Goal: Task Accomplishment & Management: Manage account settings

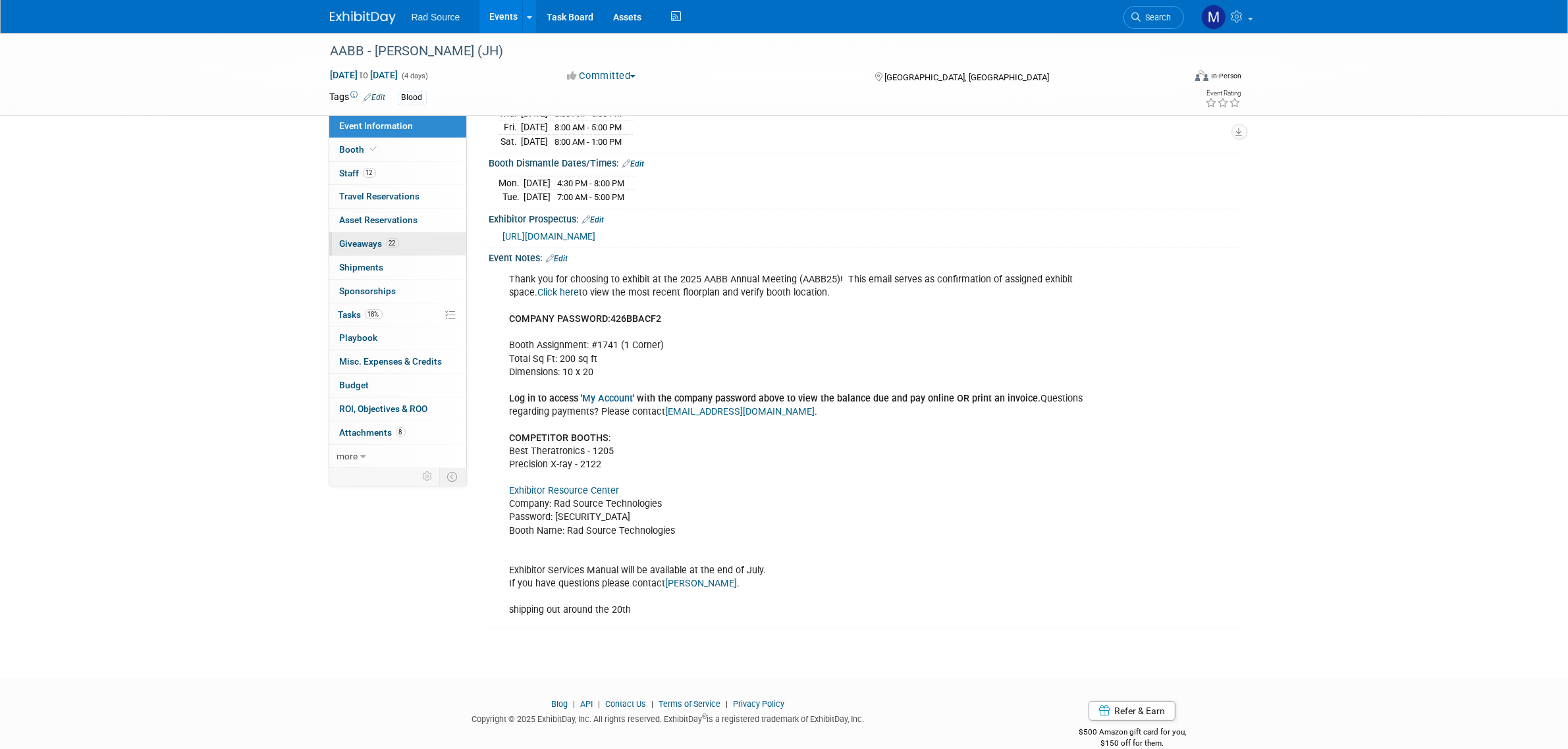
click at [415, 248] on link "22 Giveaways 22" at bounding box center [398, 244] width 137 height 23
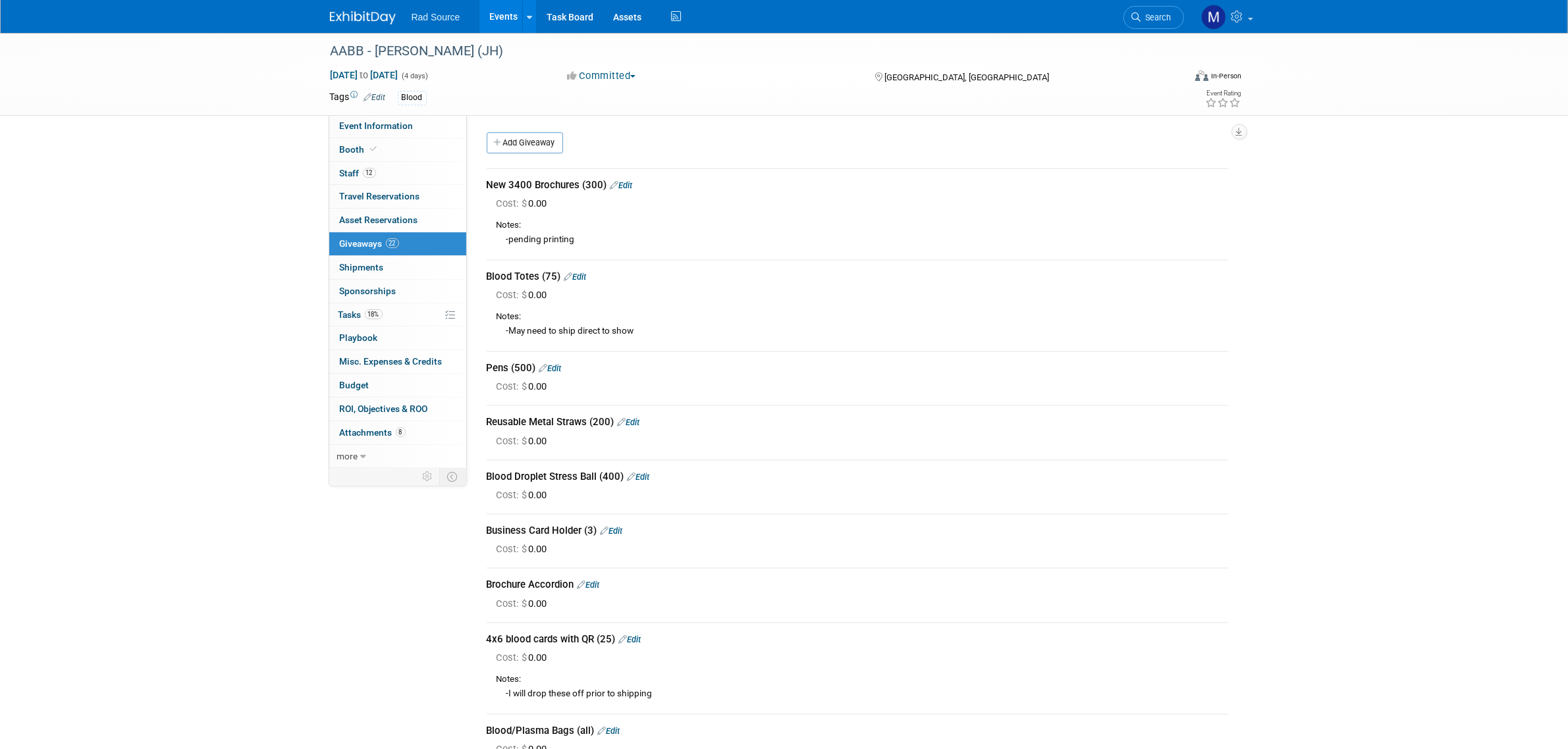
click at [366, 21] on img at bounding box center [363, 18] width 66 height 13
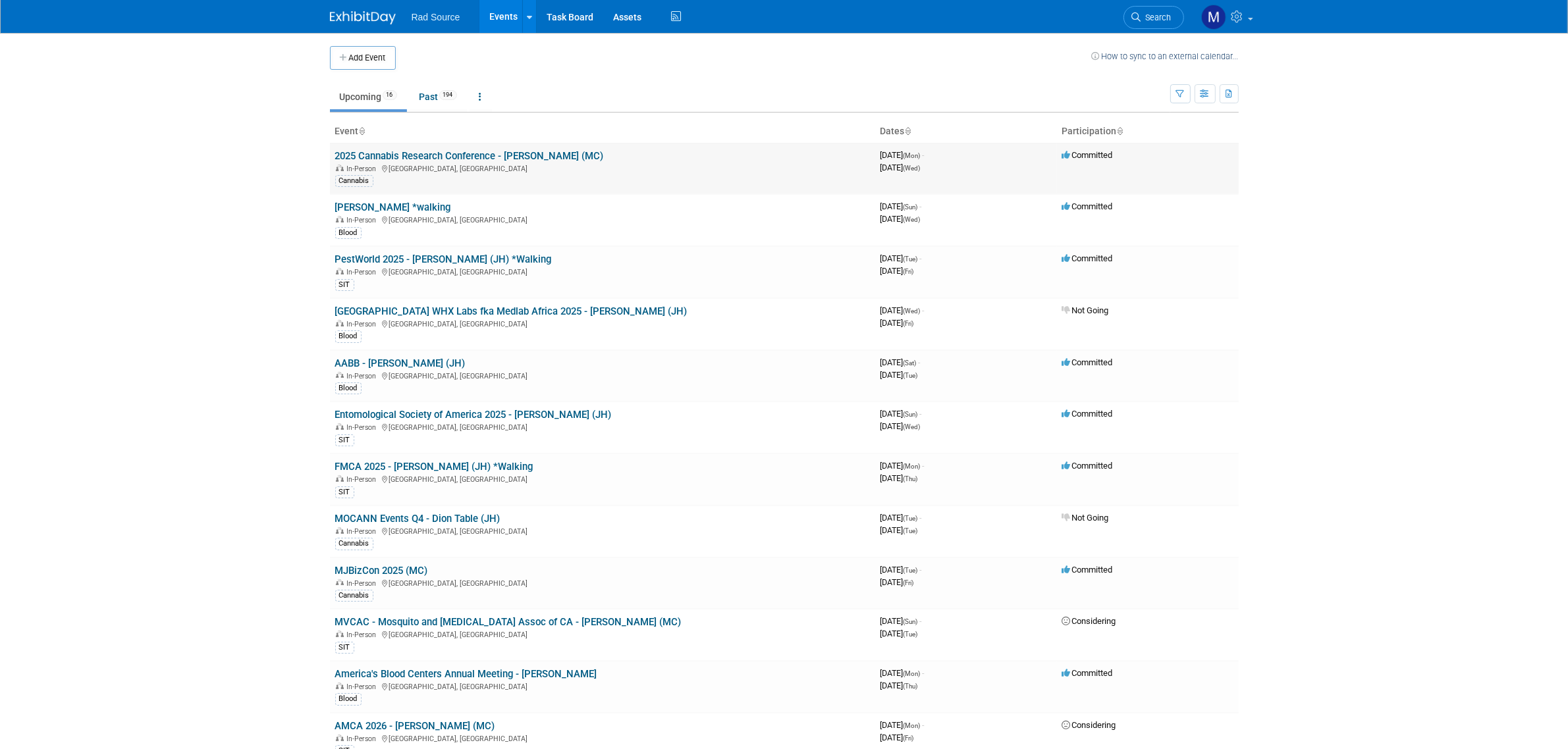
click at [512, 155] on link "2025 Cannabis Research Conference - [PERSON_NAME] (MC)" at bounding box center [470, 156] width 269 height 12
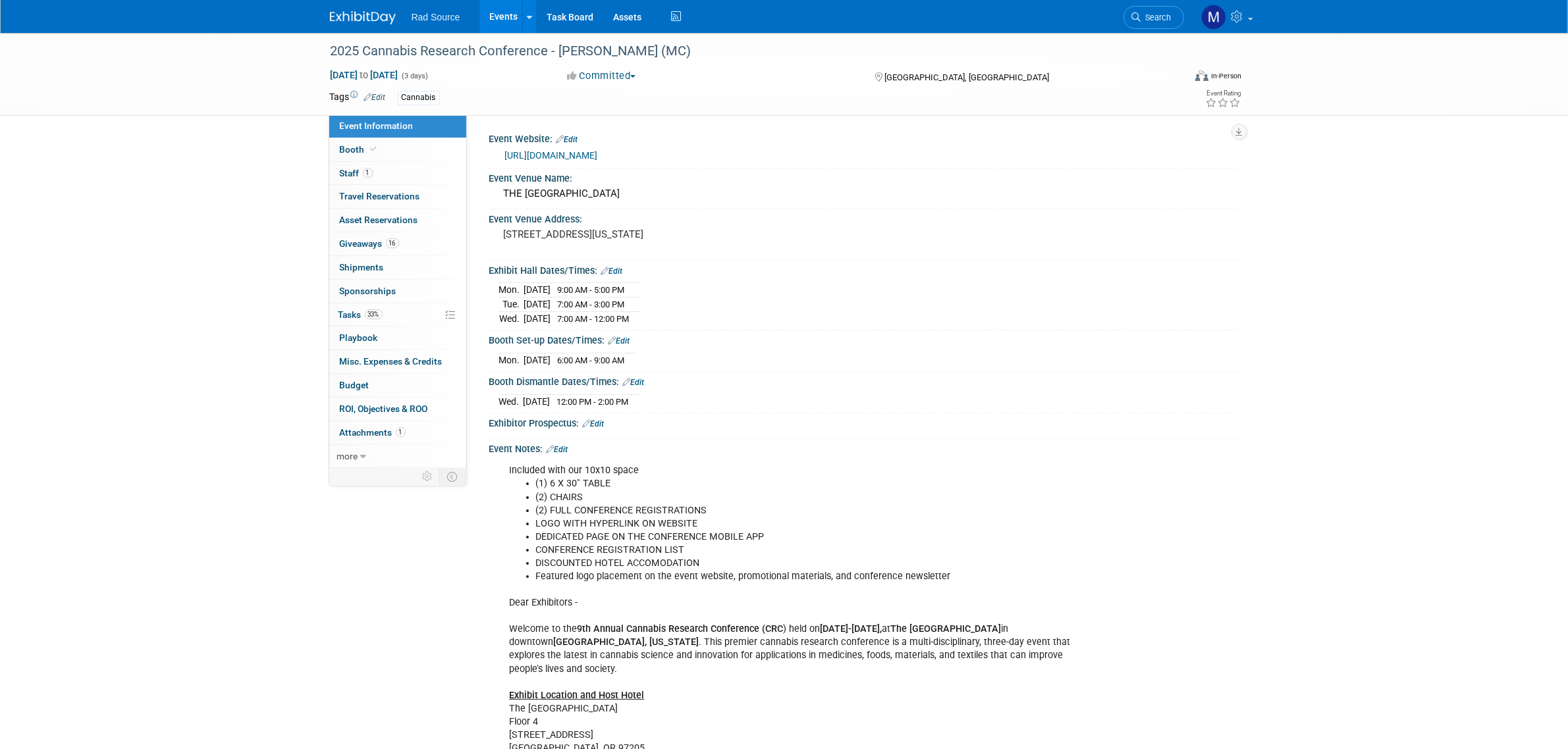
click at [380, 21] on img at bounding box center [363, 18] width 66 height 13
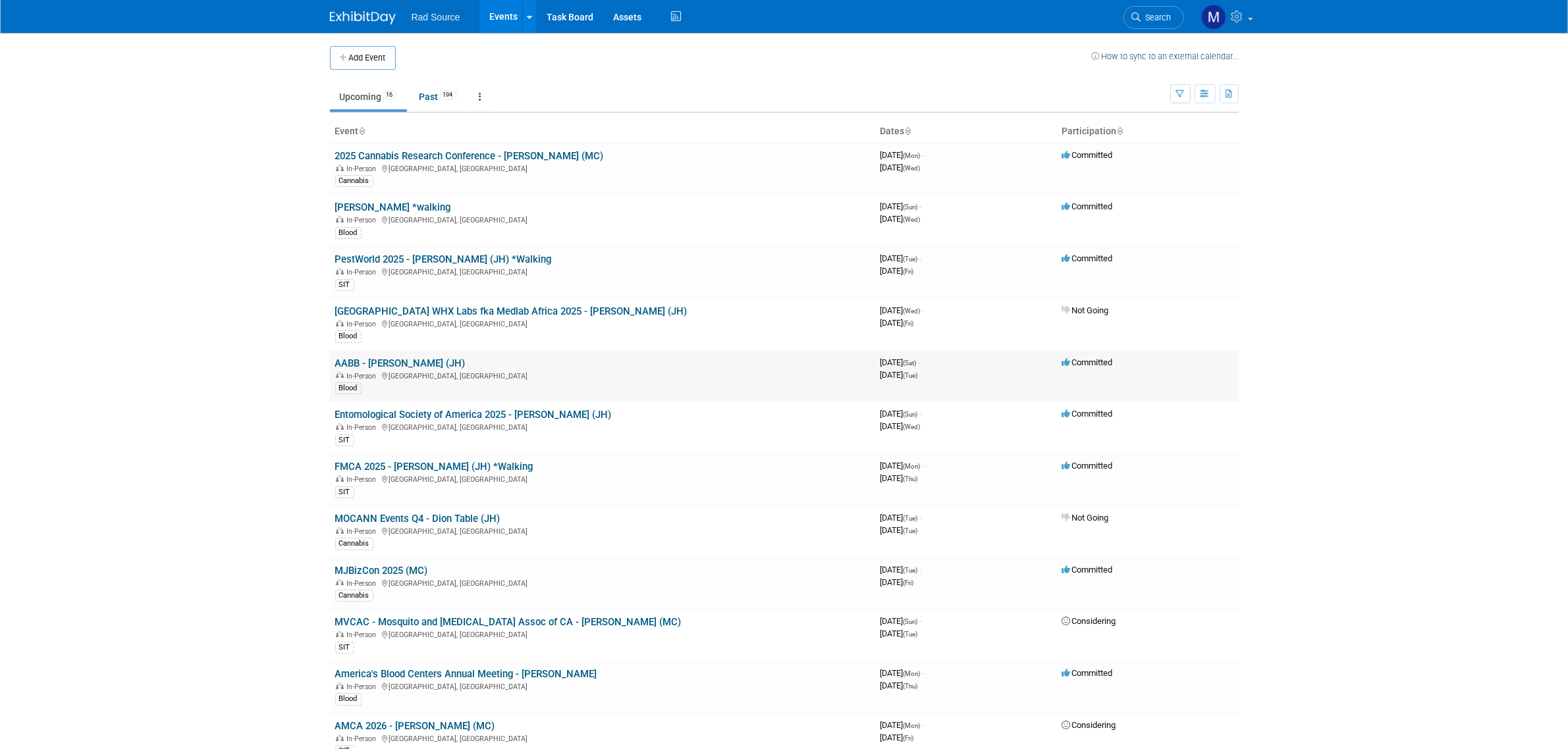
click at [405, 363] on link "AABB - [PERSON_NAME] (JH)" at bounding box center [401, 363] width 131 height 12
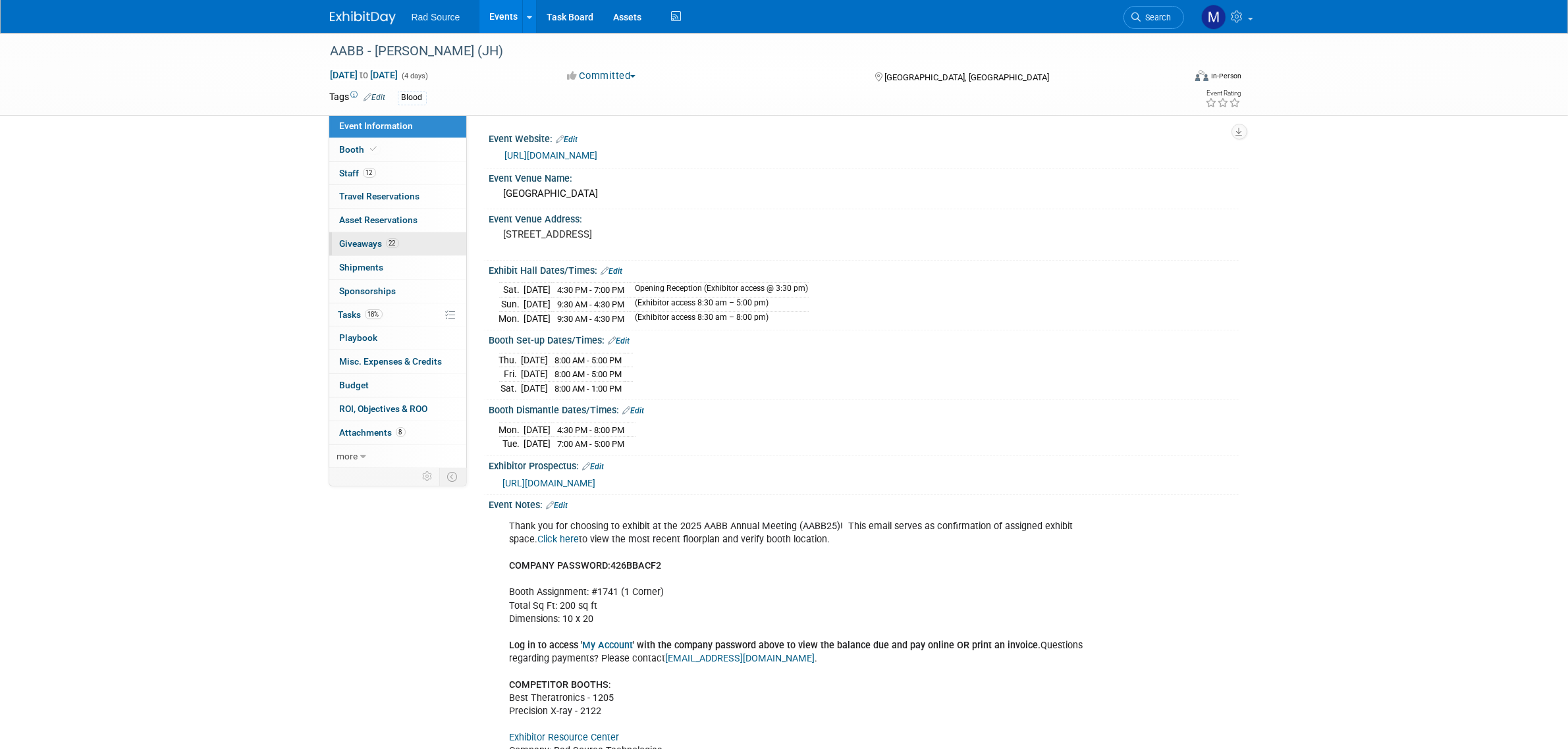
click at [416, 243] on link "22 Giveaways 22" at bounding box center [398, 244] width 137 height 23
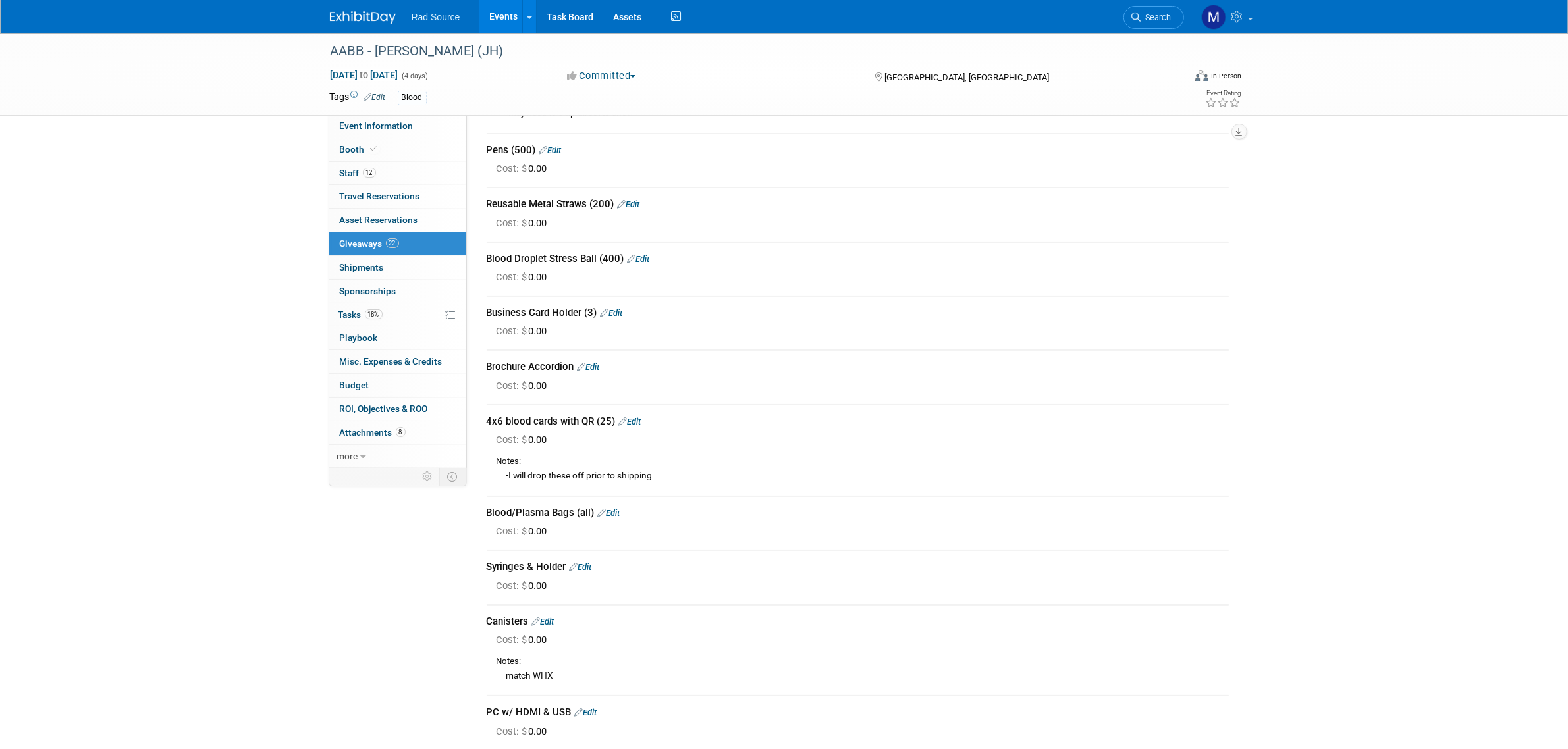
scroll to position [247, 0]
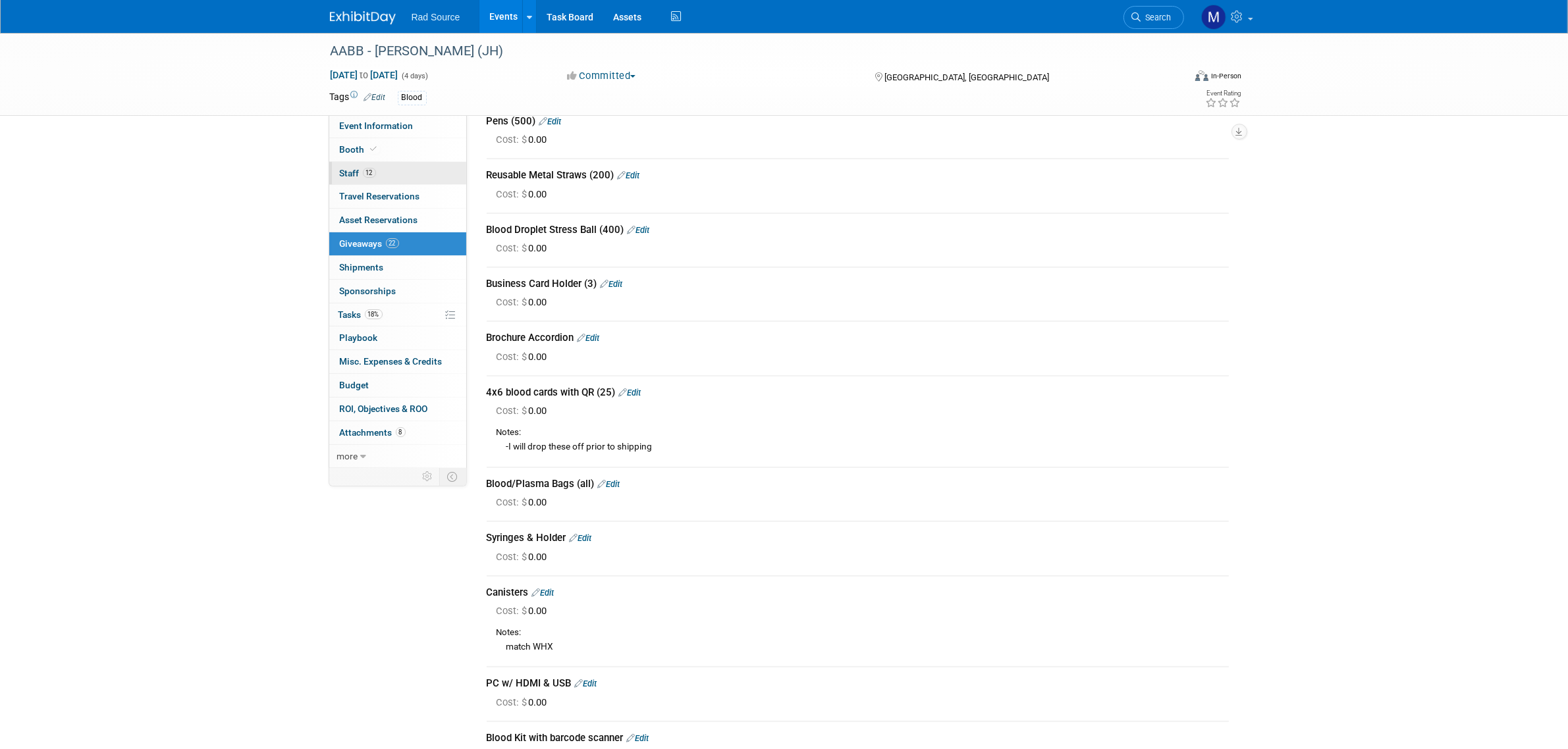
drag, startPoint x: 392, startPoint y: 168, endPoint x: 491, endPoint y: 197, distance: 103.2
click at [392, 168] on link "12 Staff 12" at bounding box center [398, 173] width 137 height 23
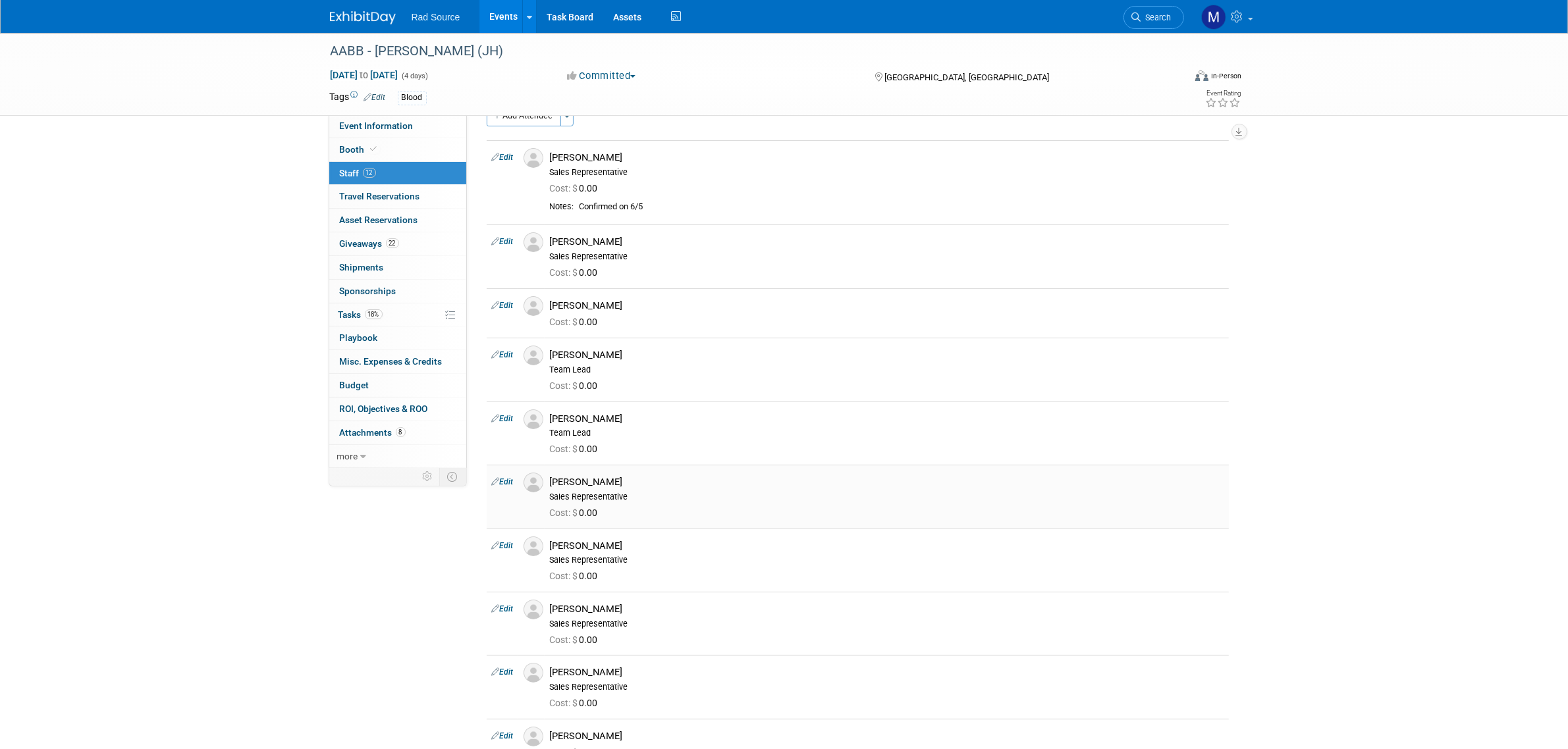
scroll to position [0, 0]
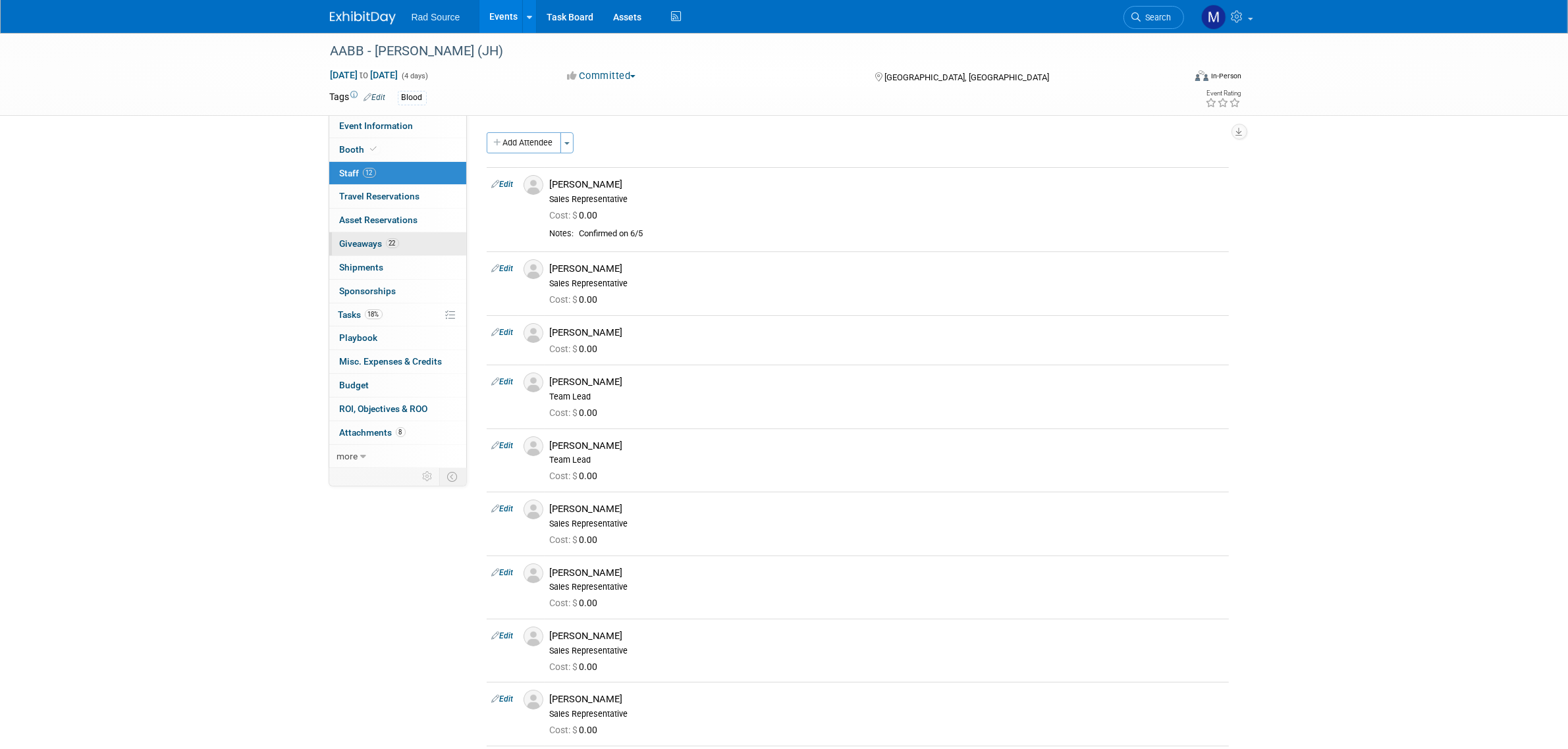
click at [380, 242] on span "Giveaways 22" at bounding box center [369, 243] width 59 height 11
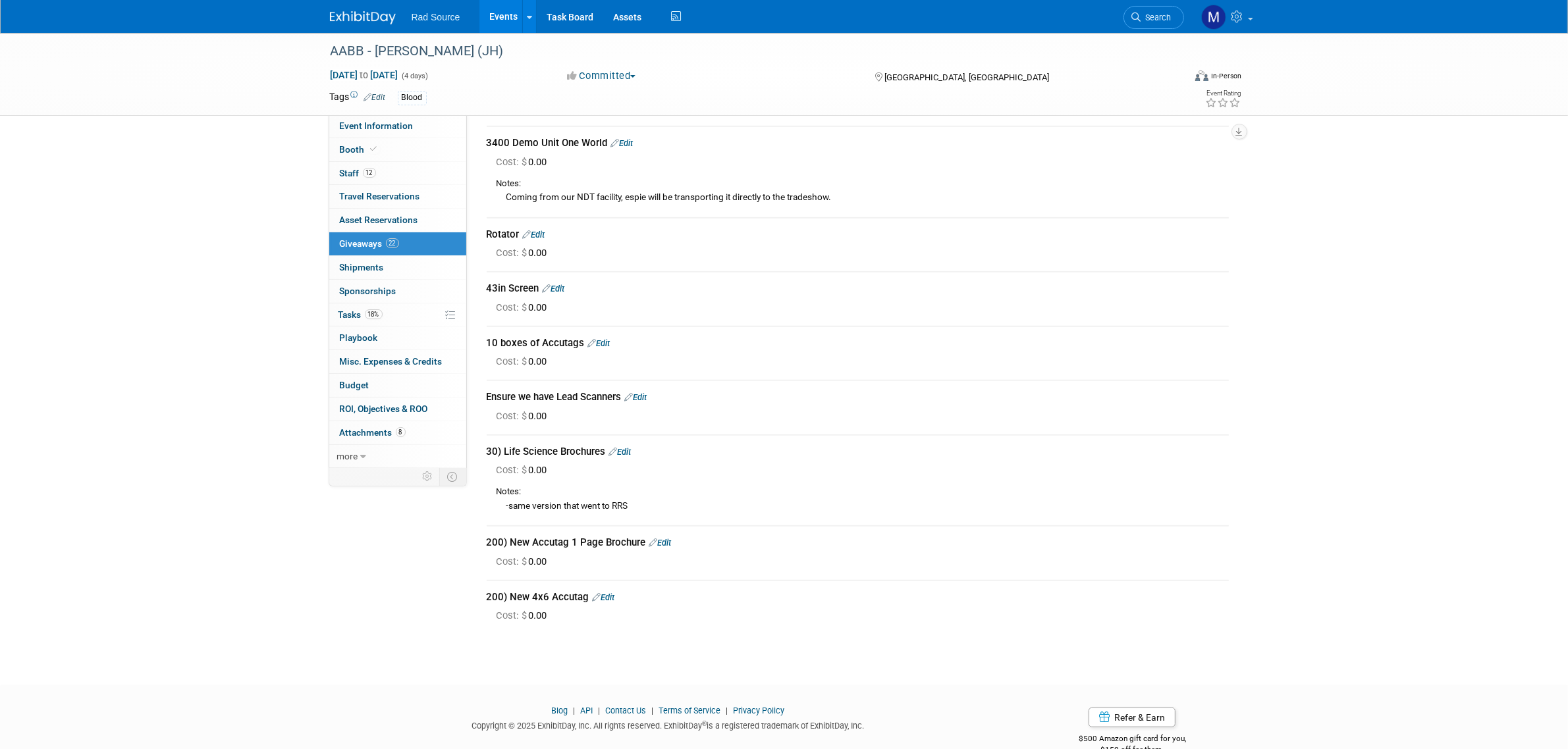
scroll to position [905, 0]
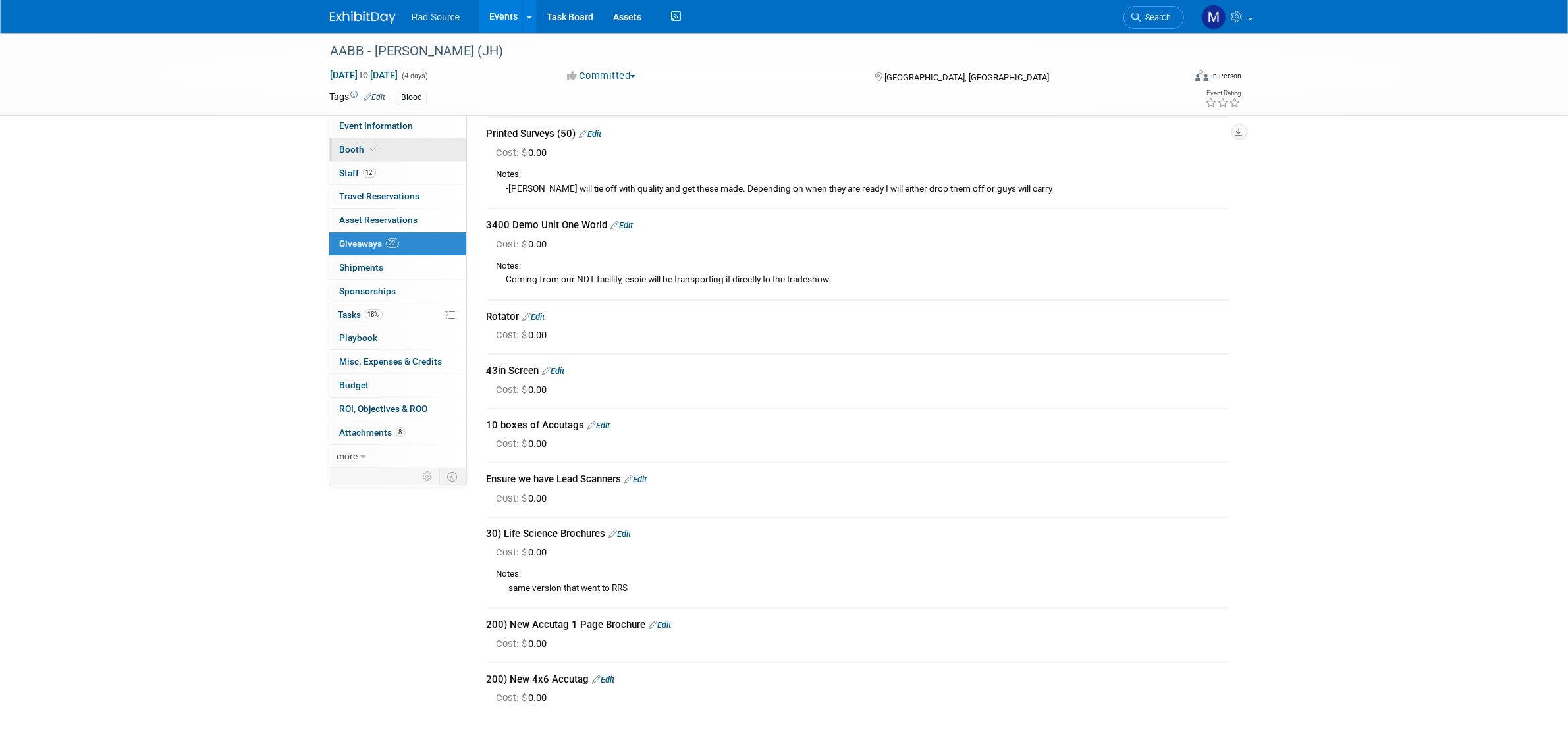
click at [396, 153] on link "Booth" at bounding box center [398, 150] width 137 height 23
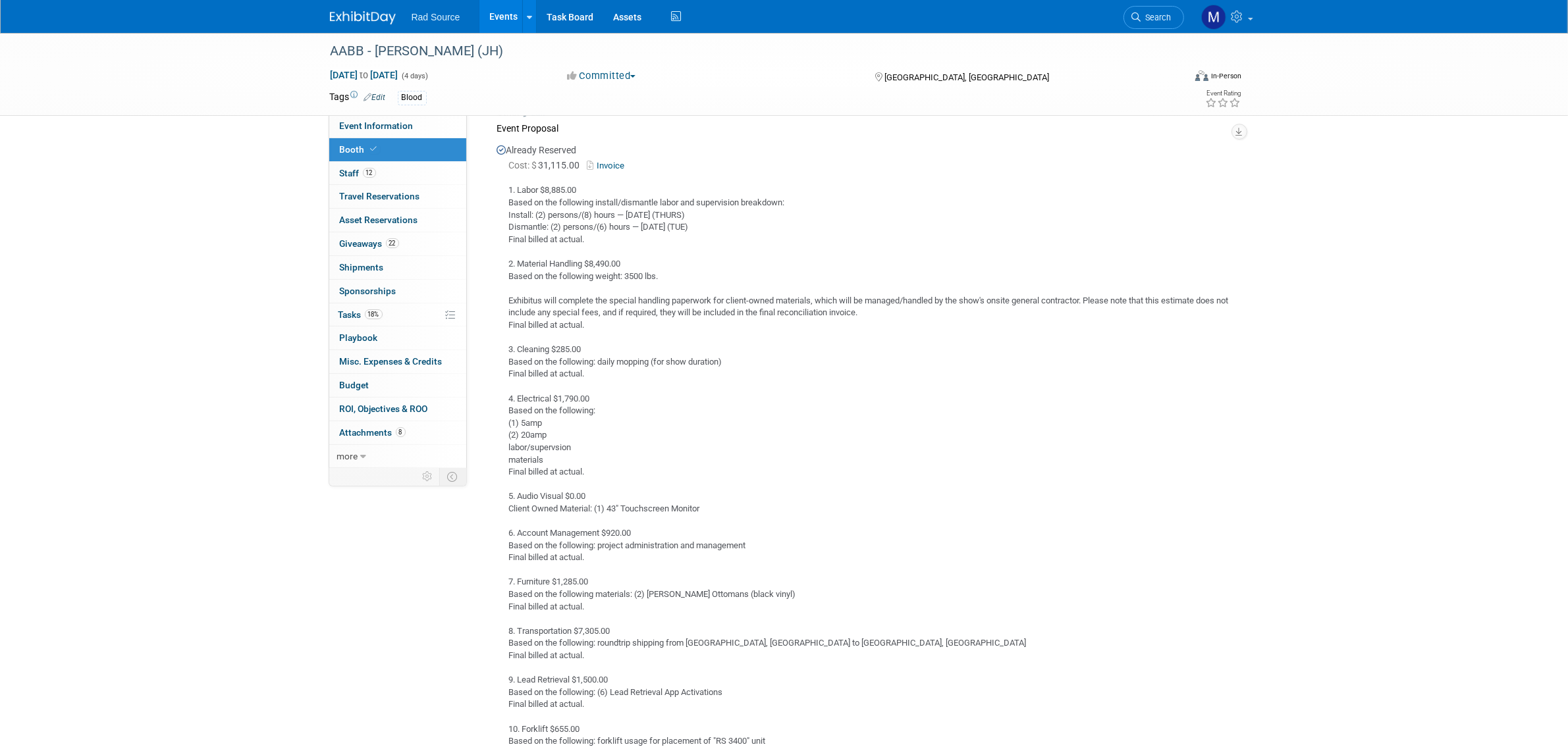
scroll to position [1152, 0]
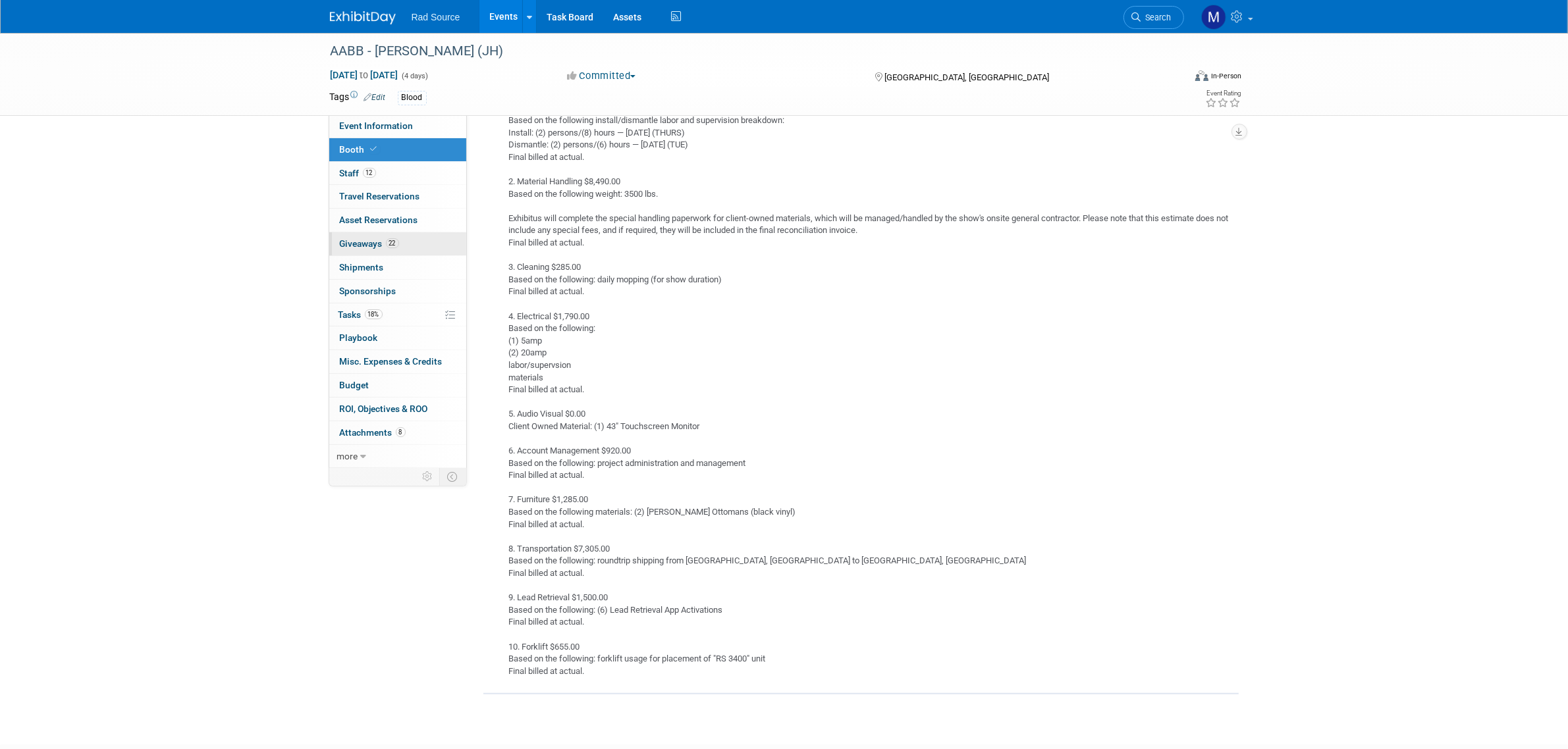
click at [435, 245] on link "22 Giveaways 22" at bounding box center [398, 244] width 137 height 23
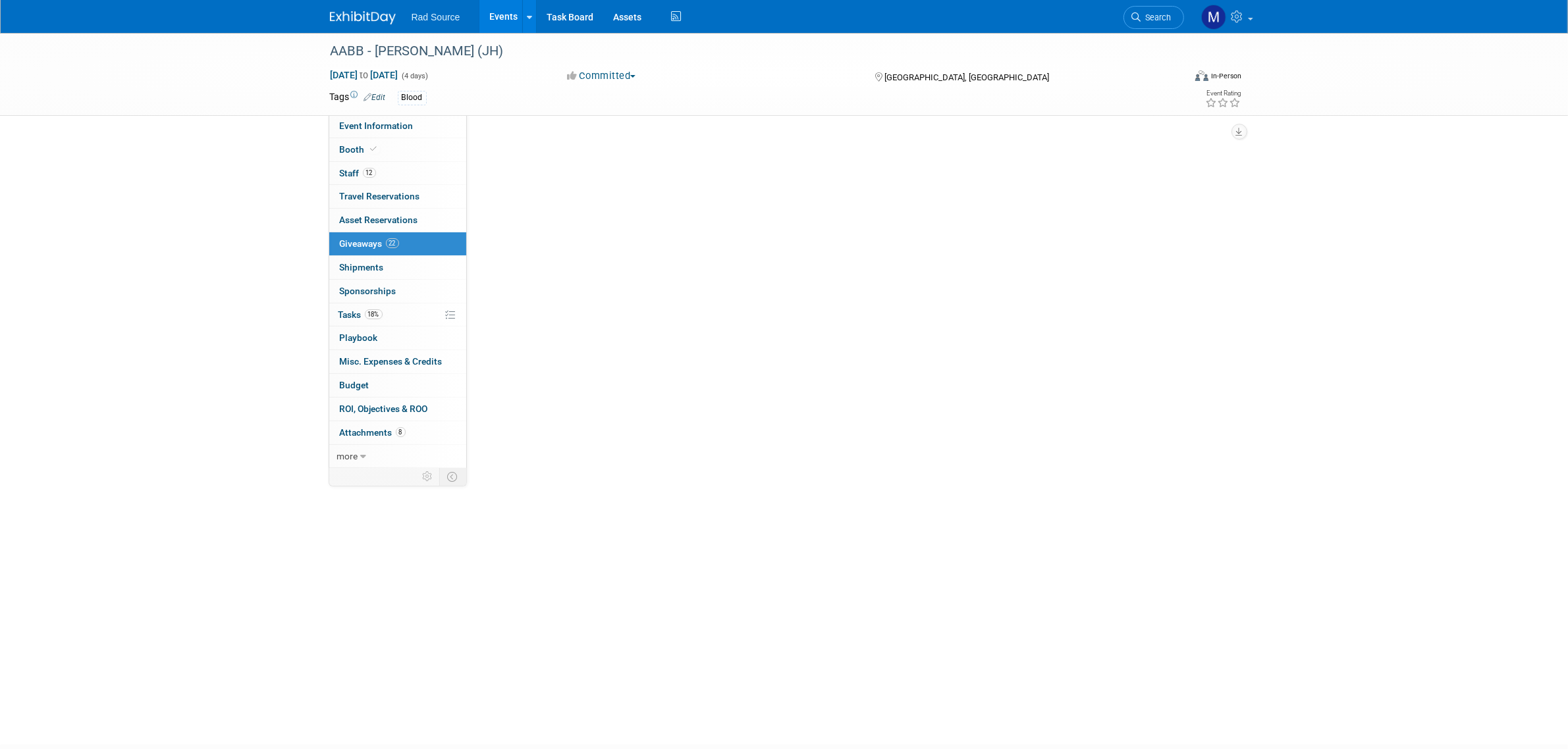
scroll to position [0, 0]
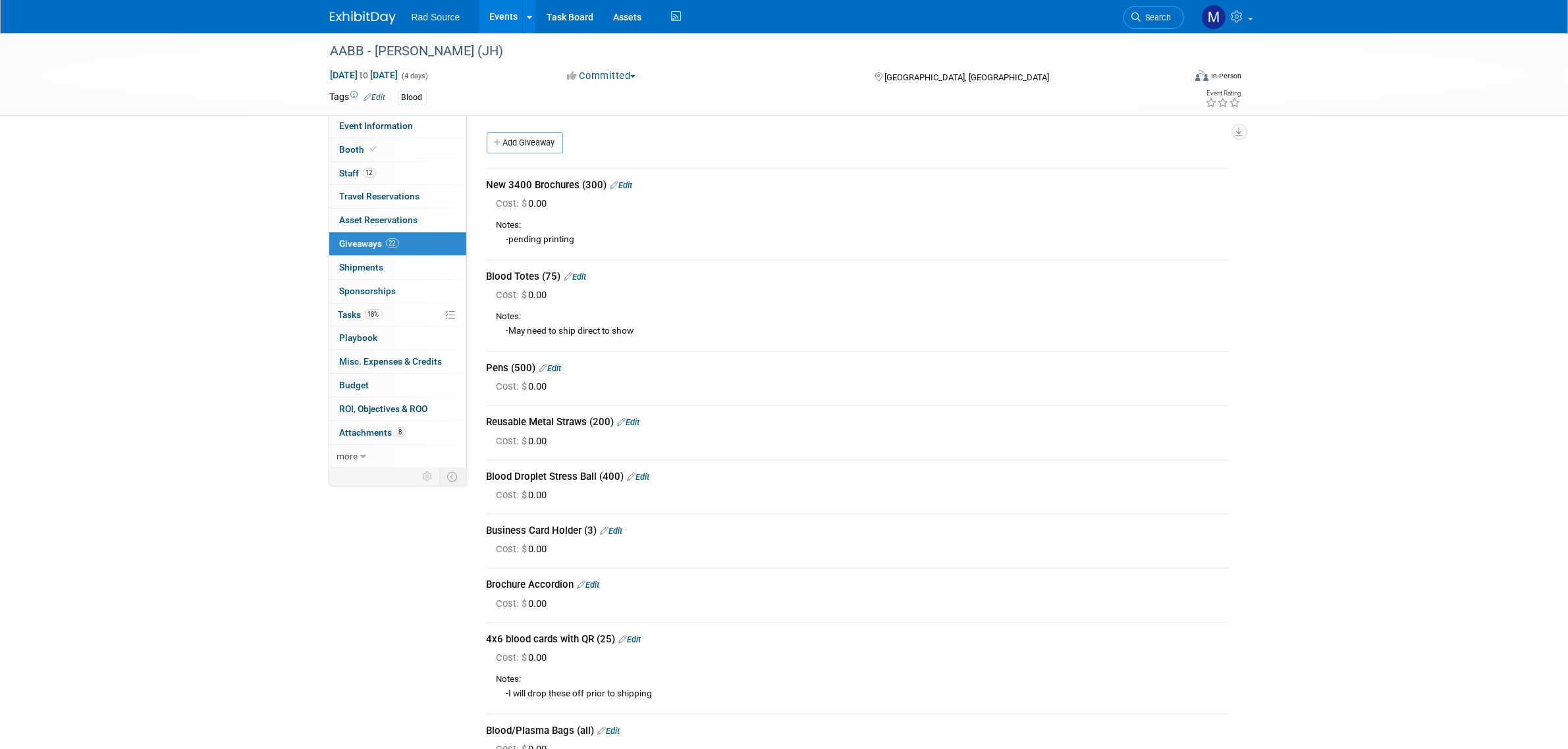
click at [352, 15] on img at bounding box center [363, 18] width 66 height 13
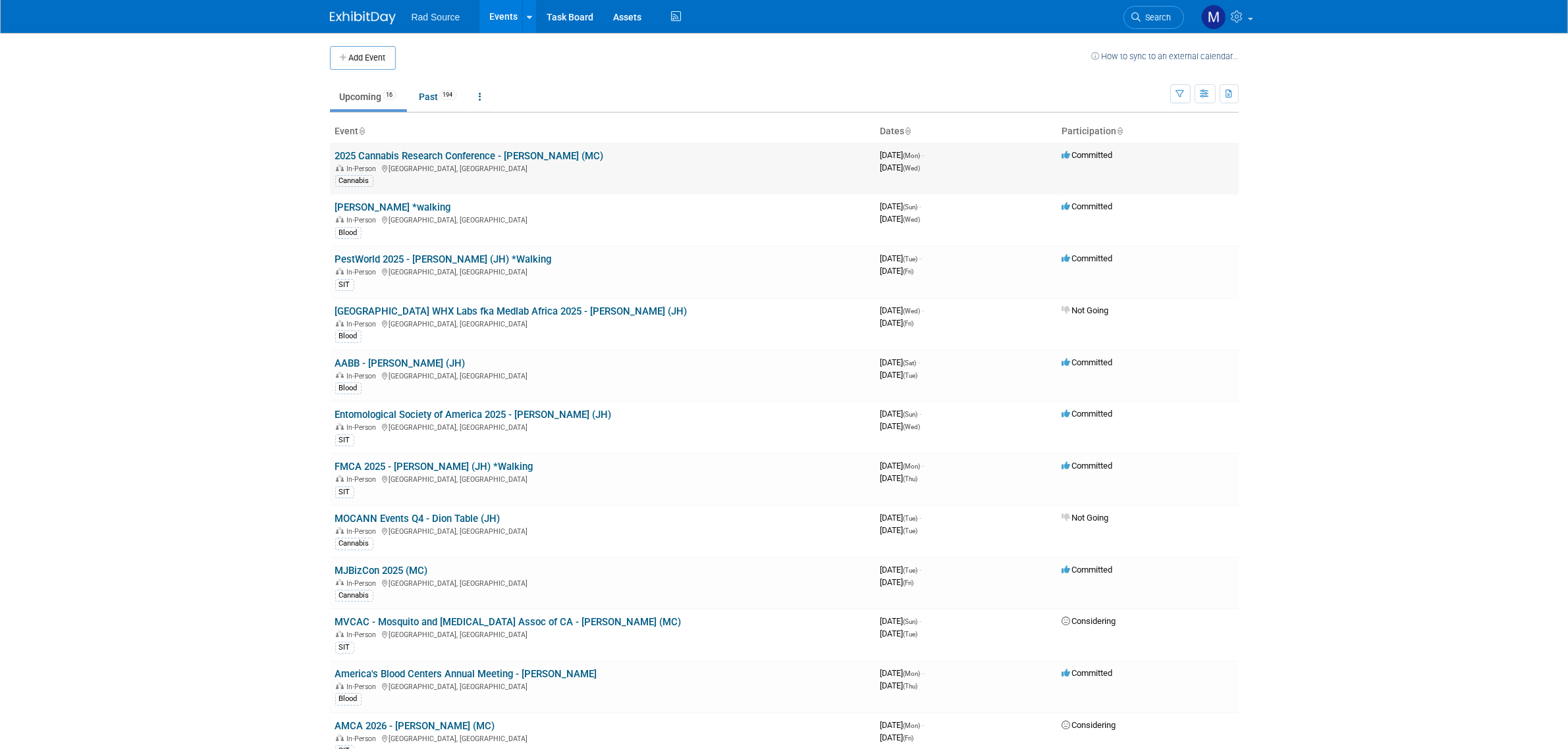
click at [428, 156] on link "2025 Cannabis Research Conference - [PERSON_NAME] (MC)" at bounding box center [470, 156] width 269 height 12
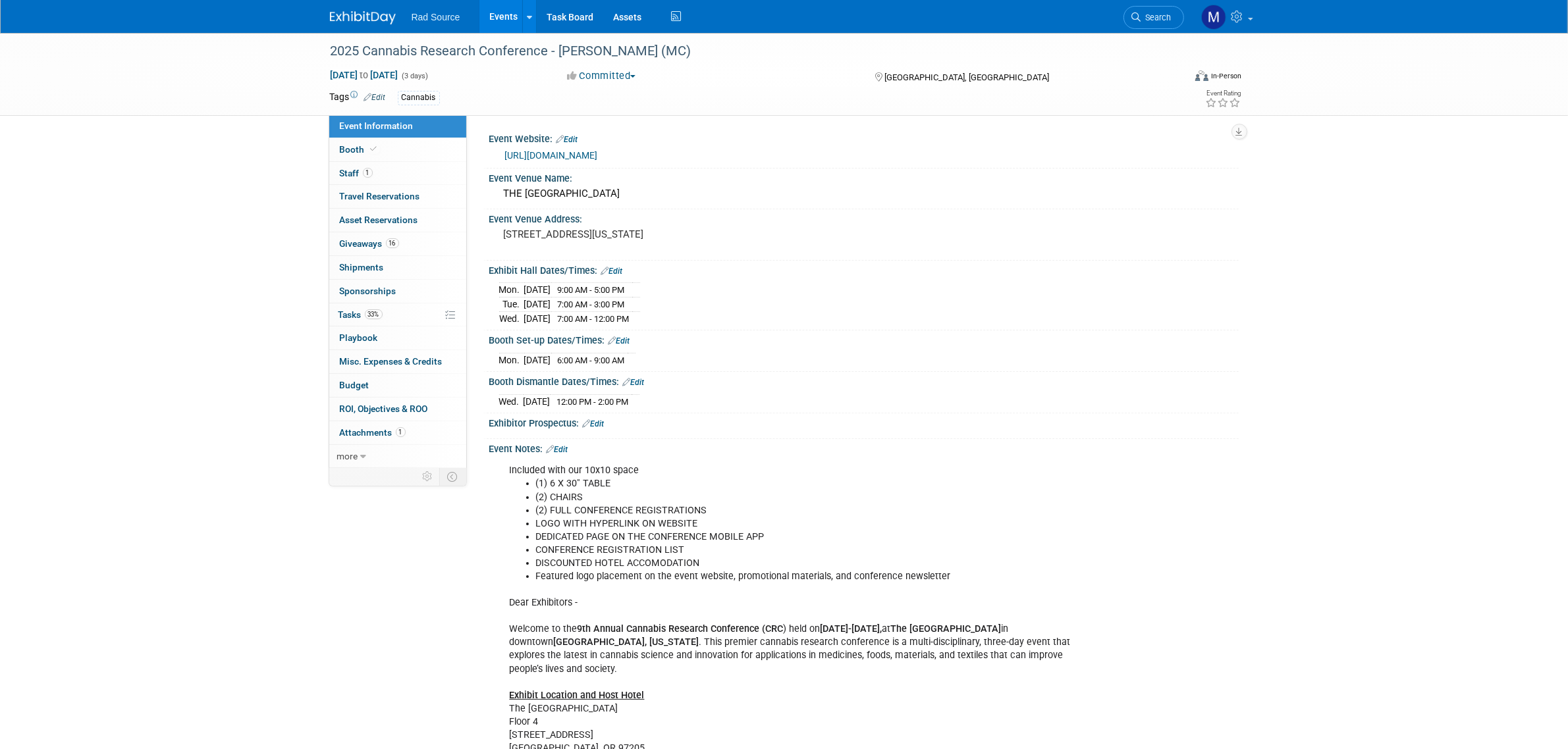
click at [389, 12] on img at bounding box center [363, 18] width 66 height 13
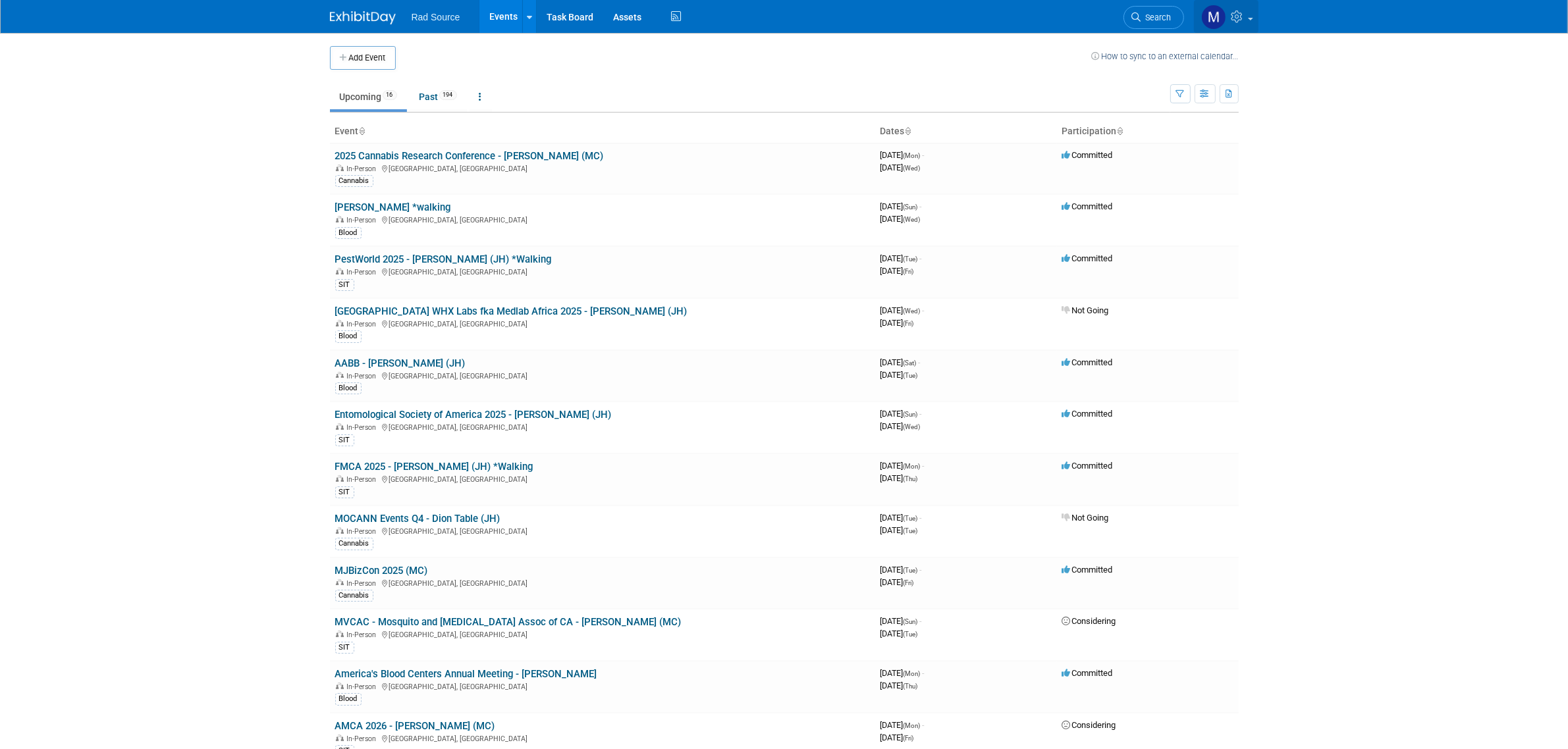
click at [1245, 16] on icon at bounding box center [1239, 16] width 15 height 12
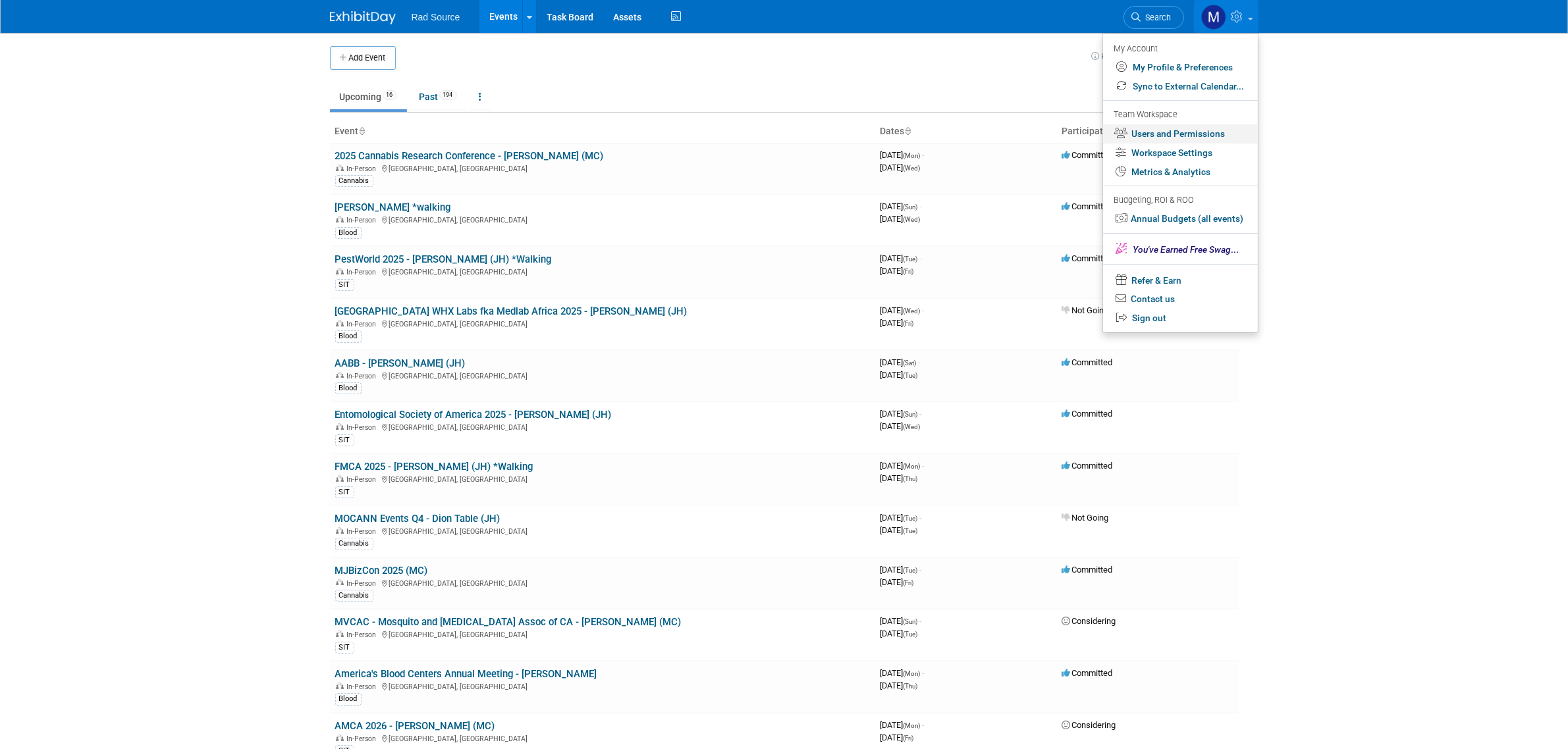
click at [1200, 139] on link "Users and Permissions" at bounding box center [1180, 134] width 155 height 19
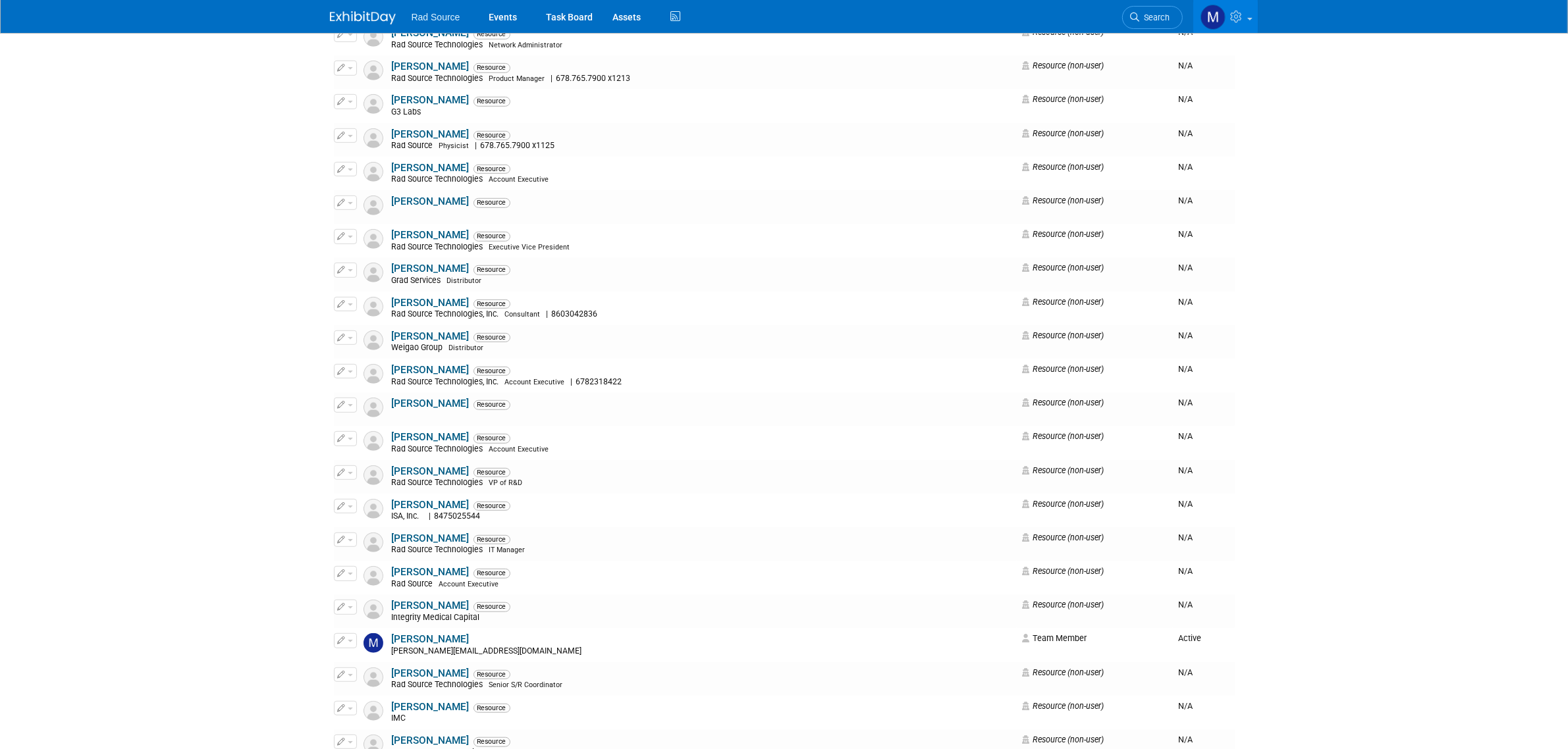
scroll to position [905, 0]
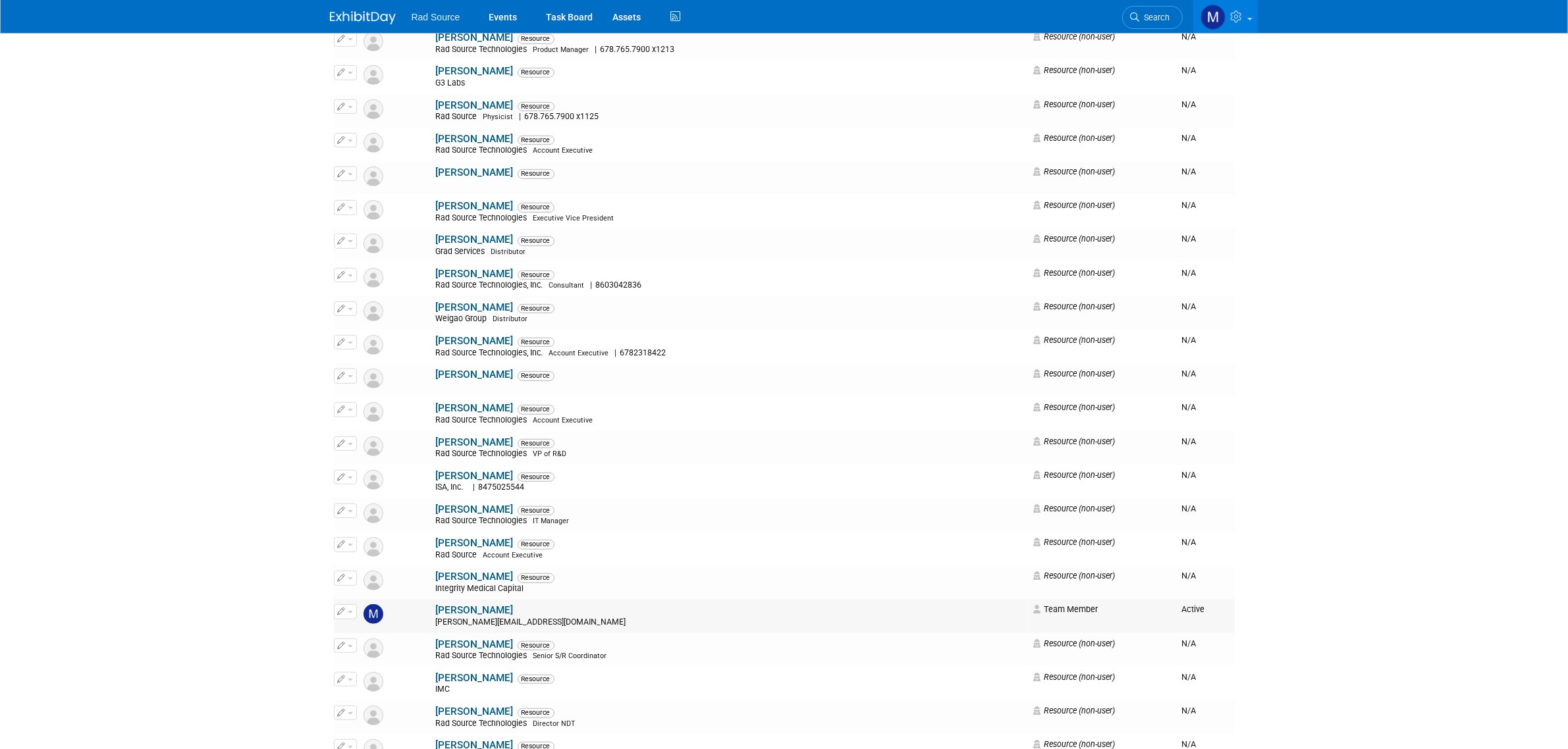
click at [356, 612] on button "button" at bounding box center [346, 611] width 23 height 15
click at [399, 632] on link "Edit" at bounding box center [386, 633] width 104 height 18
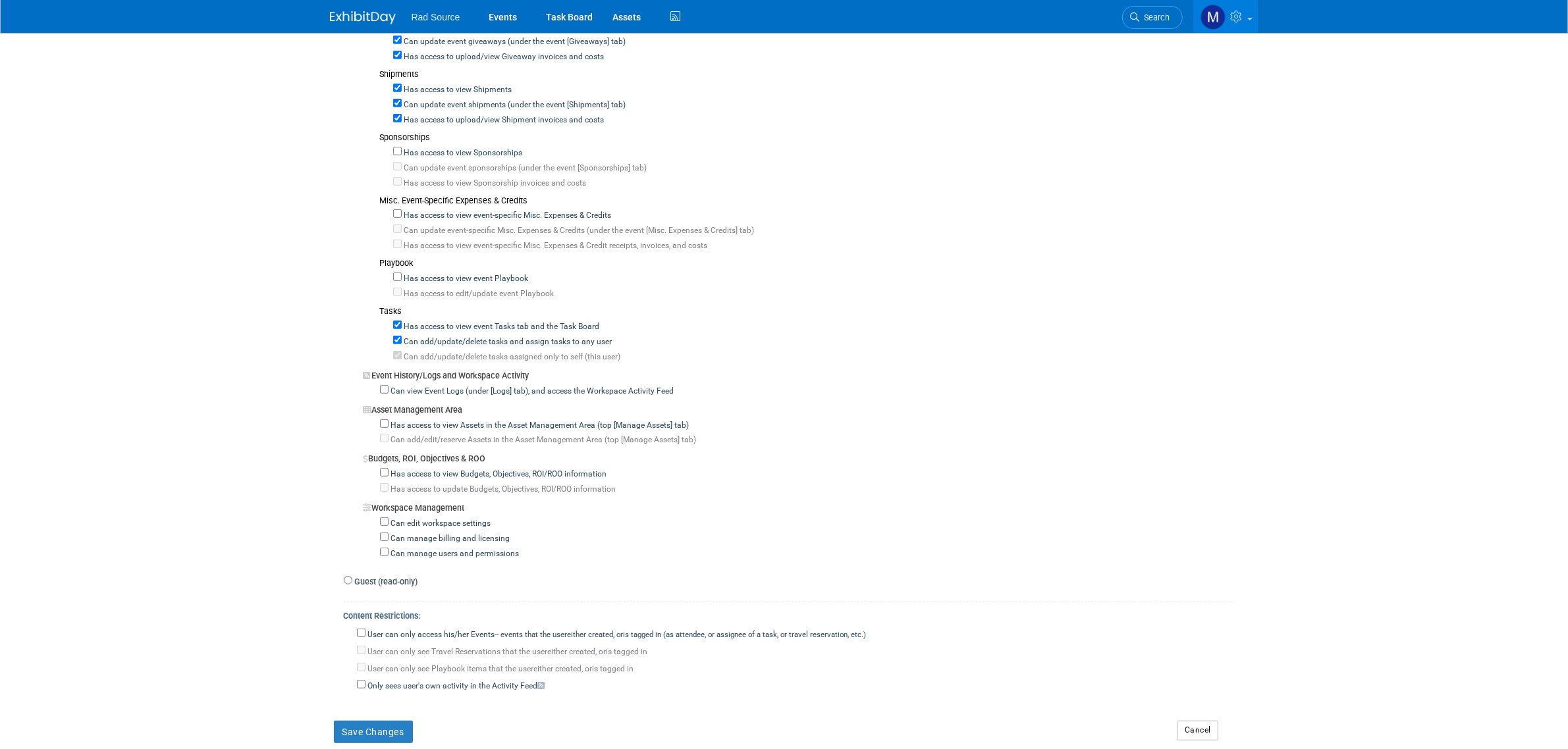
scroll to position [905, 0]
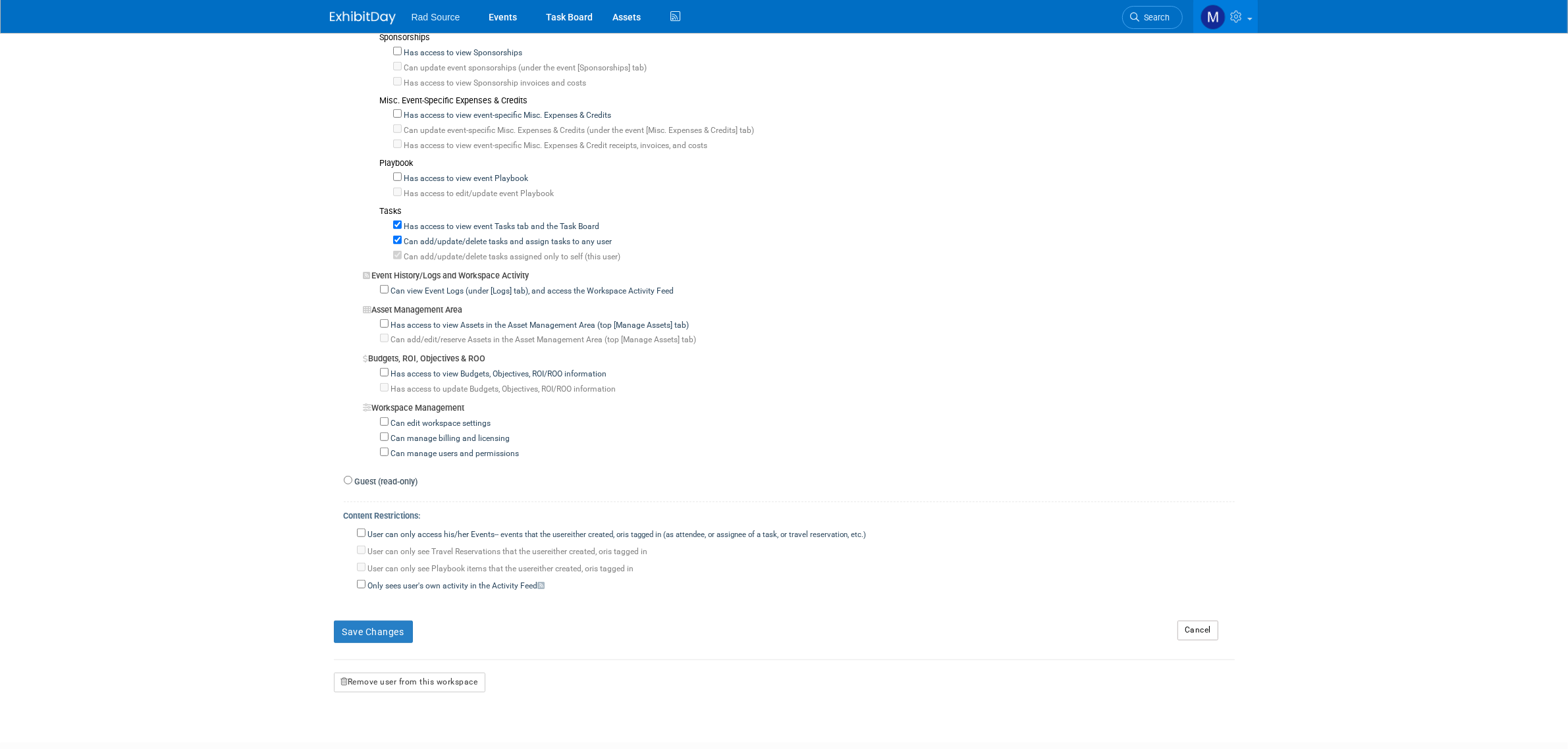
click at [1193, 621] on link "Cancel" at bounding box center [1197, 631] width 41 height 20
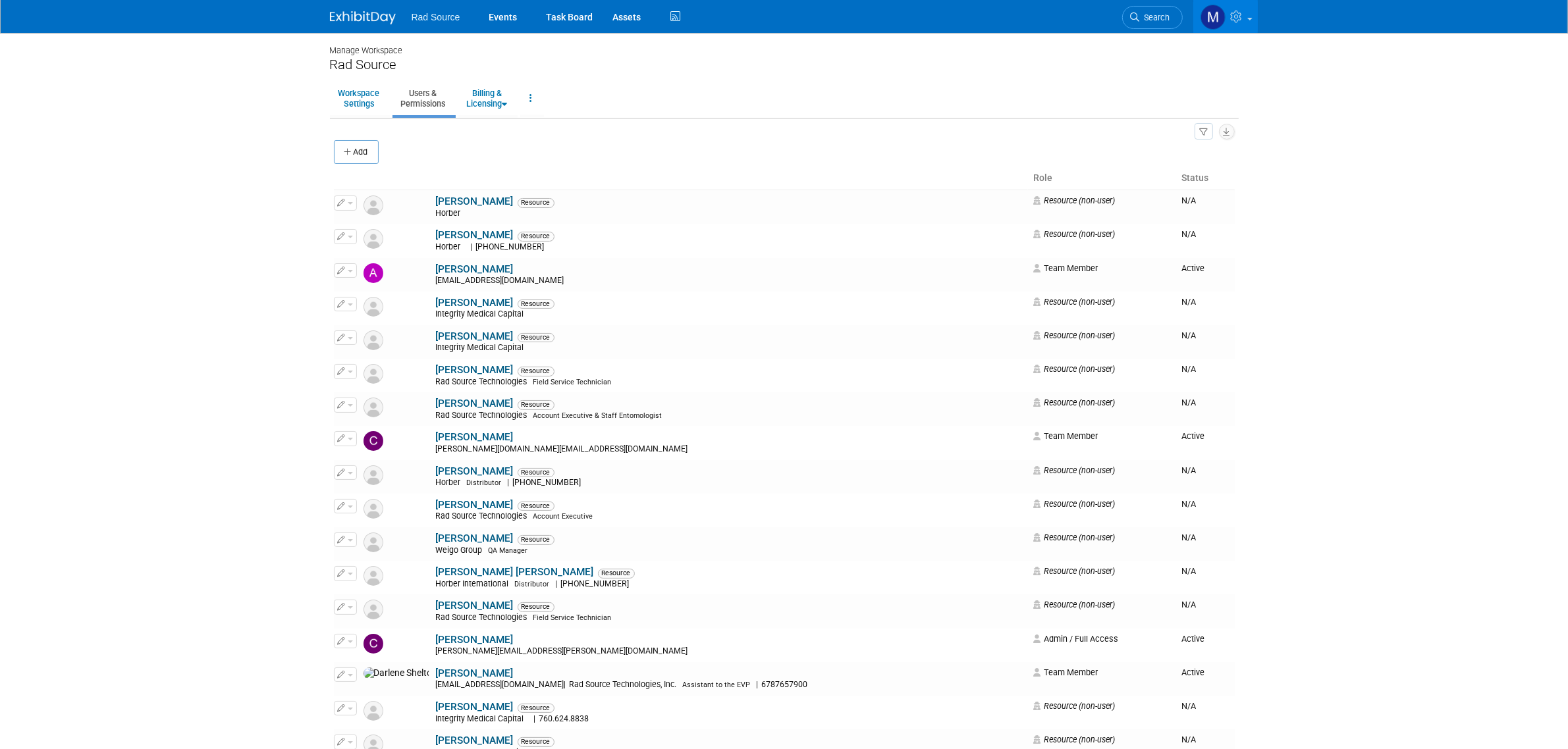
click at [348, 20] on img at bounding box center [363, 18] width 66 height 13
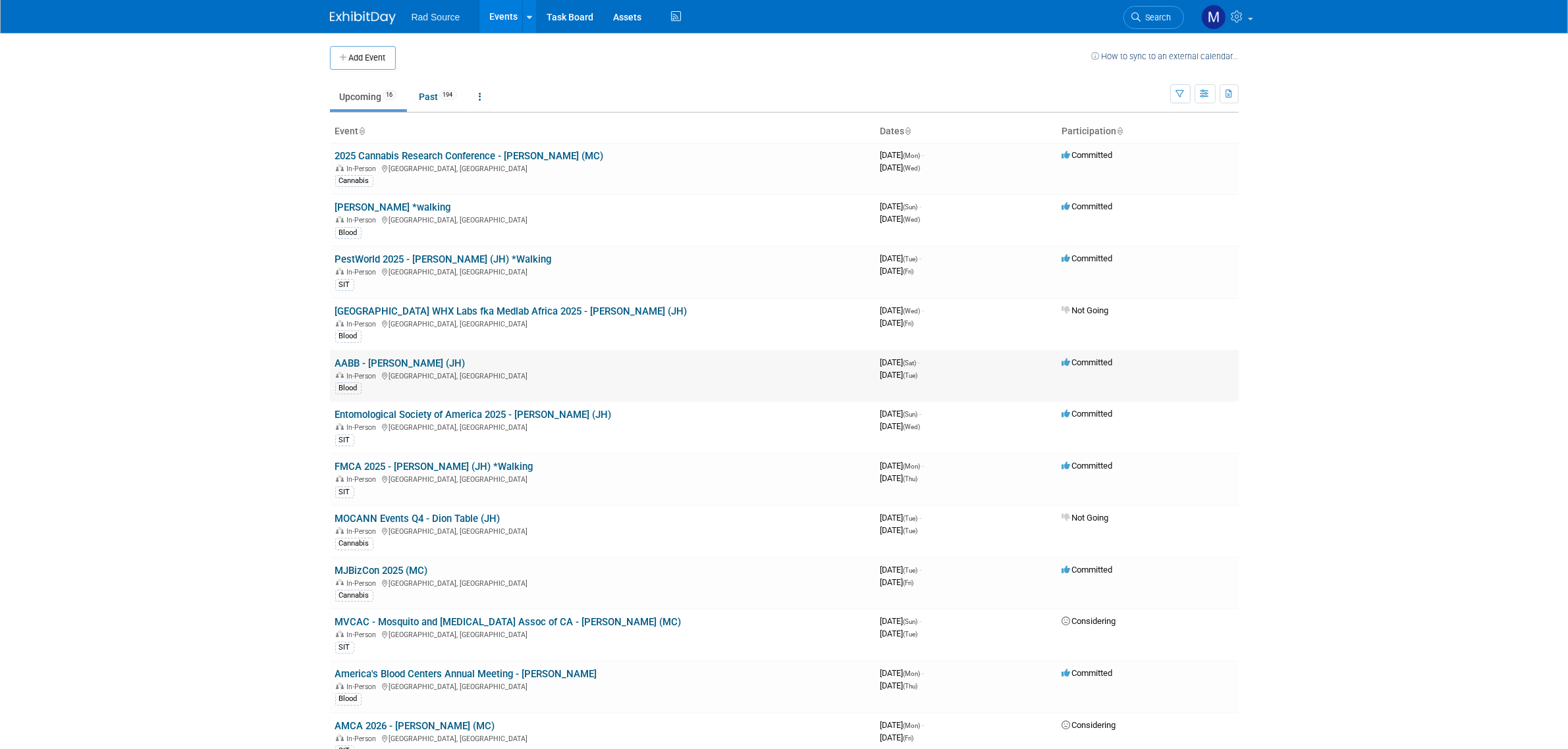
click at [417, 365] on link "AABB - [PERSON_NAME] (JH)" at bounding box center [401, 363] width 131 height 12
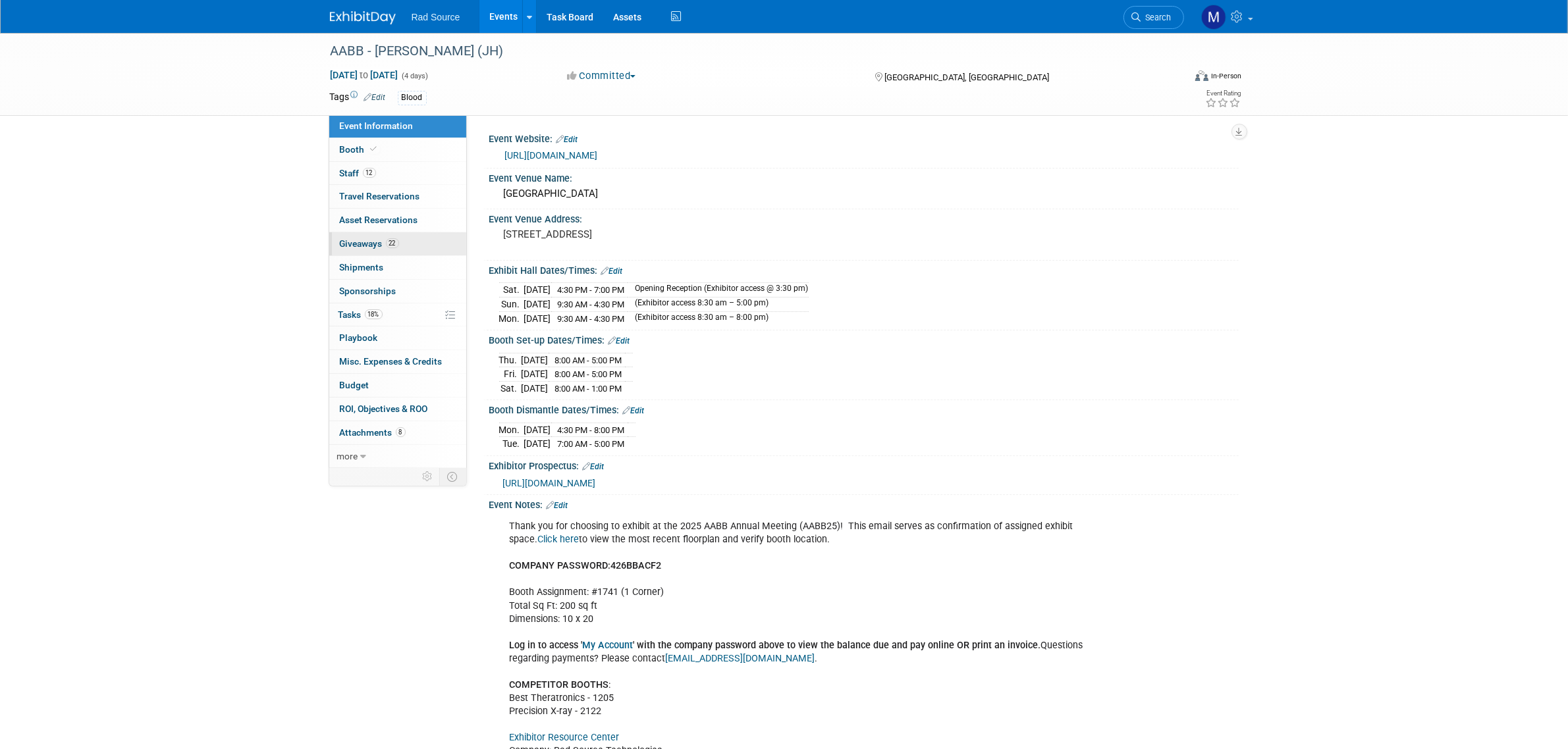
click at [397, 249] on span "Giveaways 22" at bounding box center [369, 243] width 59 height 11
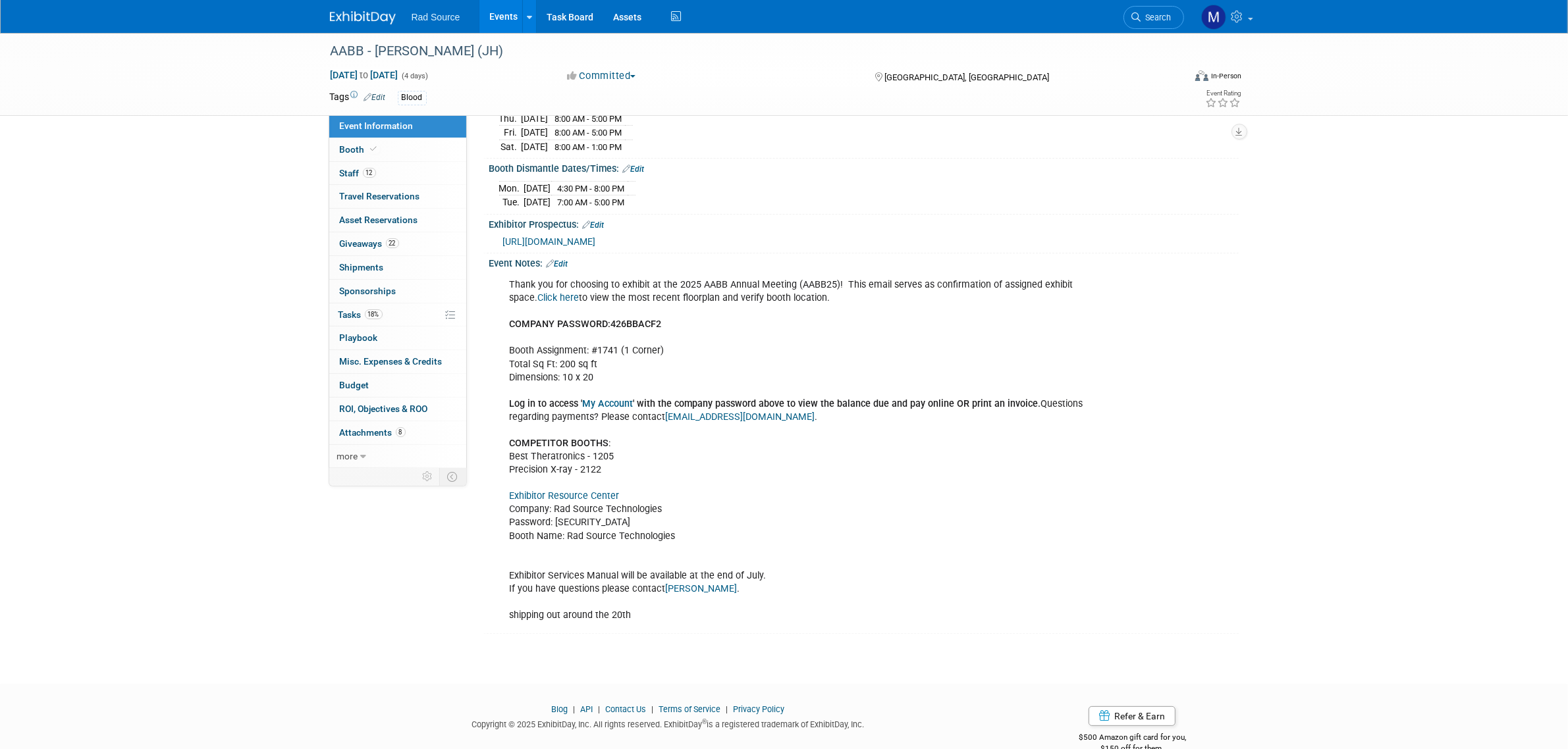
scroll to position [271, 0]
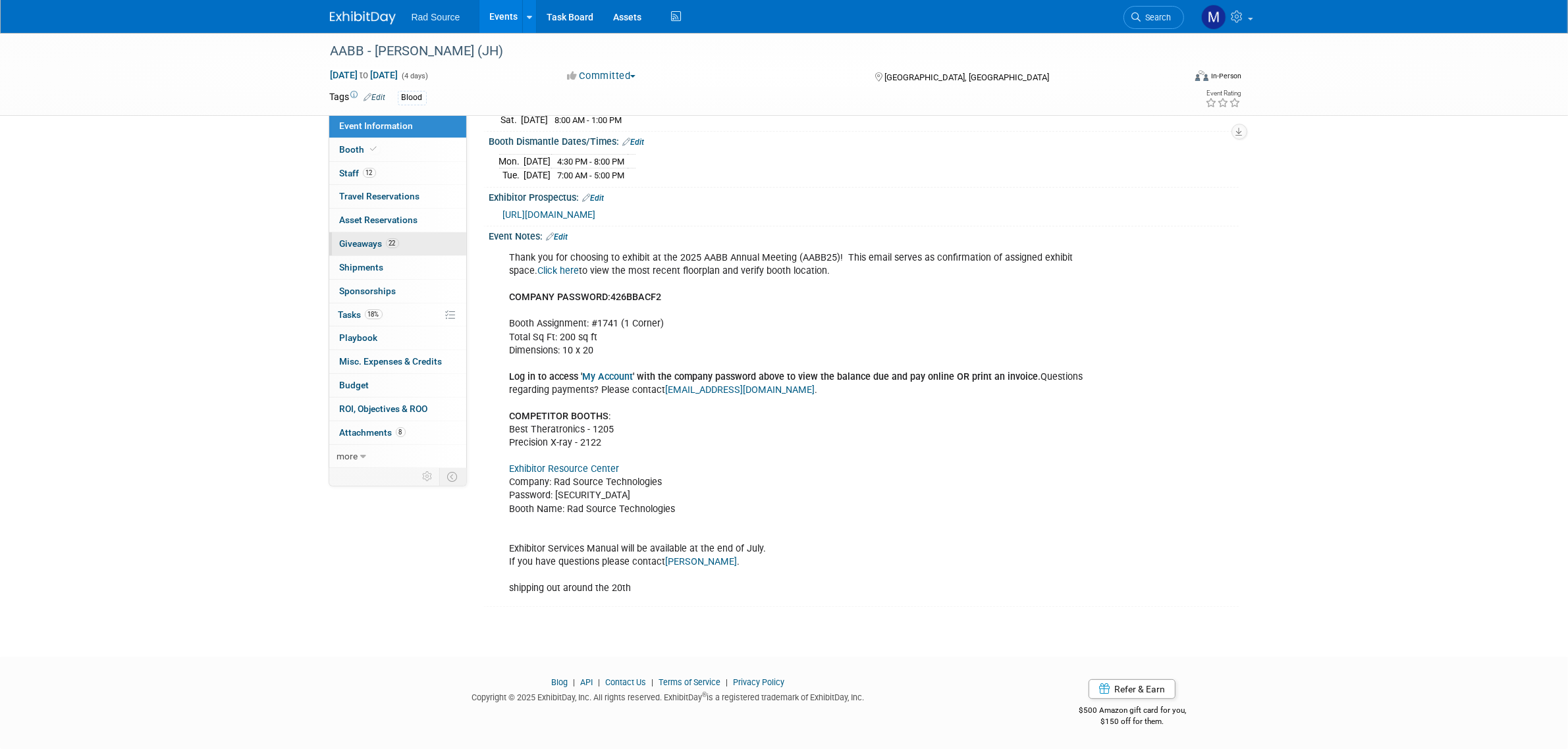
click at [394, 250] on link "22 Giveaways 22" at bounding box center [398, 244] width 137 height 23
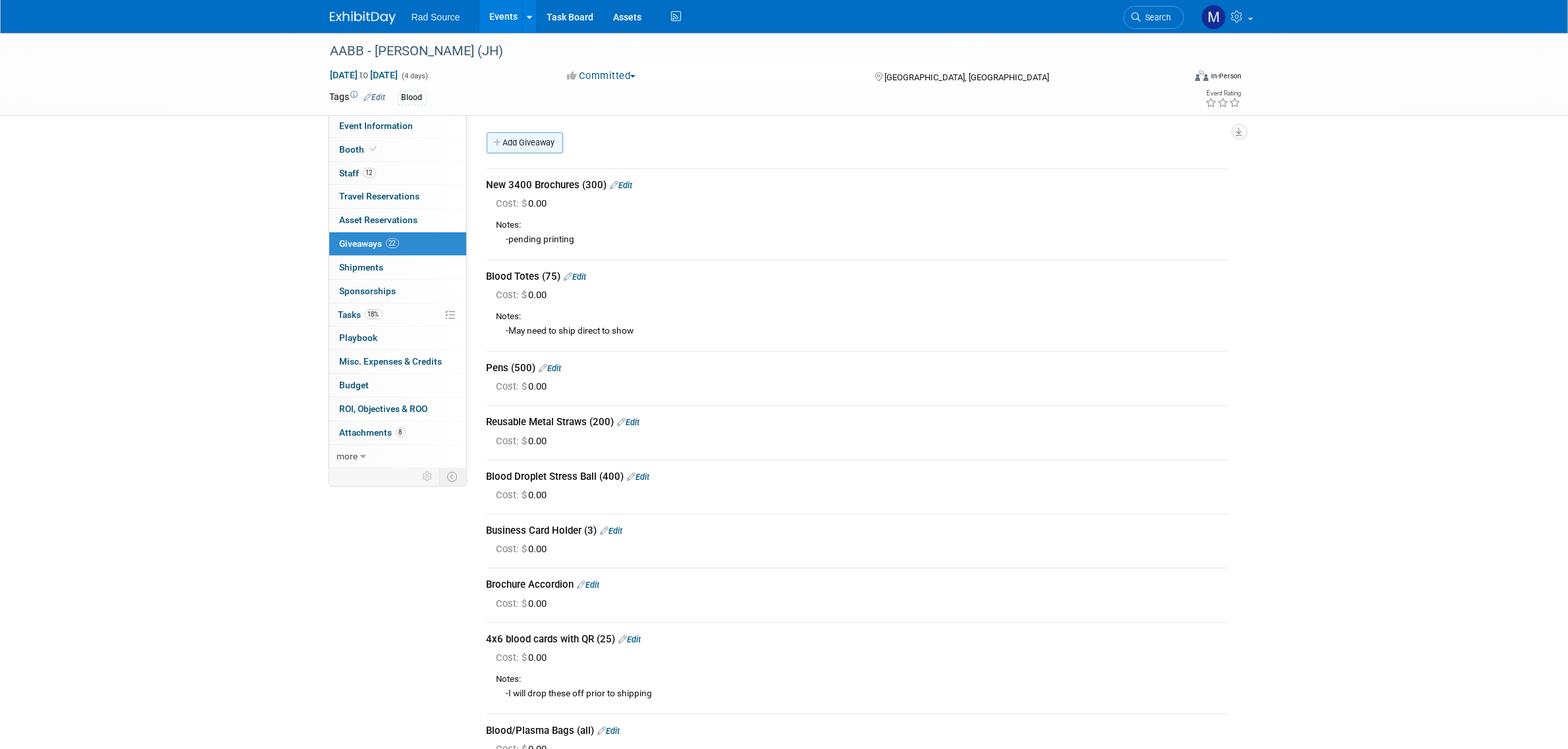
click at [522, 148] on link "Add Giveaway" at bounding box center [524, 142] width 76 height 21
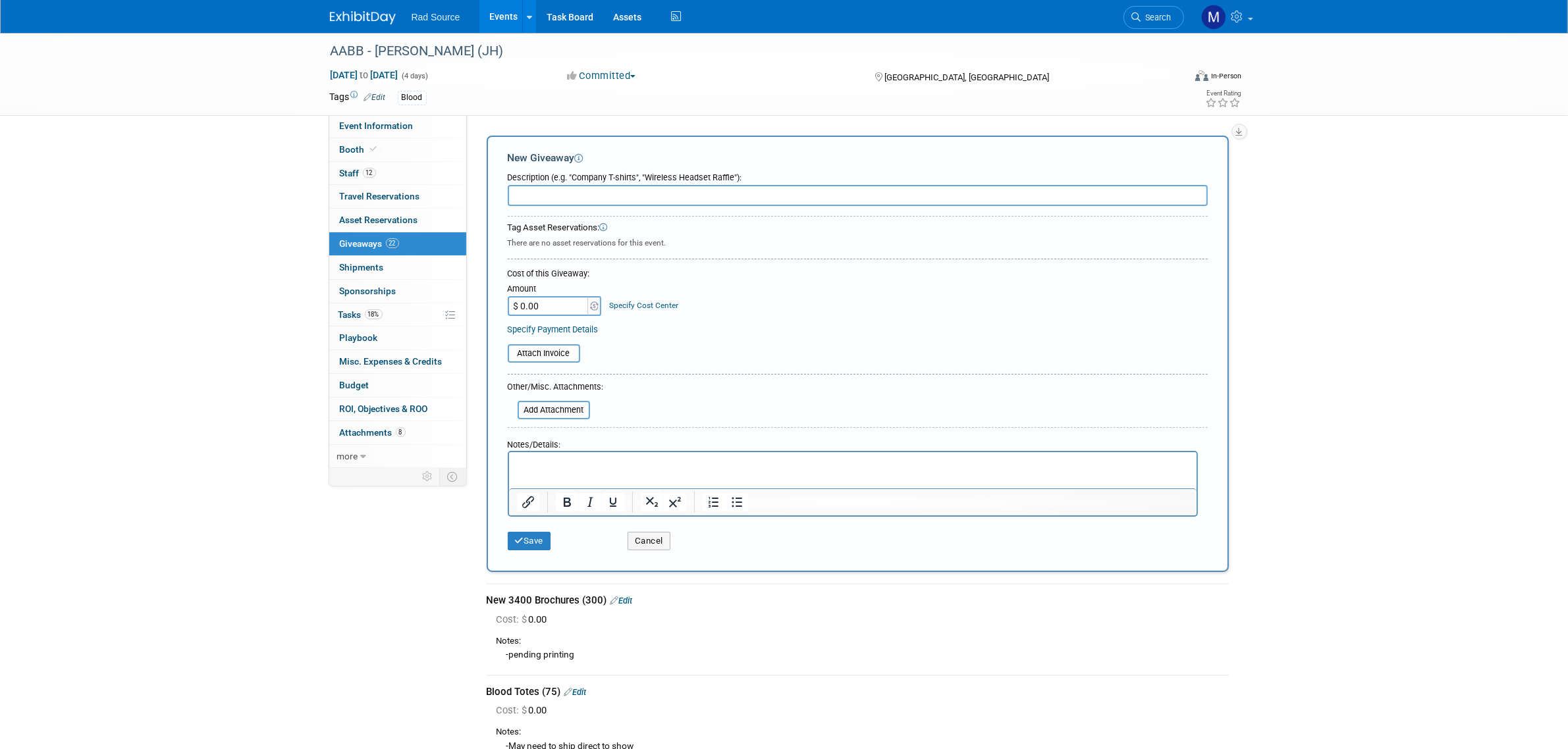
click at [581, 193] on input "text" at bounding box center [858, 195] width 700 height 21
type input "Booth Cleaning Supply Kit"
click at [535, 542] on button "Save" at bounding box center [529, 541] width 44 height 18
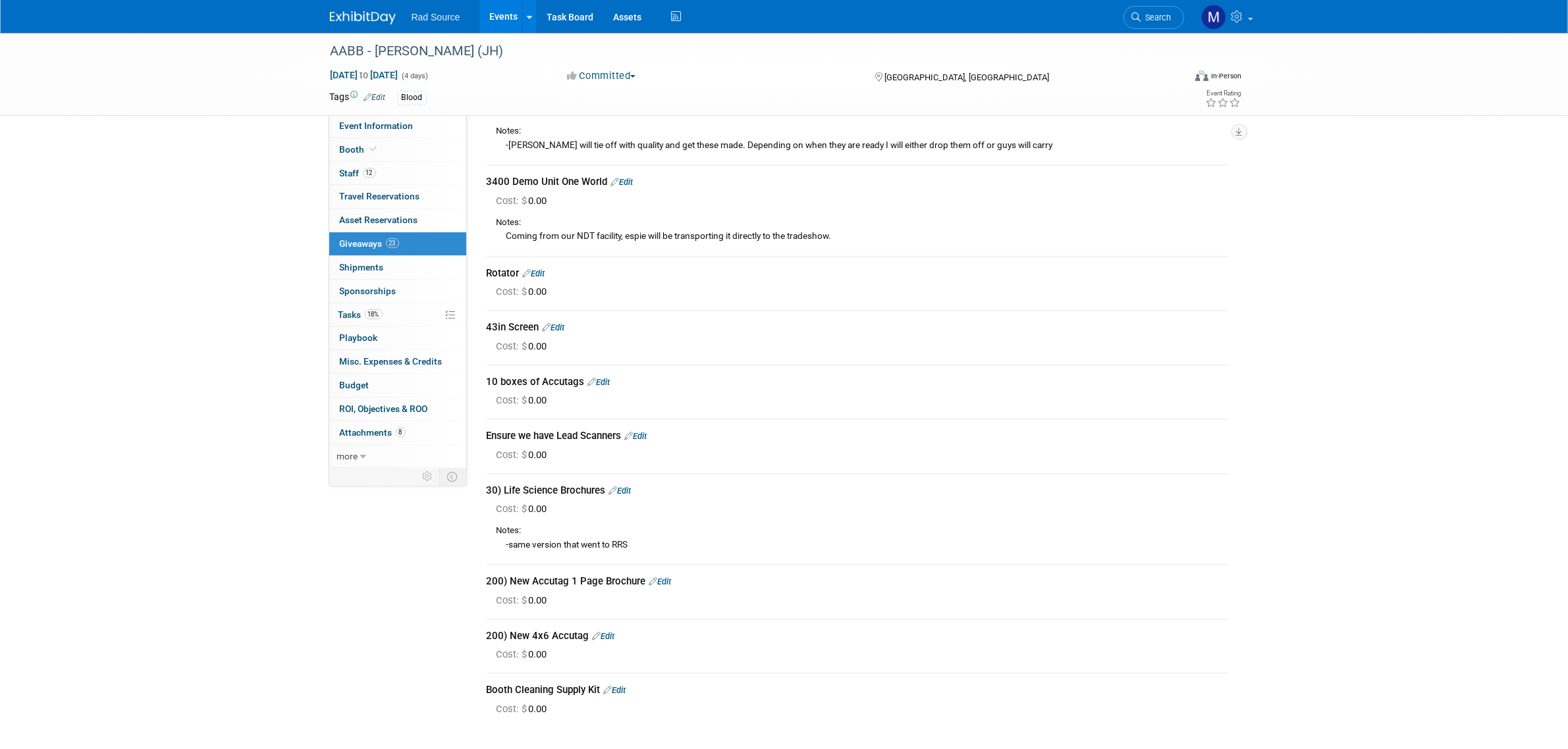
scroll to position [987, 0]
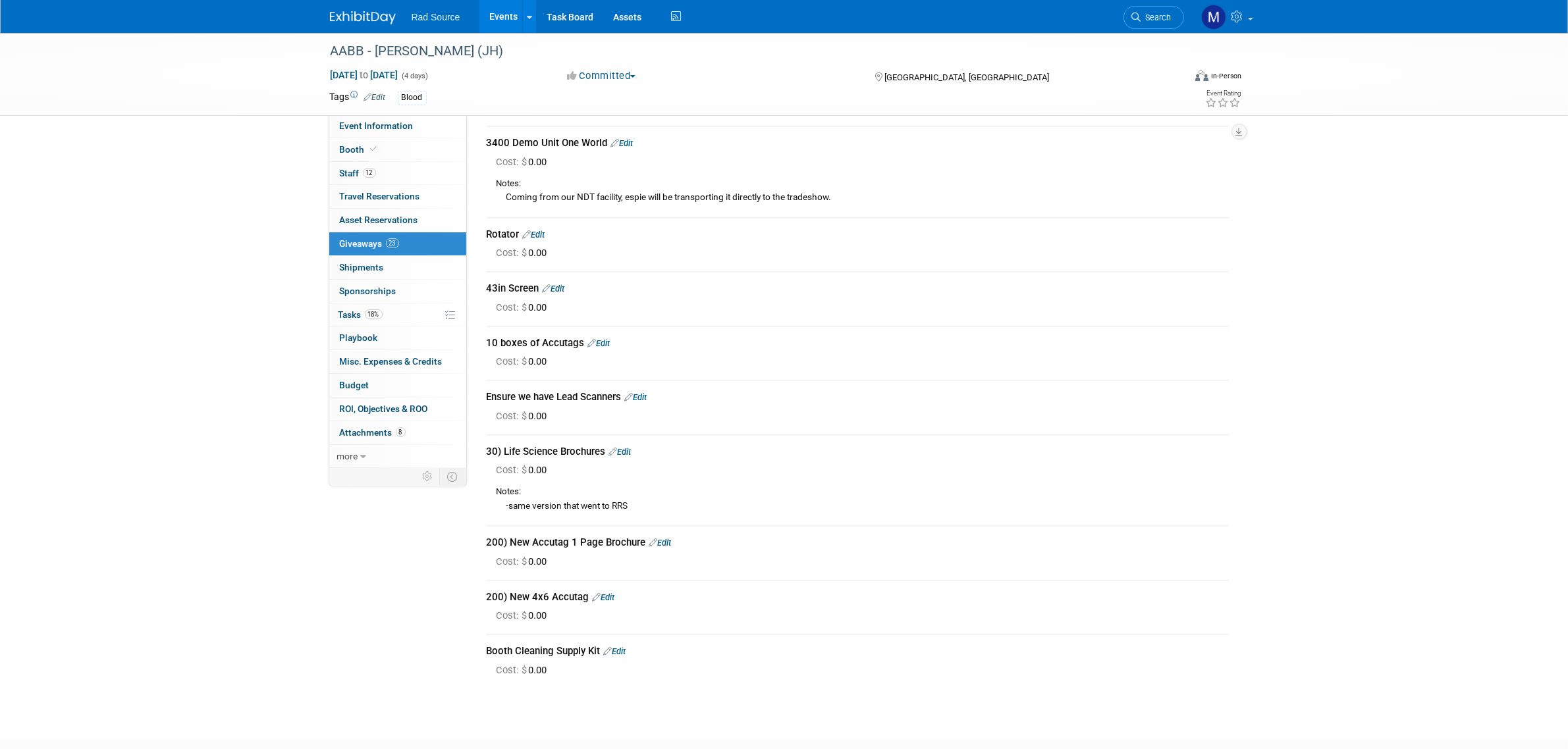
click at [564, 284] on link "Edit" at bounding box center [554, 289] width 22 height 10
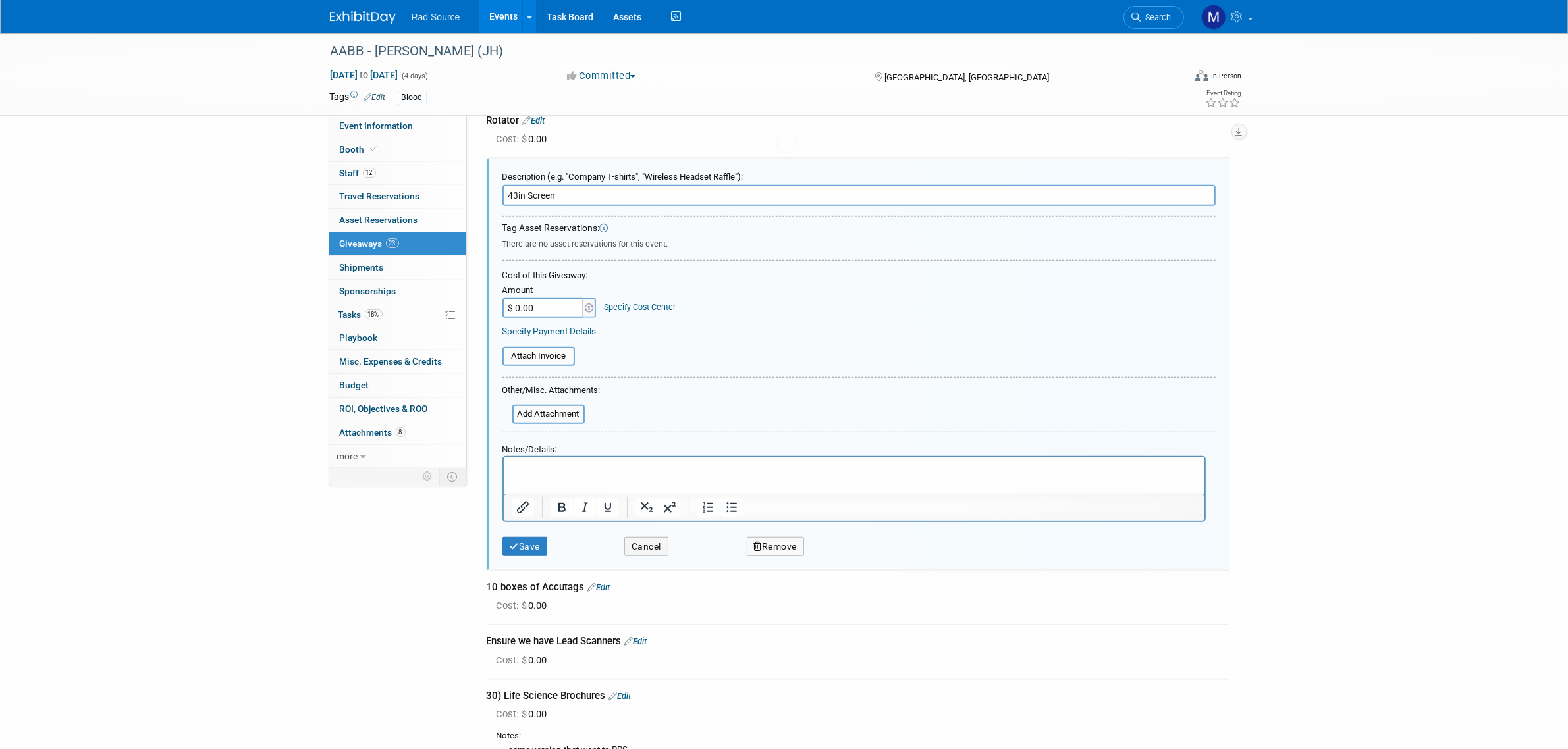
scroll to position [1102, 0]
click at [550, 464] on p "Rich Text Area. Press ALT-0 for help." at bounding box center [853, 467] width 686 height 14
drag, startPoint x: 680, startPoint y: 467, endPoint x: 640, endPoint y: 473, distance: 40.4
click at [640, 473] on p "-needs to have usb and HDMI capability" at bounding box center [853, 467] width 686 height 14
click at [709, 469] on p "-needs to have usb and HDMI capability" at bounding box center [853, 467] width 686 height 14
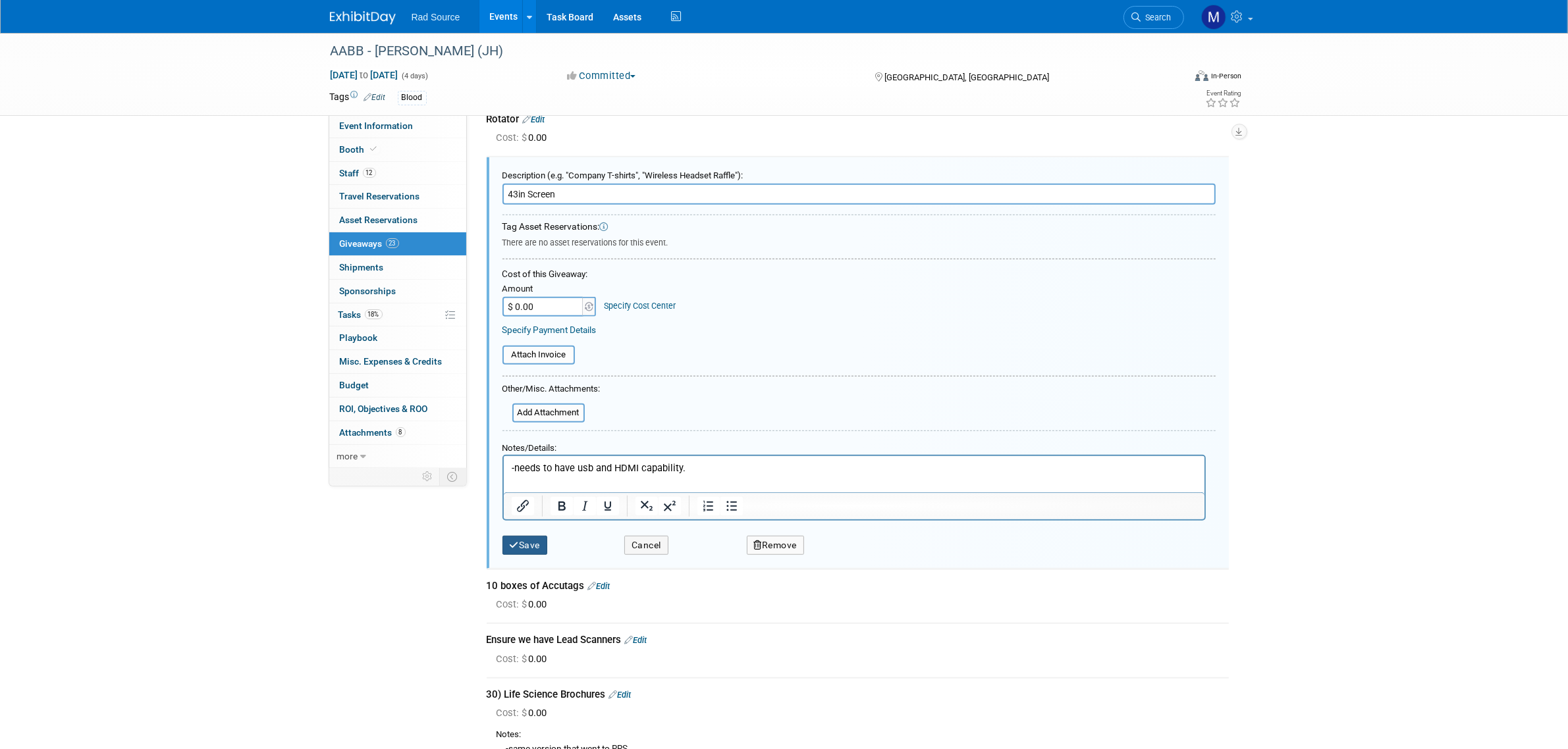
click at [524, 536] on button "Save" at bounding box center [524, 545] width 45 height 19
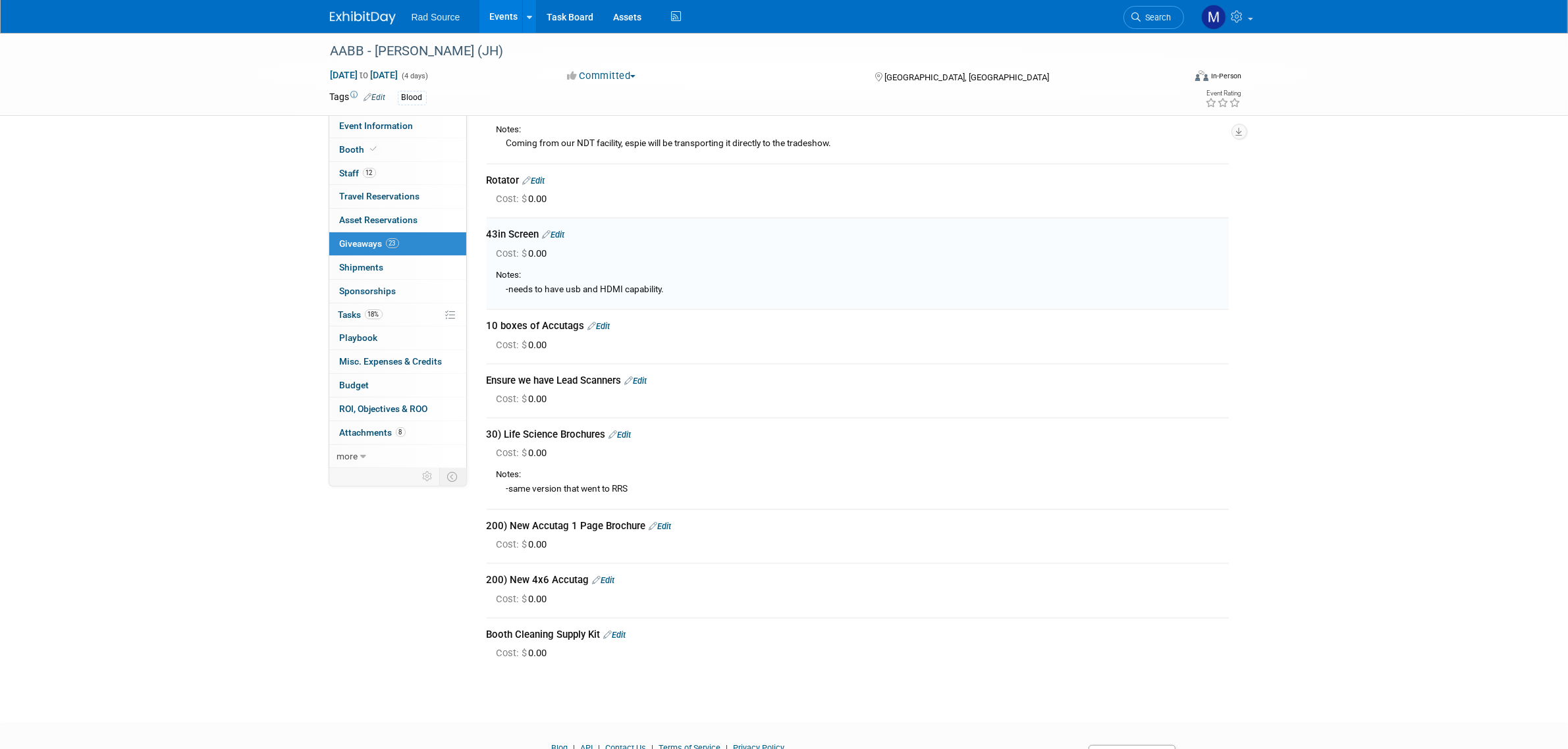
scroll to position [1012, 0]
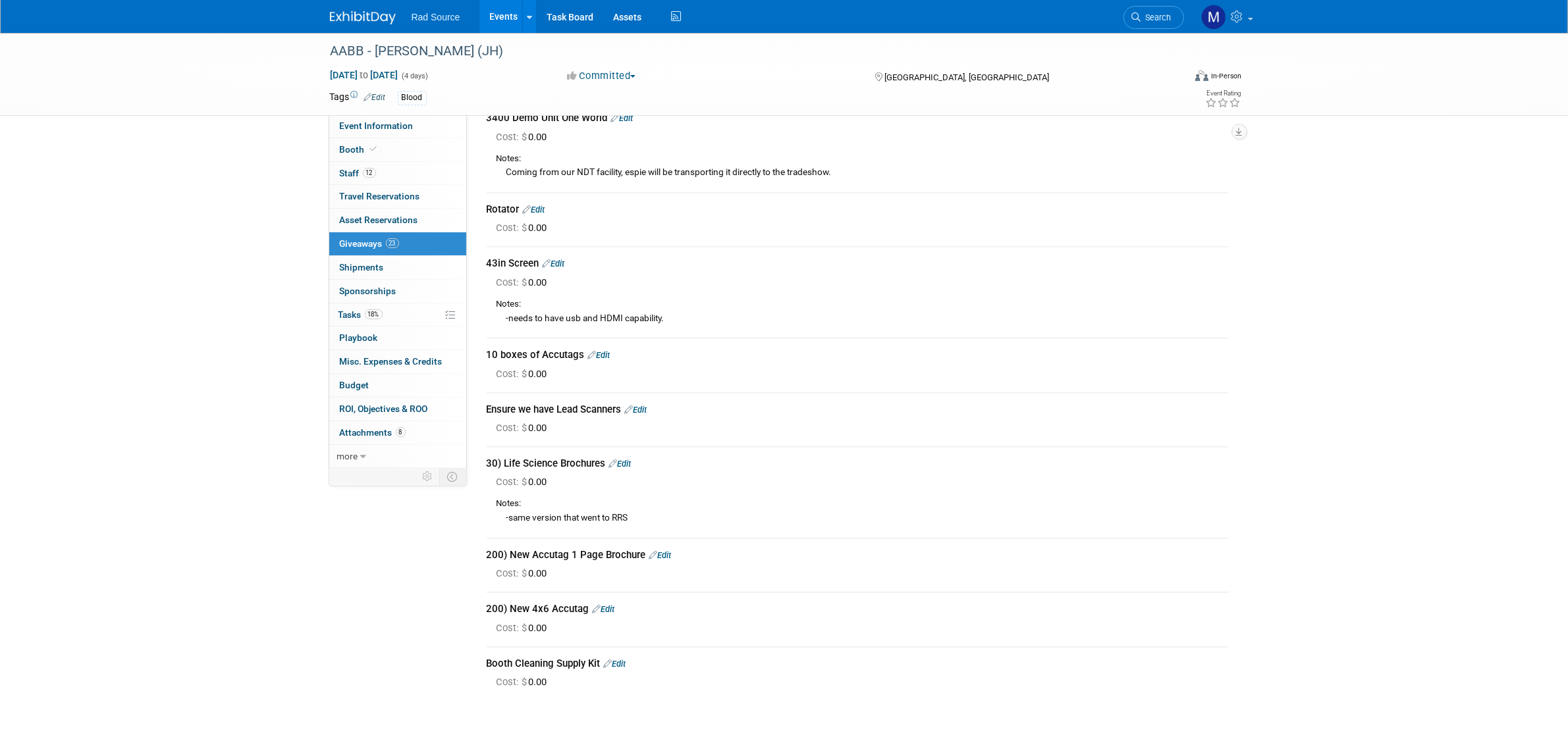
click at [647, 404] on link "Edit" at bounding box center [636, 409] width 22 height 10
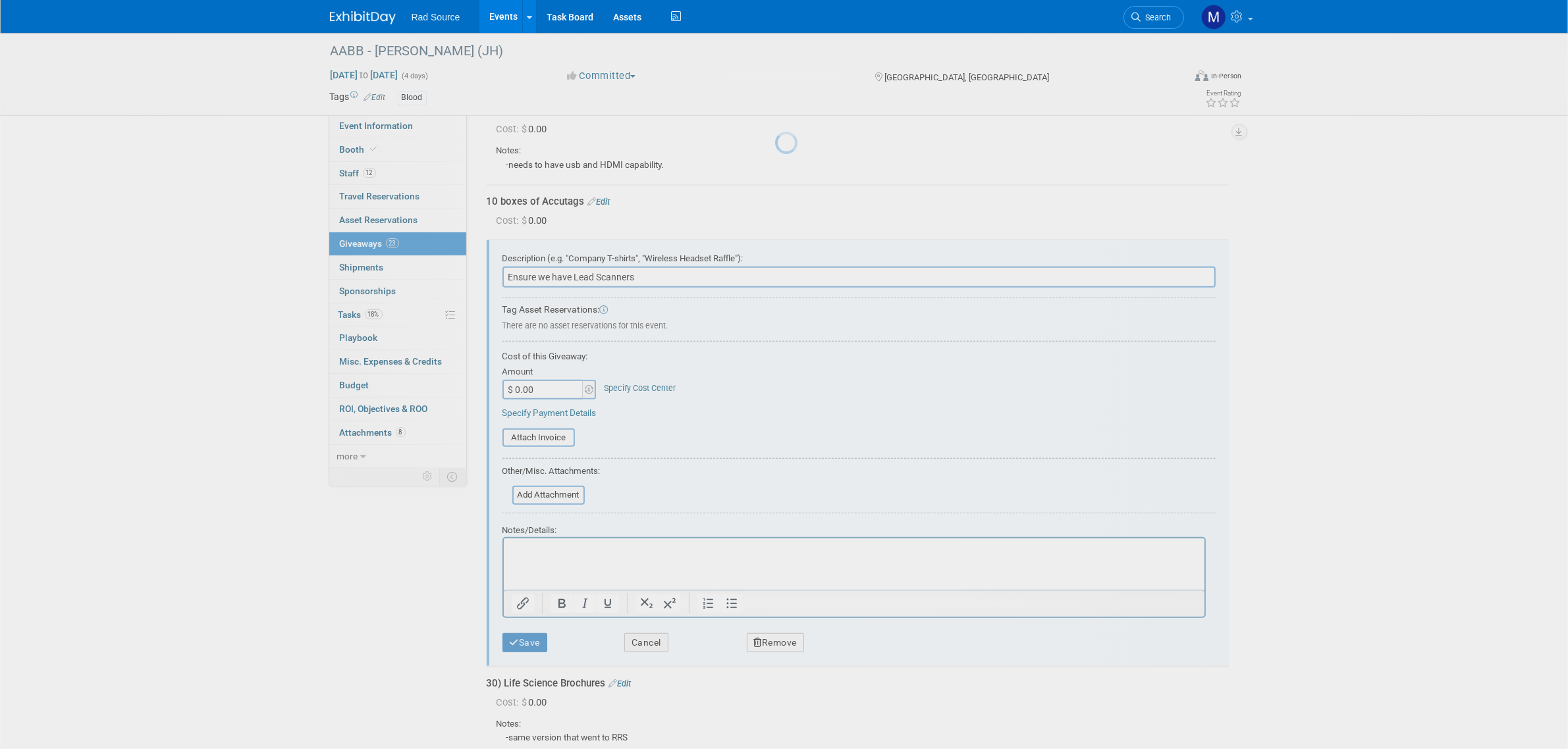
scroll to position [1246, 0]
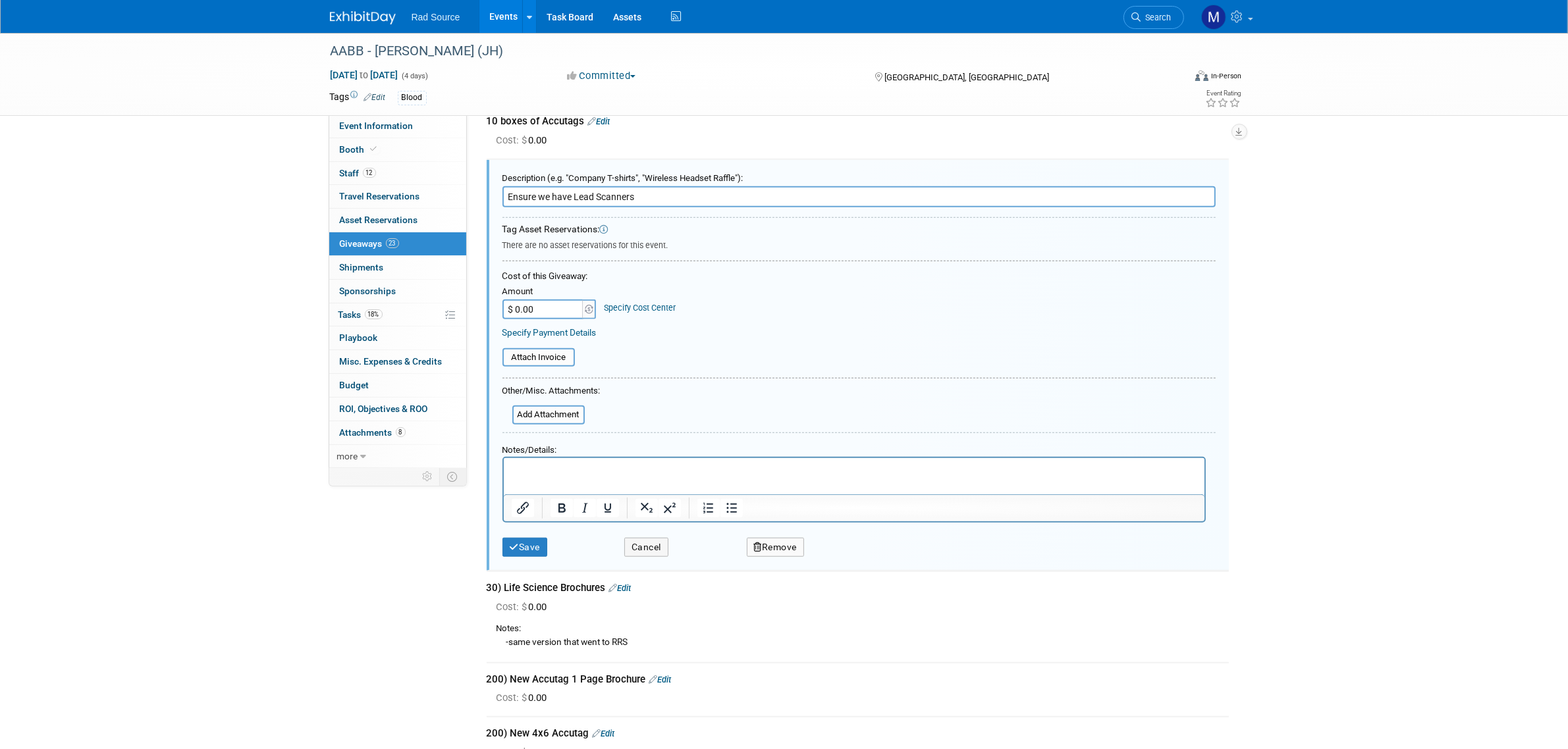
click at [572, 469] on p "Rich Text Area. Press ALT-0 for help." at bounding box center [853, 470] width 686 height 14
click at [532, 538] on button "Save" at bounding box center [524, 547] width 45 height 19
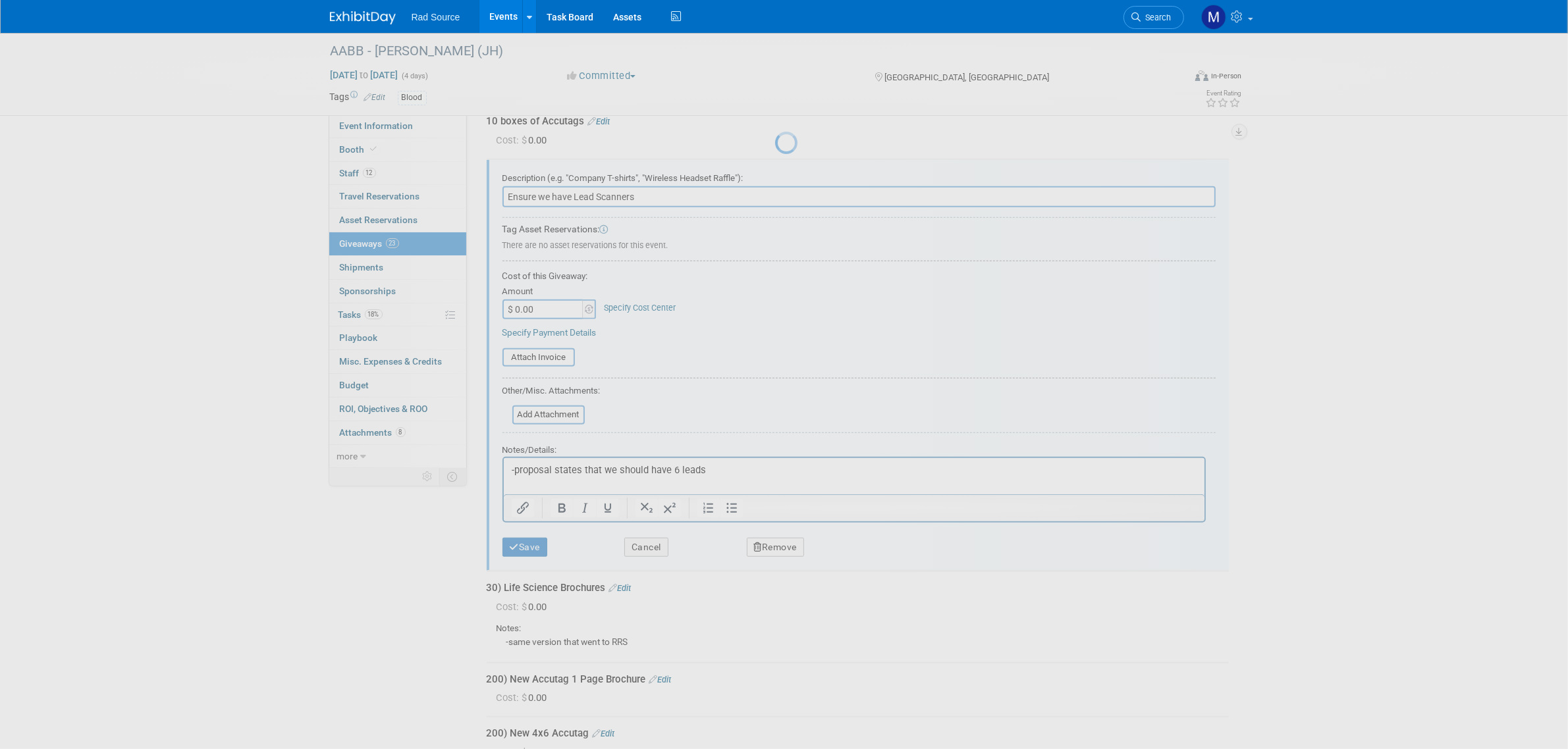
scroll to position [1132, 0]
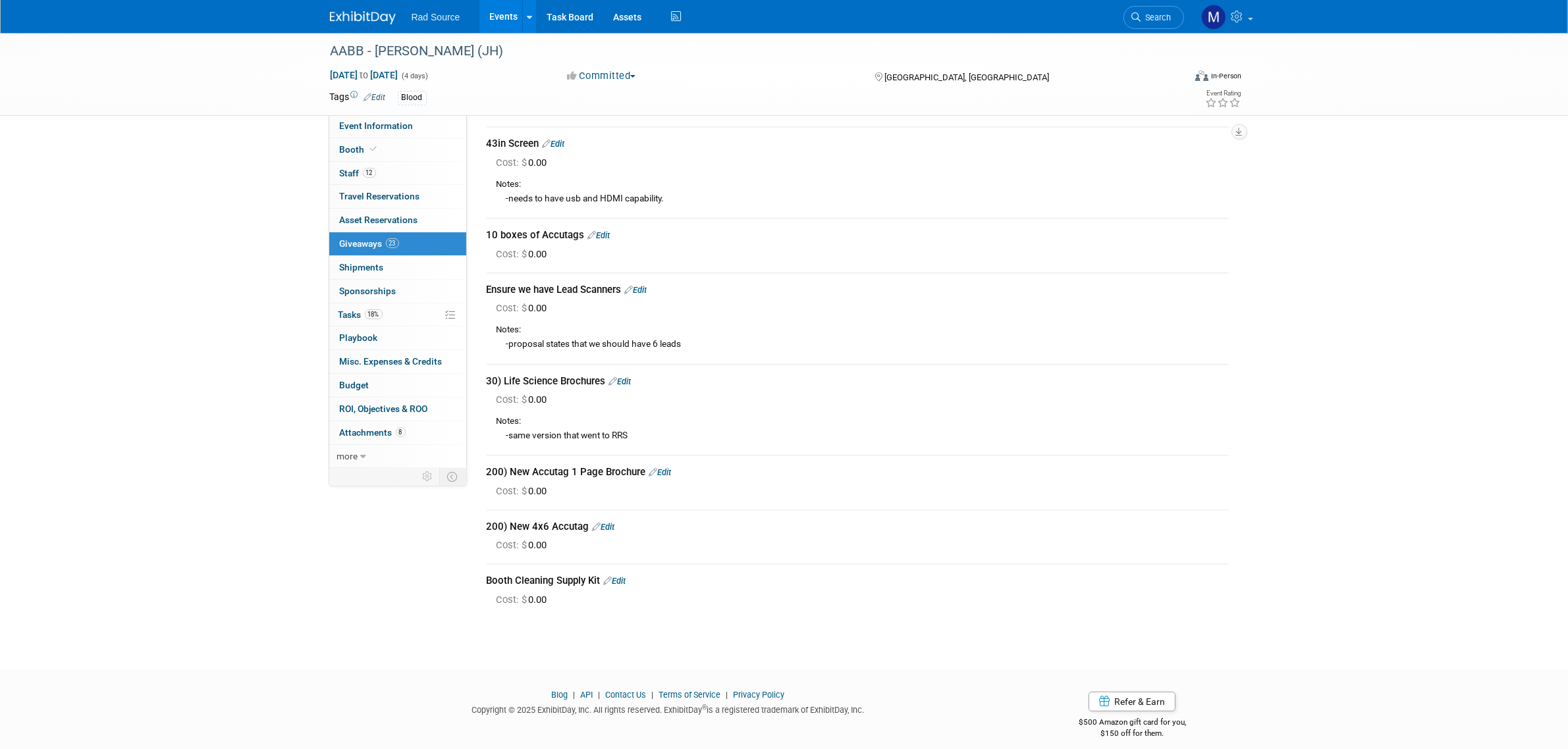
click at [670, 467] on link "Edit" at bounding box center [660, 472] width 22 height 10
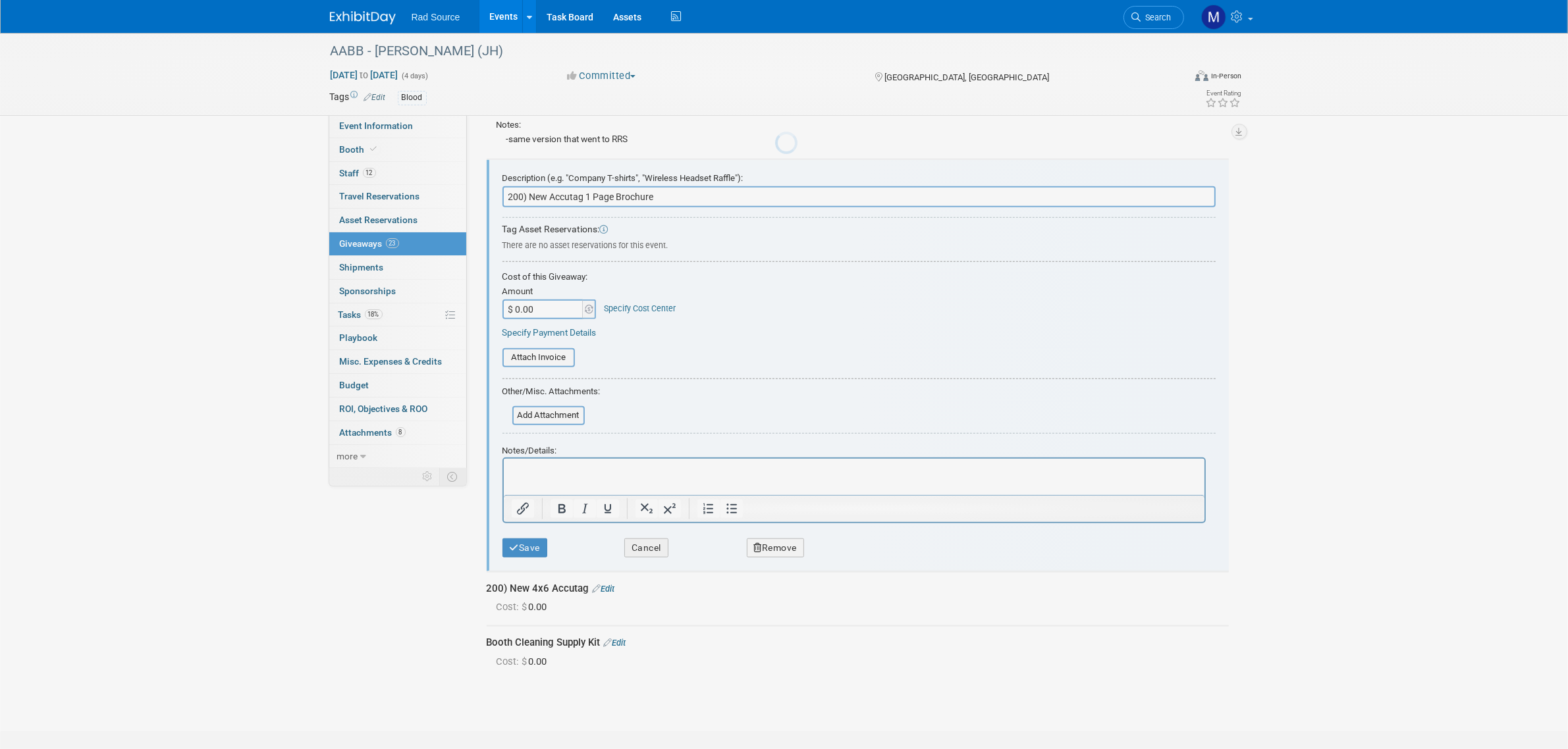
scroll to position [0, 0]
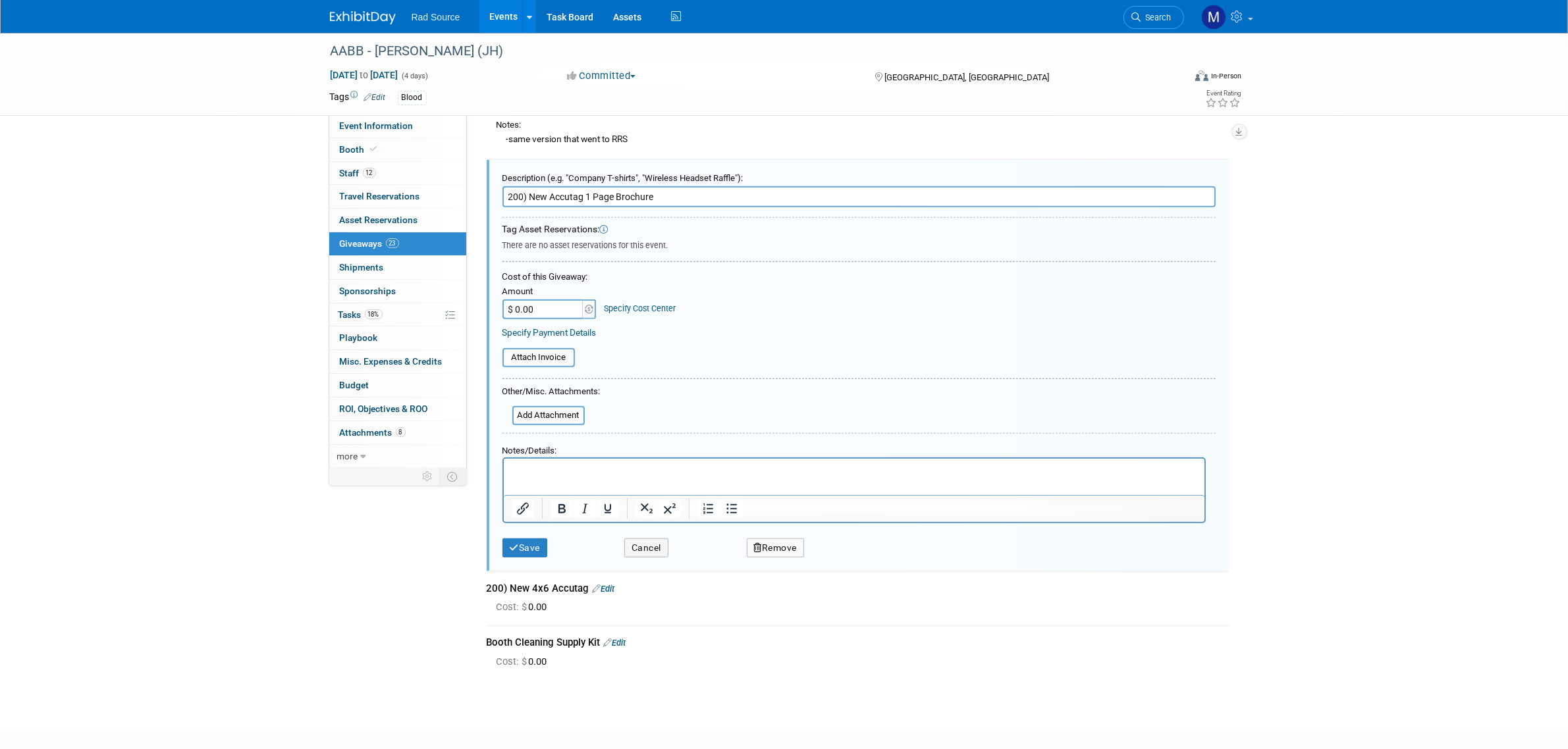
click at [606, 477] on p "Rich Text Area. Press ALT-0 for help." at bounding box center [853, 470] width 686 height 14
click at [528, 538] on button "Save" at bounding box center [524, 547] width 45 height 19
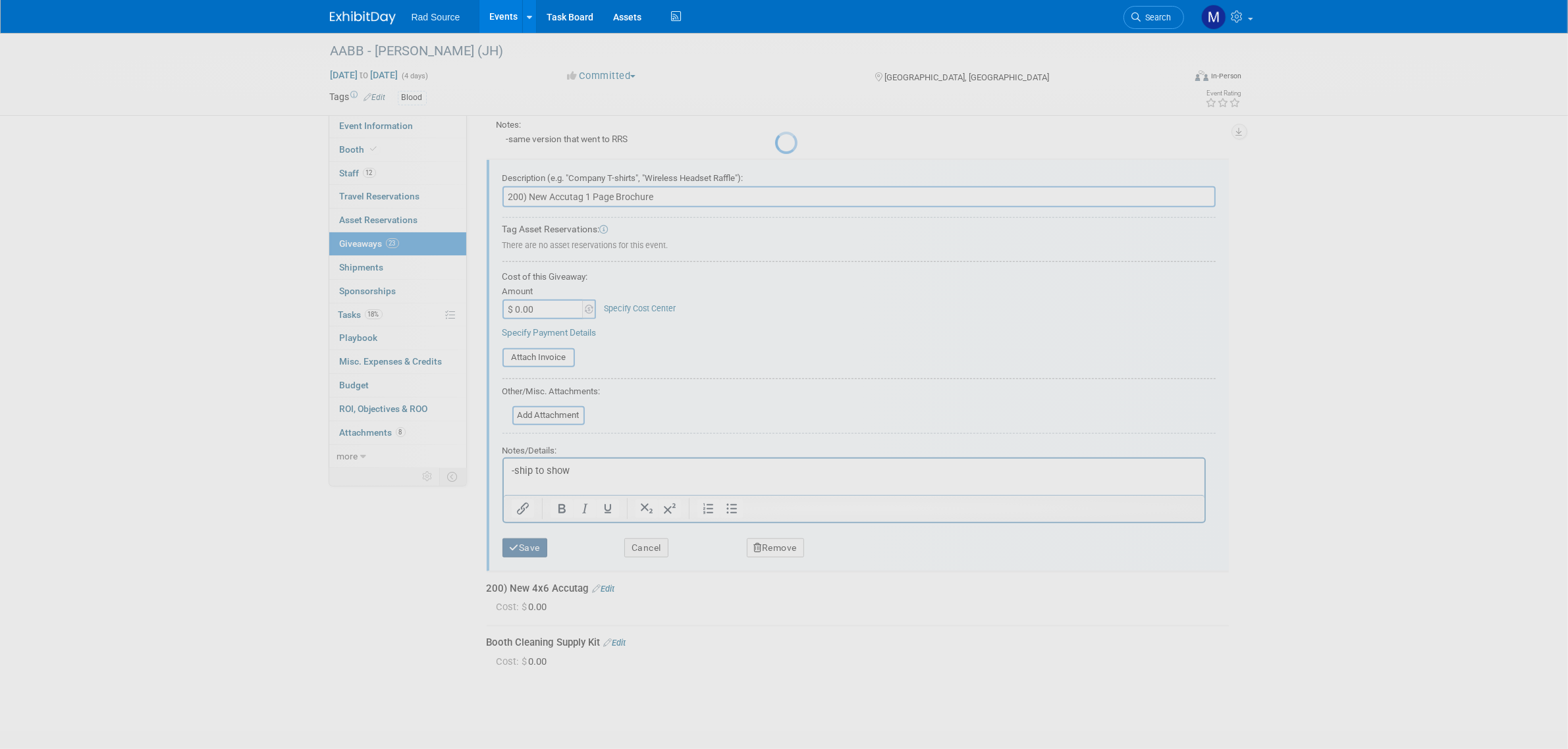
scroll to position [1169, 0]
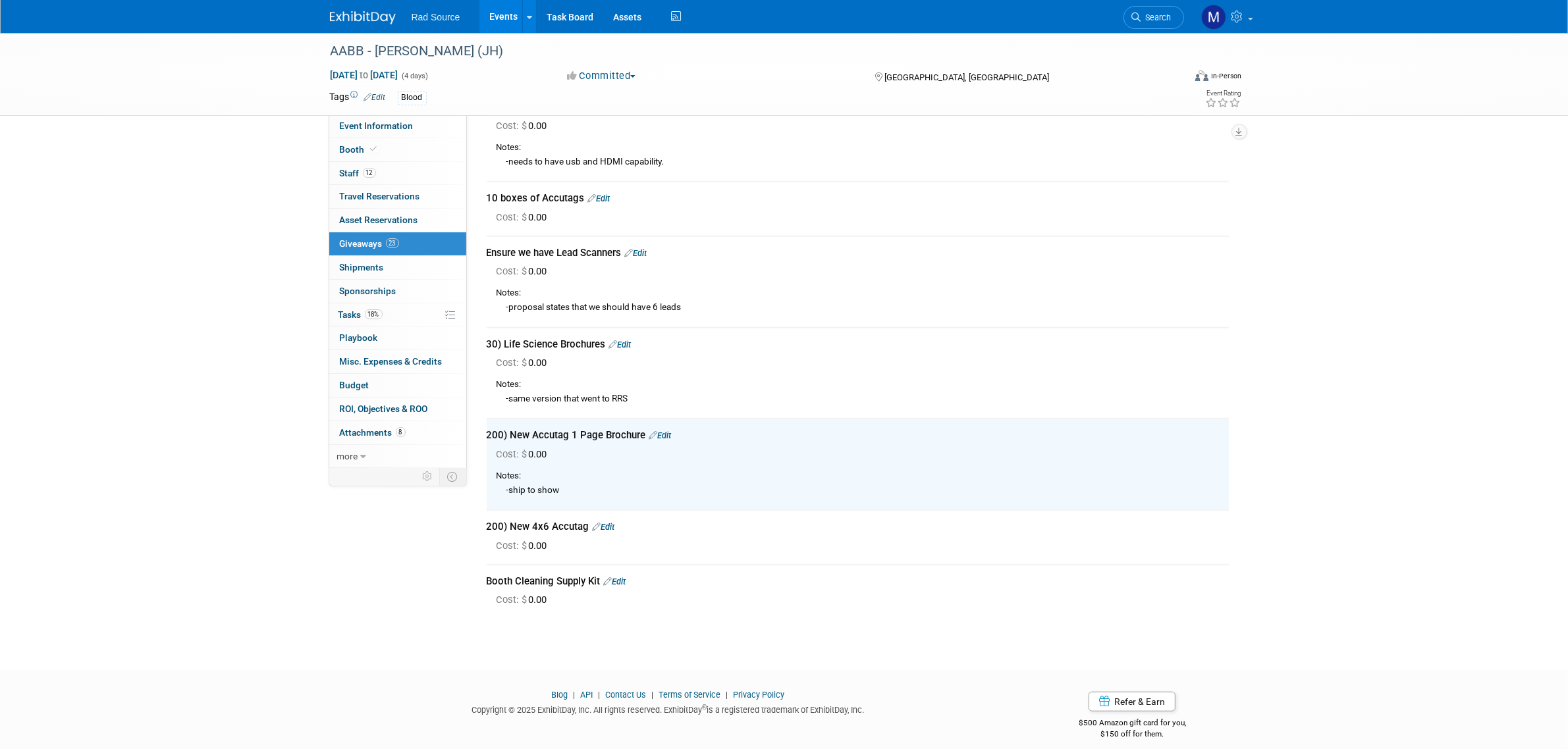
click at [610, 522] on link "Edit" at bounding box center [604, 526] width 22 height 10
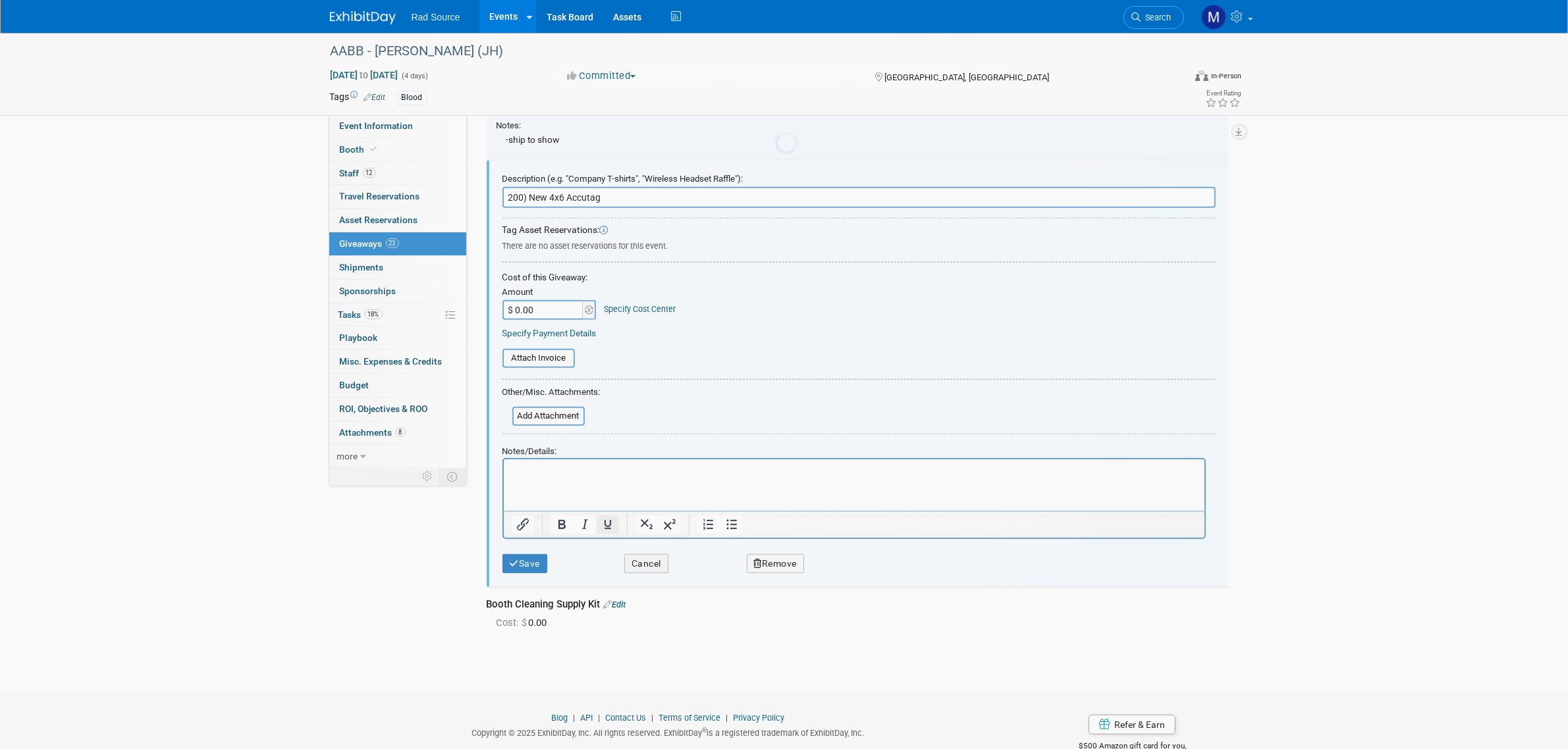
scroll to position [0, 0]
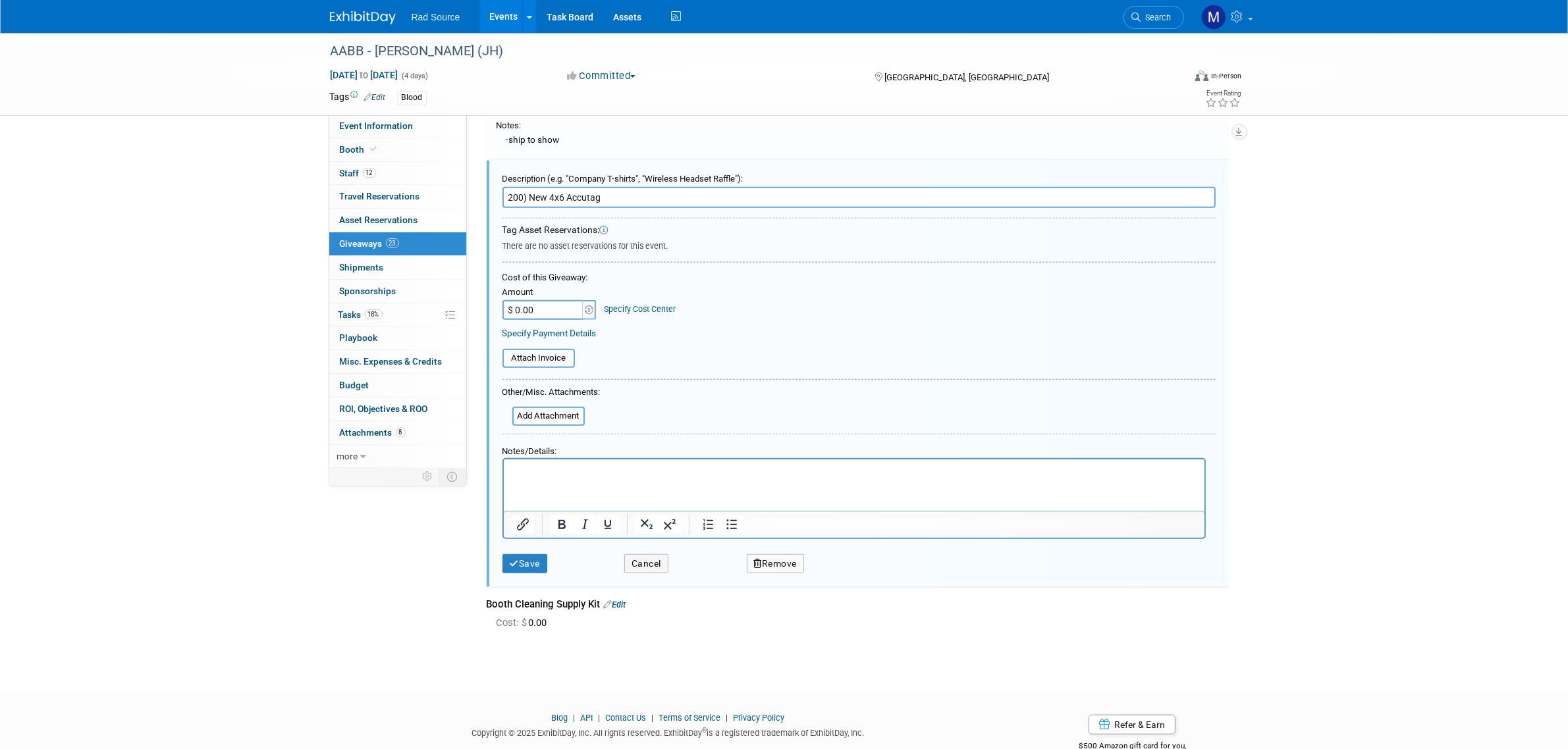
click at [556, 478] on html at bounding box center [853, 468] width 700 height 19
click at [528, 554] on button "Save" at bounding box center [524, 563] width 45 height 19
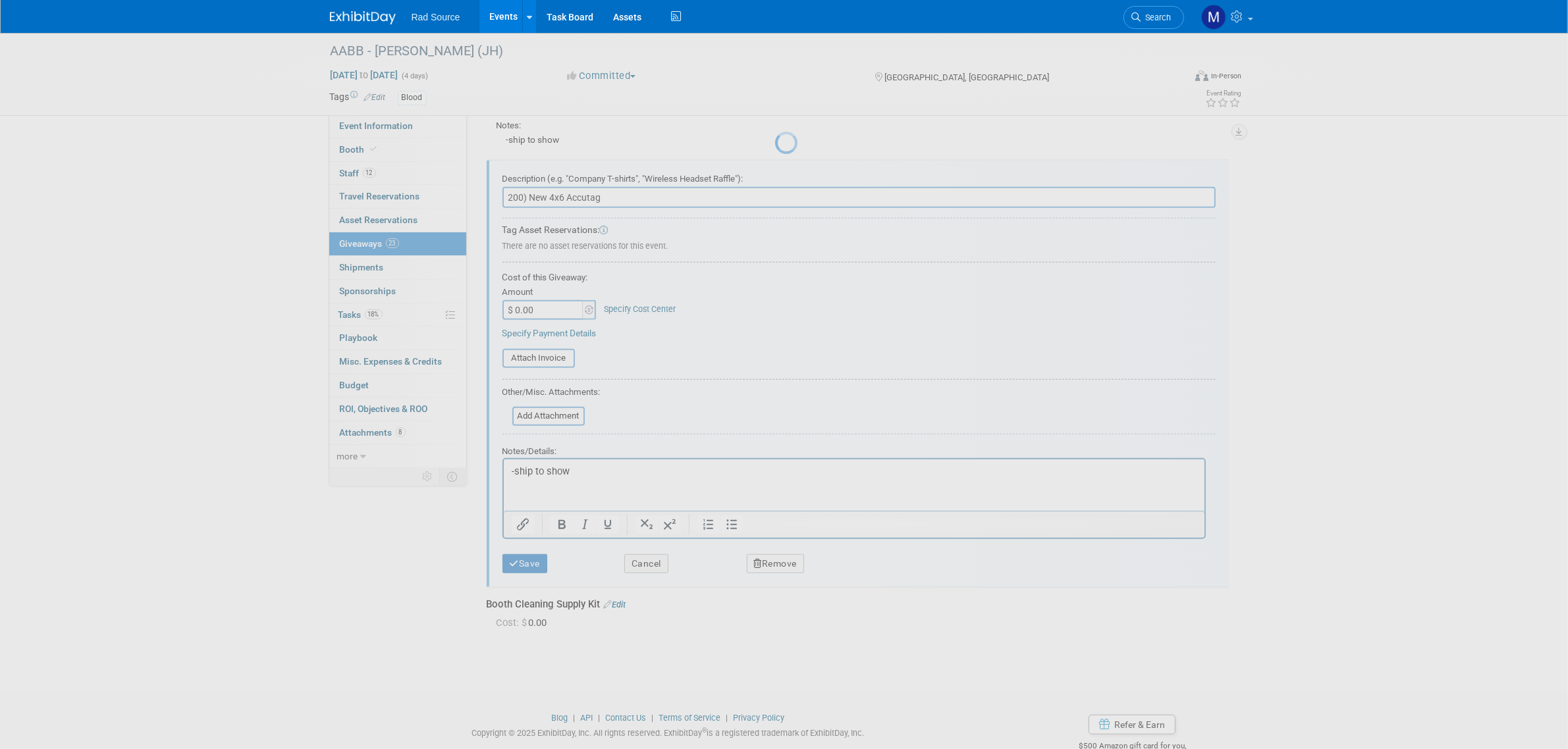
scroll to position [1206, 0]
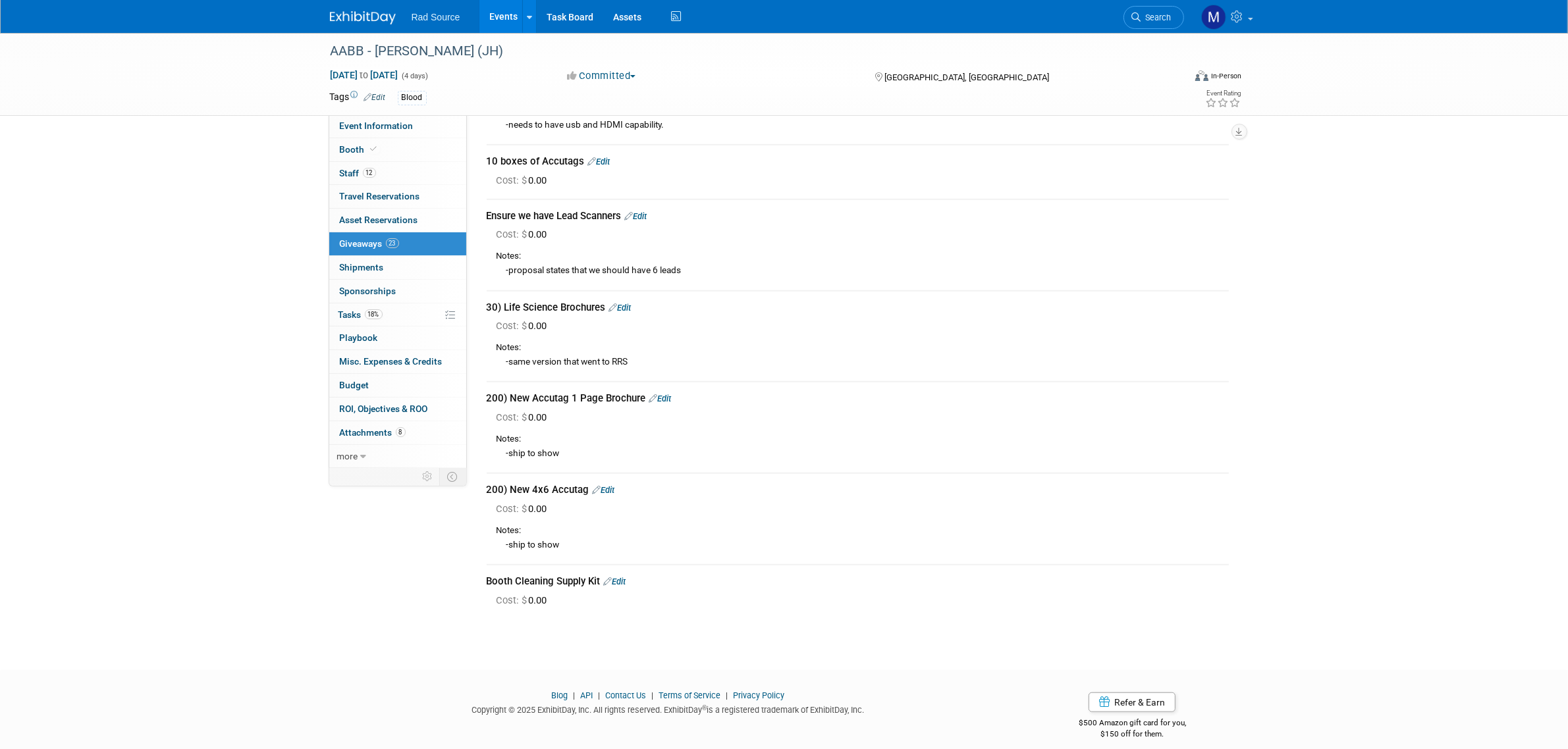
click at [624, 302] on link "Edit" at bounding box center [620, 307] width 22 height 10
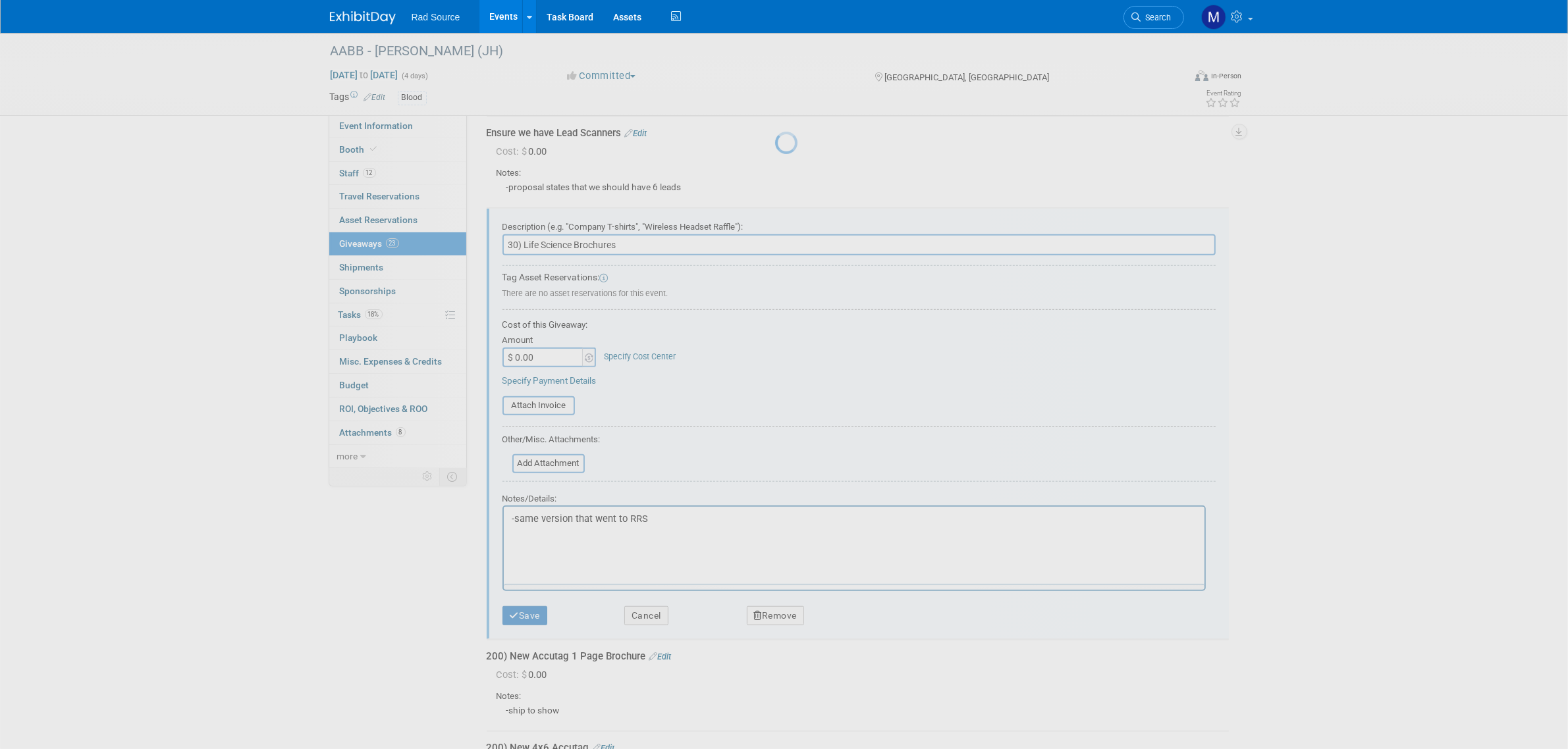
scroll to position [1338, 0]
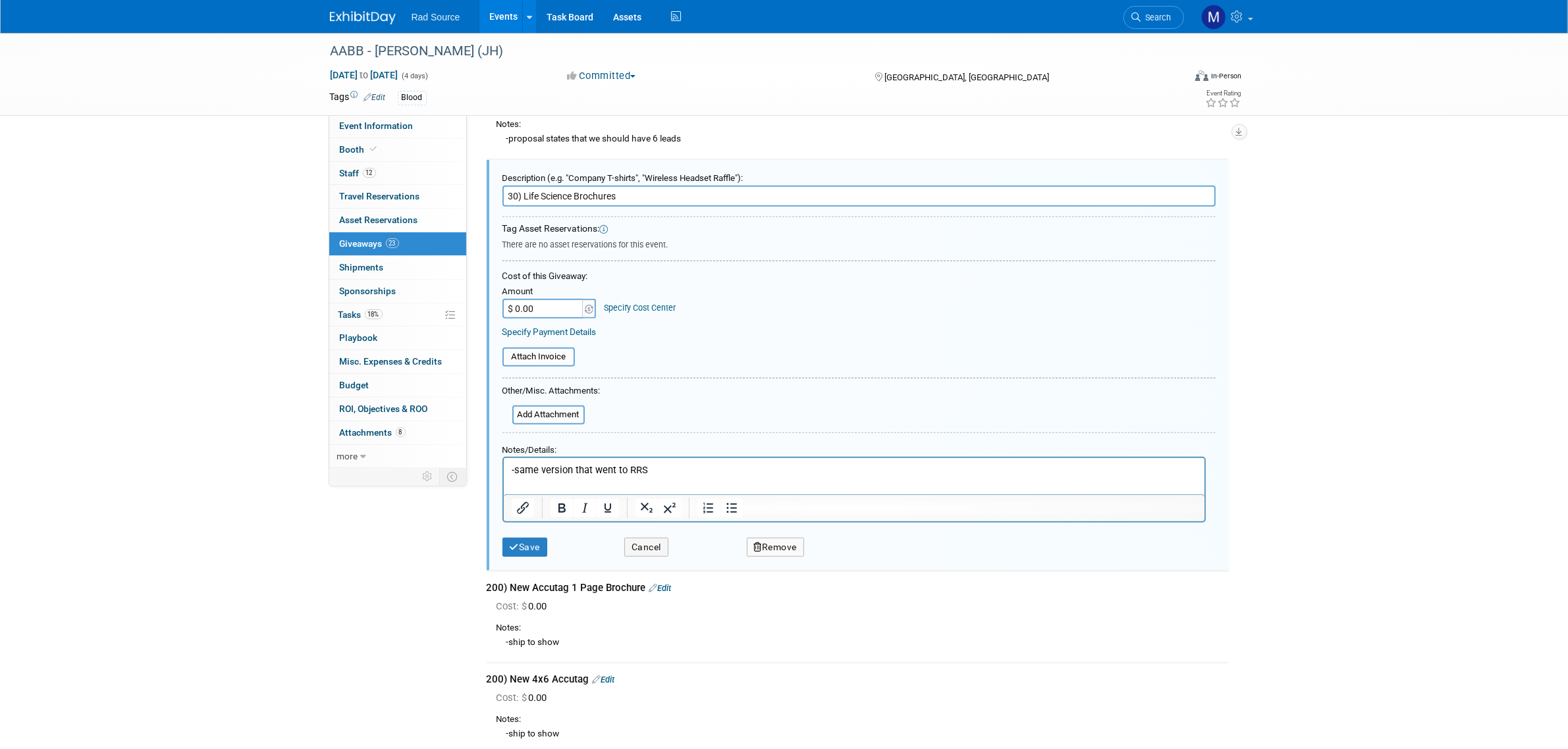
click at [656, 470] on p "-same version that went to RRS" at bounding box center [853, 470] width 686 height 14
click at [515, 543] on icon "submit" at bounding box center [514, 548] width 10 height 9
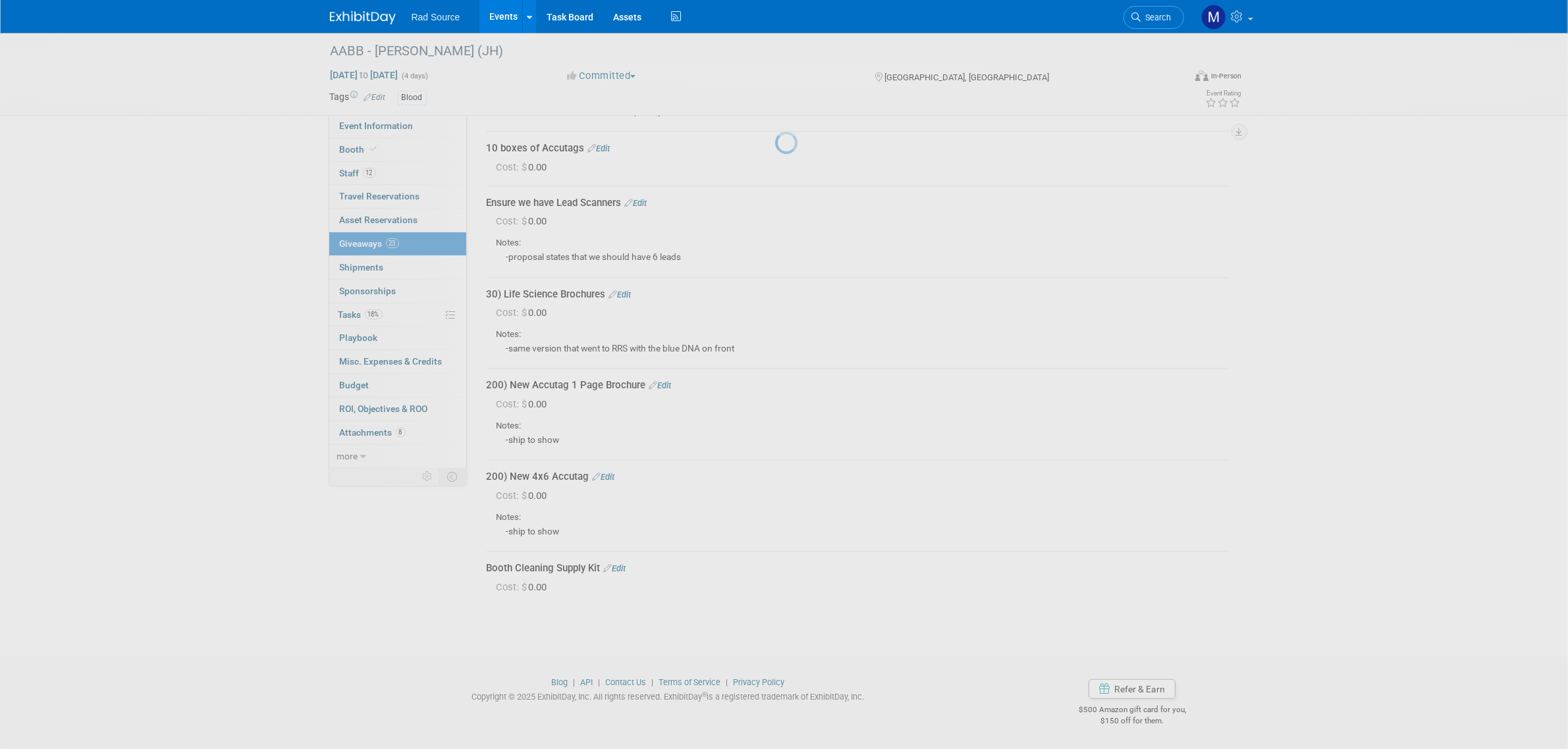
scroll to position [1206, 0]
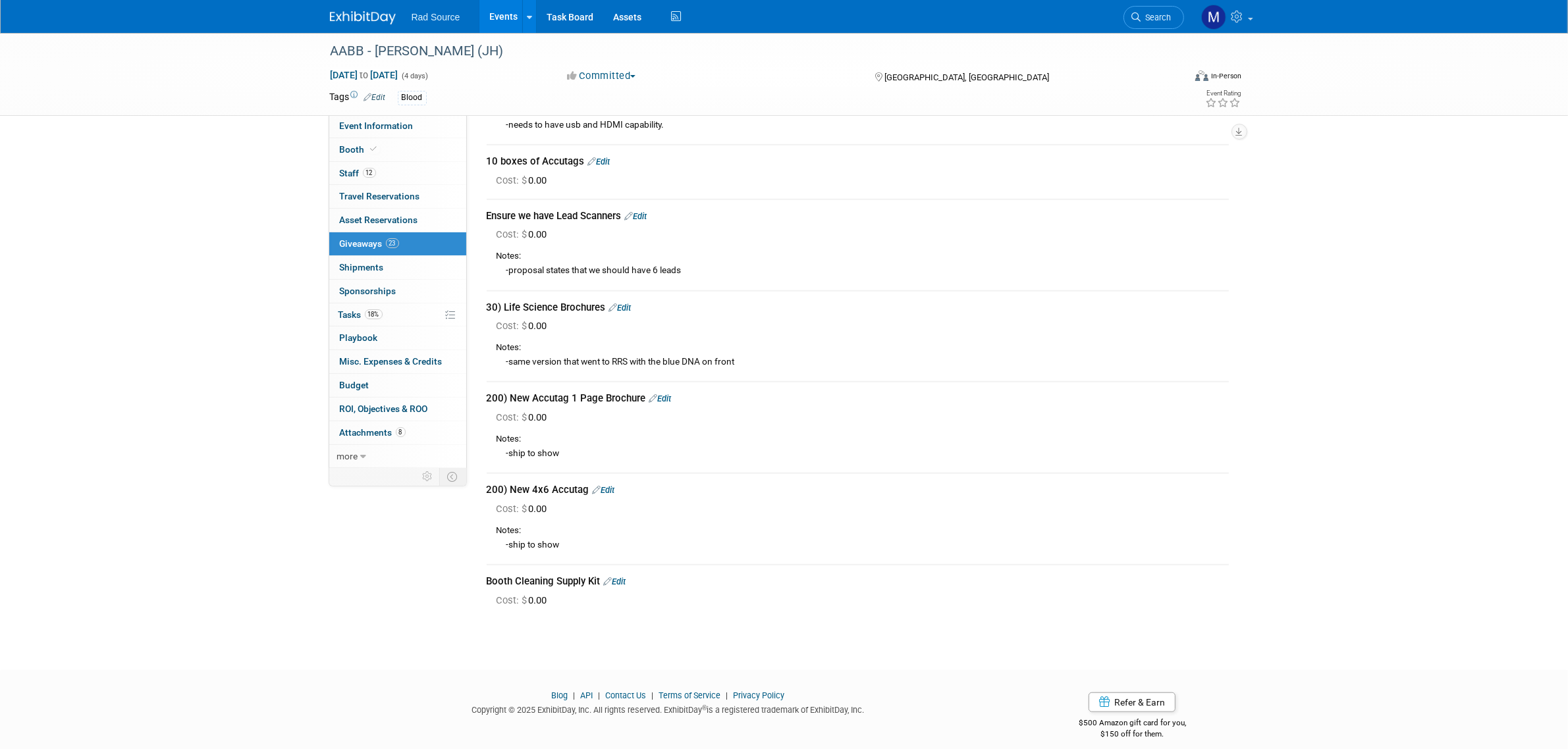
click at [667, 394] on link "Edit" at bounding box center [660, 398] width 22 height 10
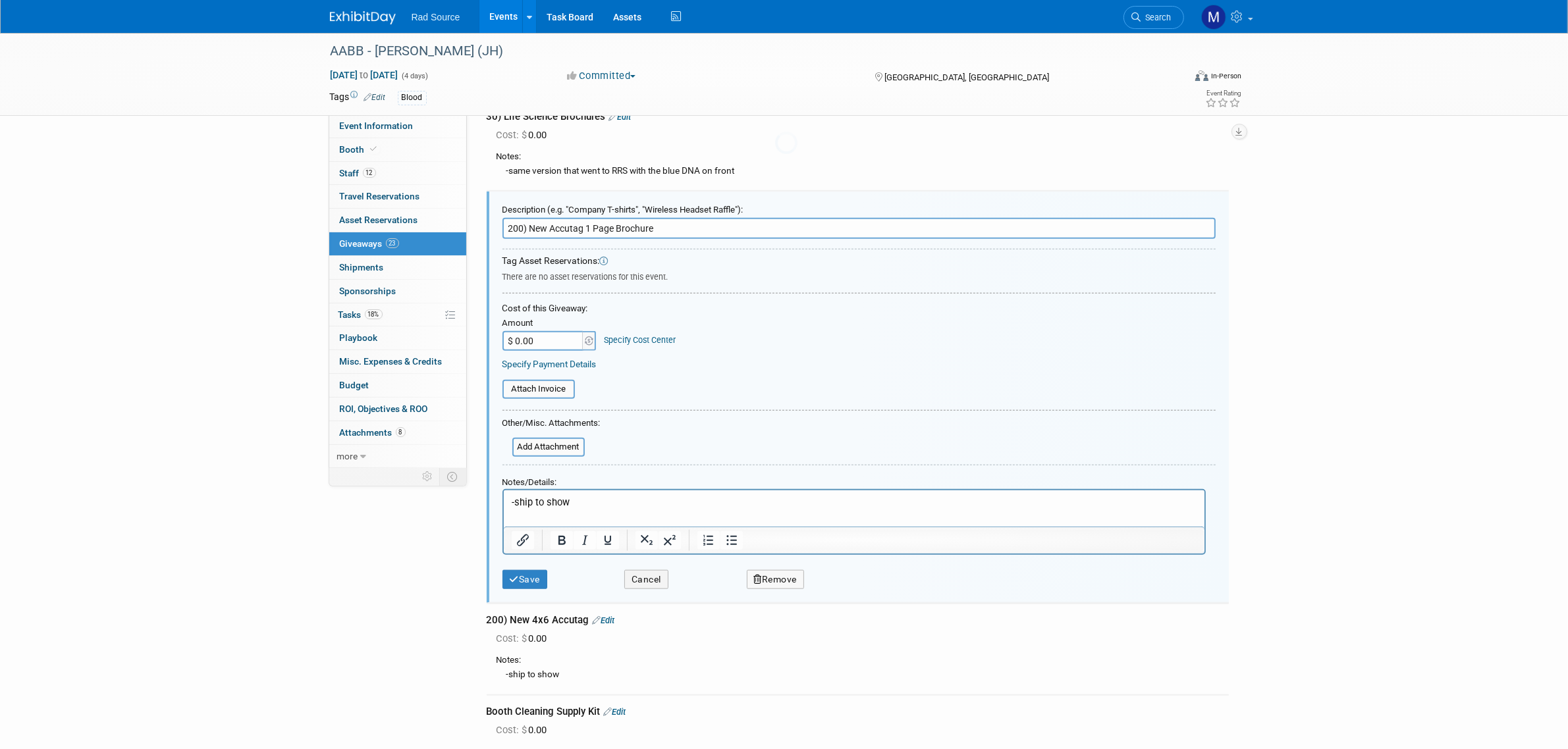
scroll to position [1428, 0]
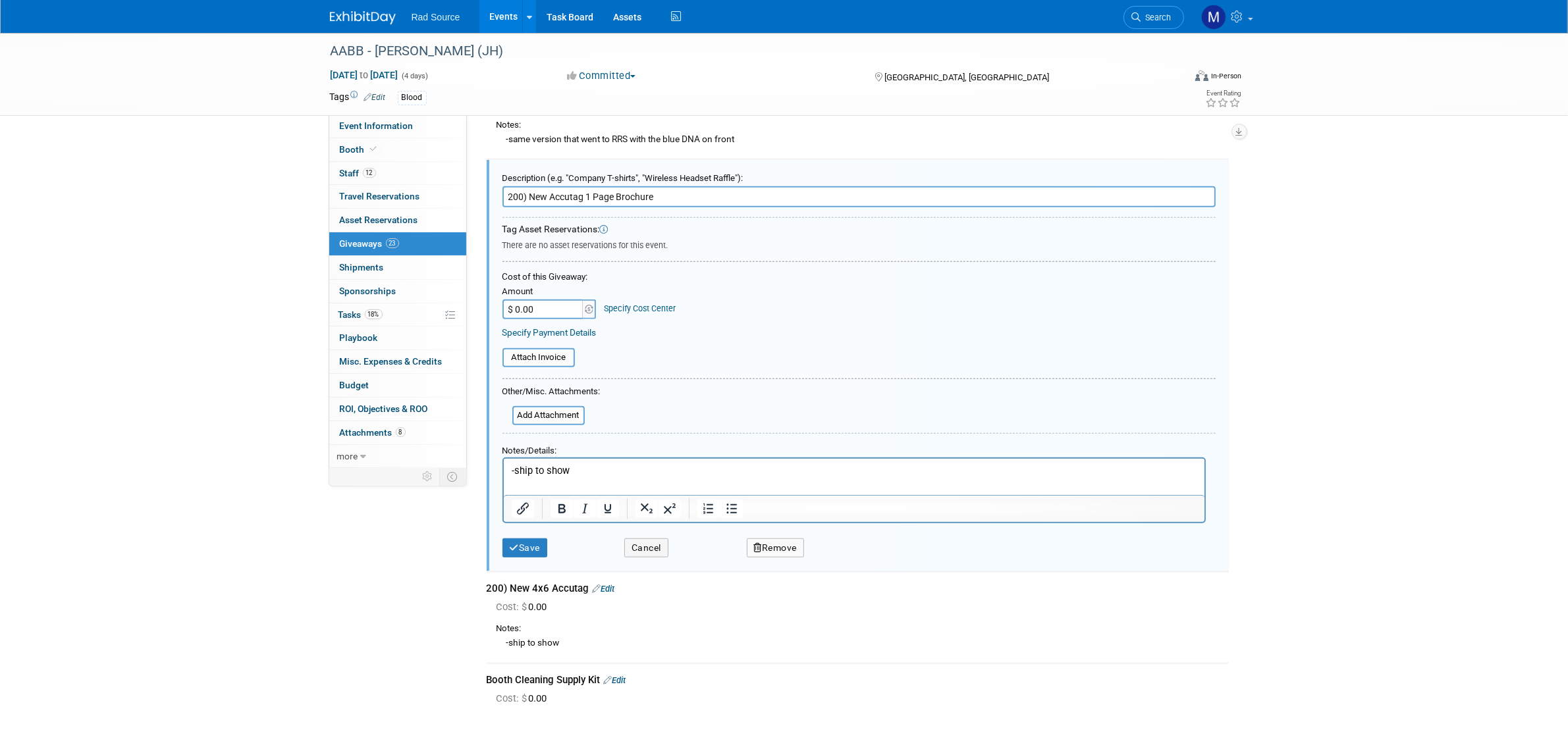
click at [534, 470] on p "-ship to show" at bounding box center [853, 470] width 686 height 14
click at [518, 538] on button "Save" at bounding box center [524, 547] width 45 height 19
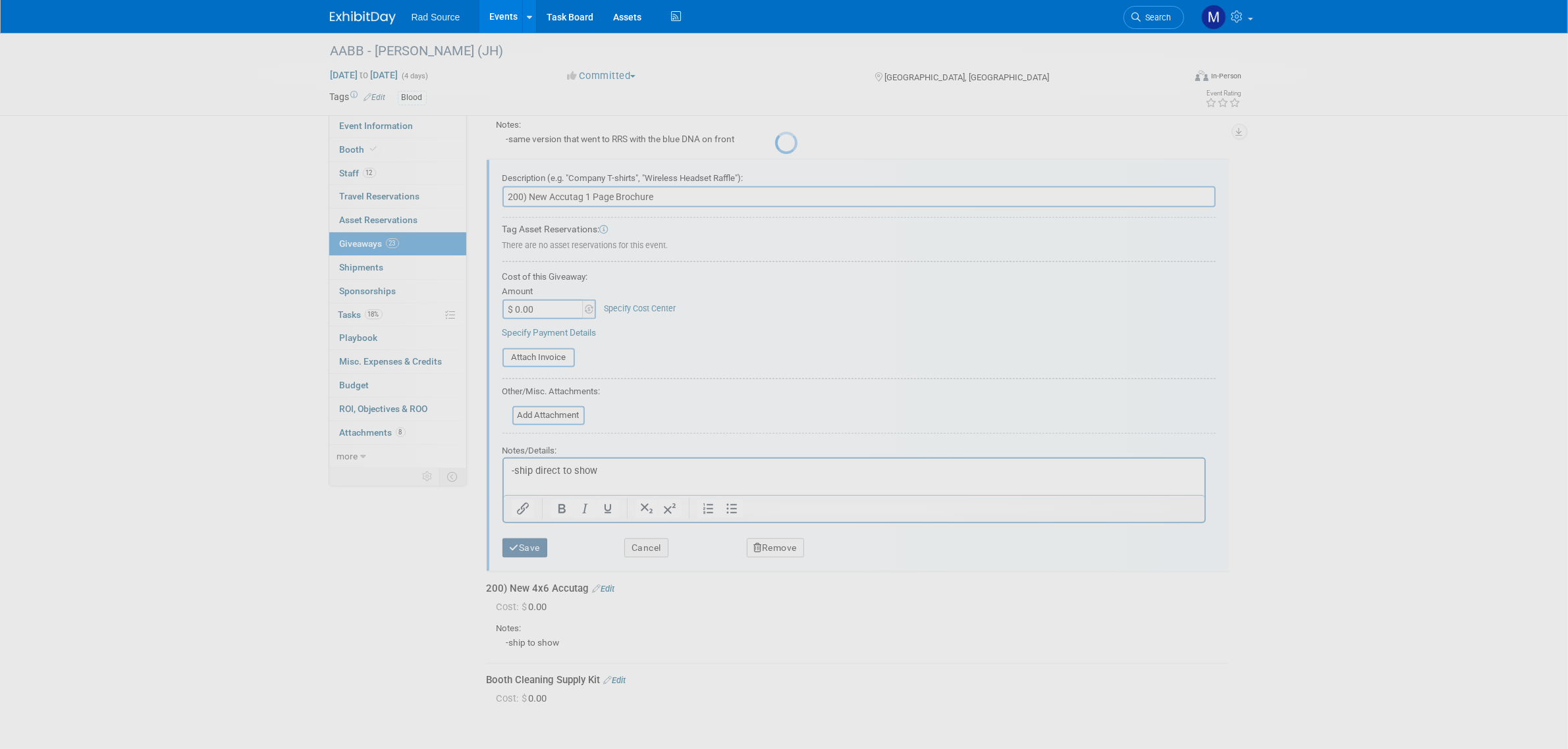
scroll to position [1206, 0]
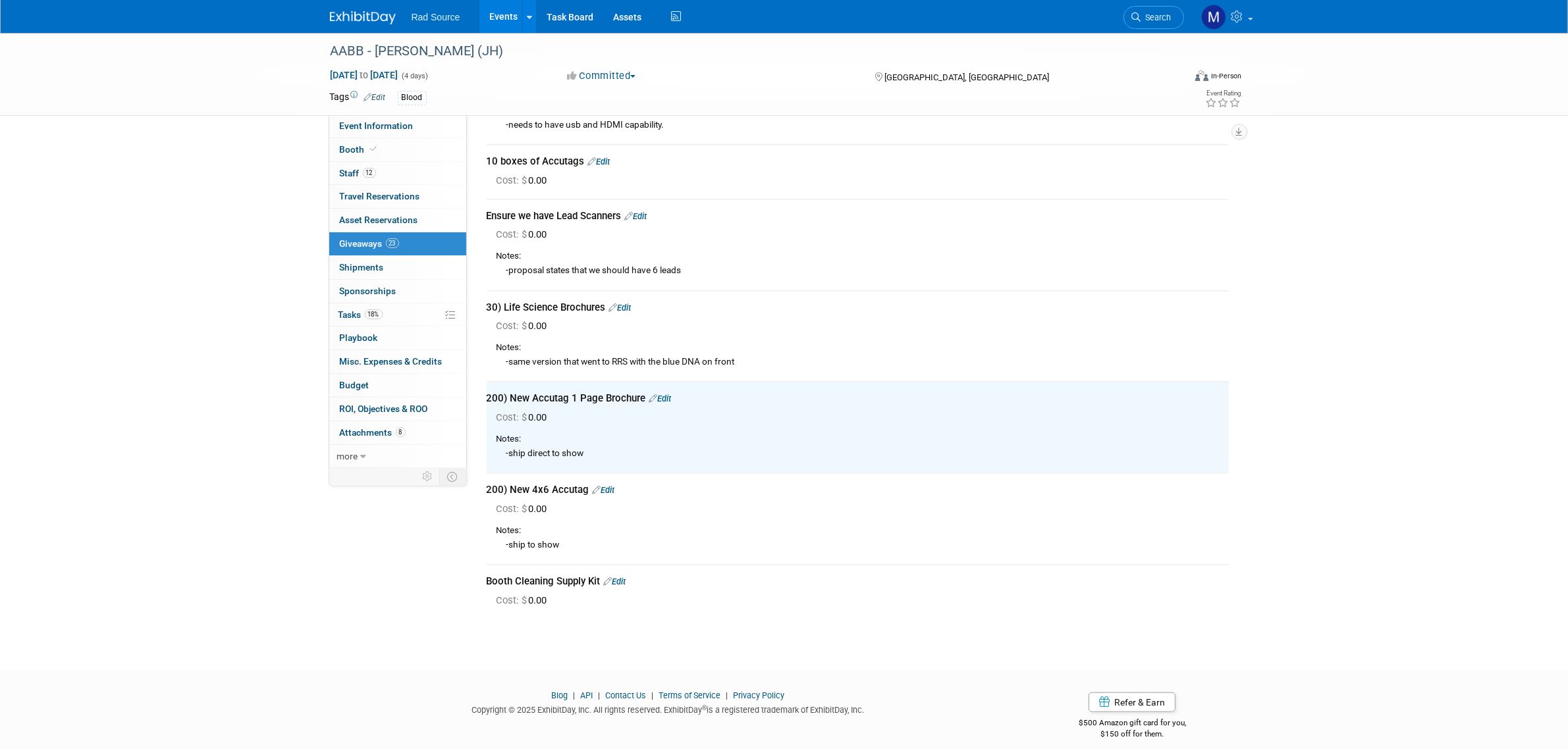
click at [610, 485] on link "Edit" at bounding box center [604, 490] width 22 height 10
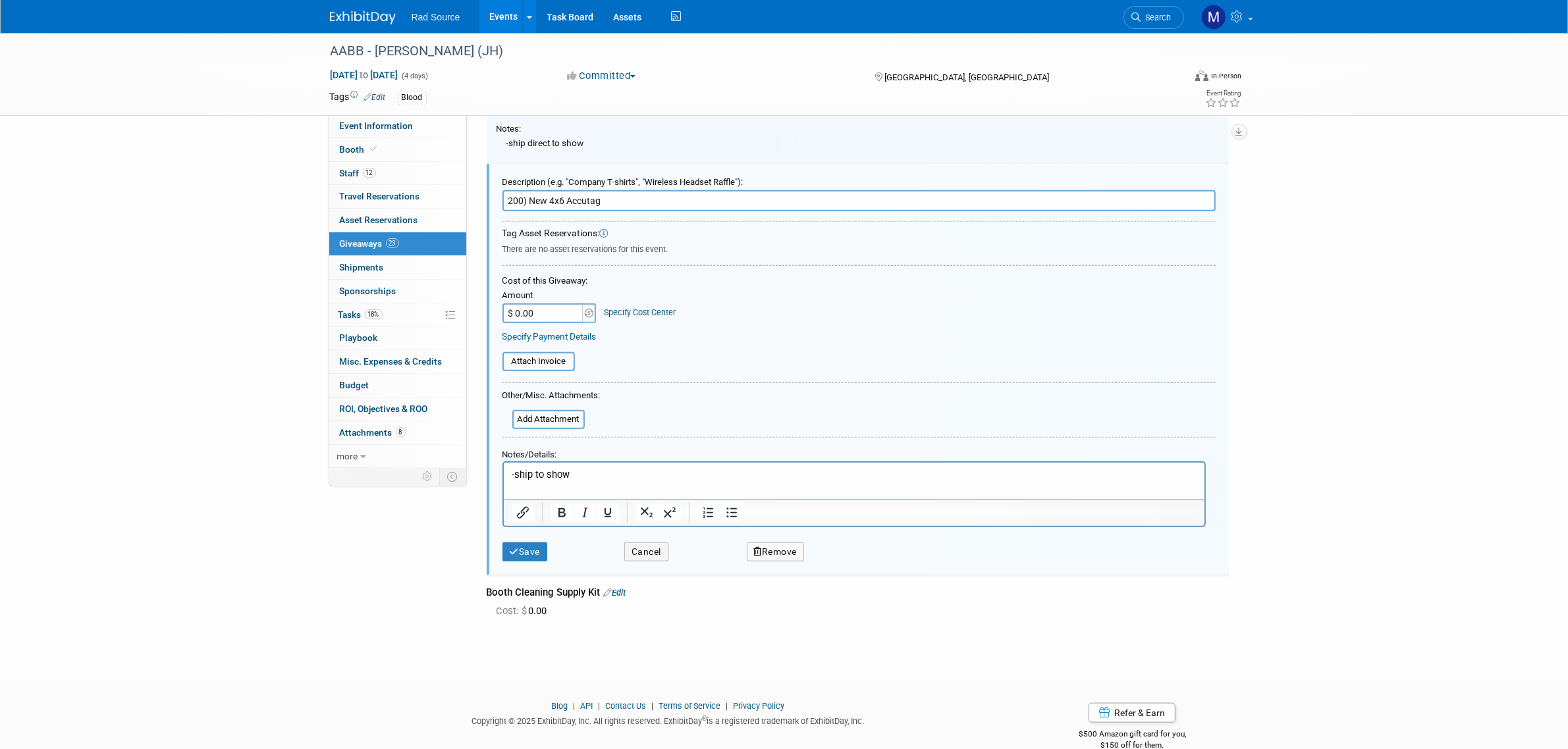
scroll to position [0, 0]
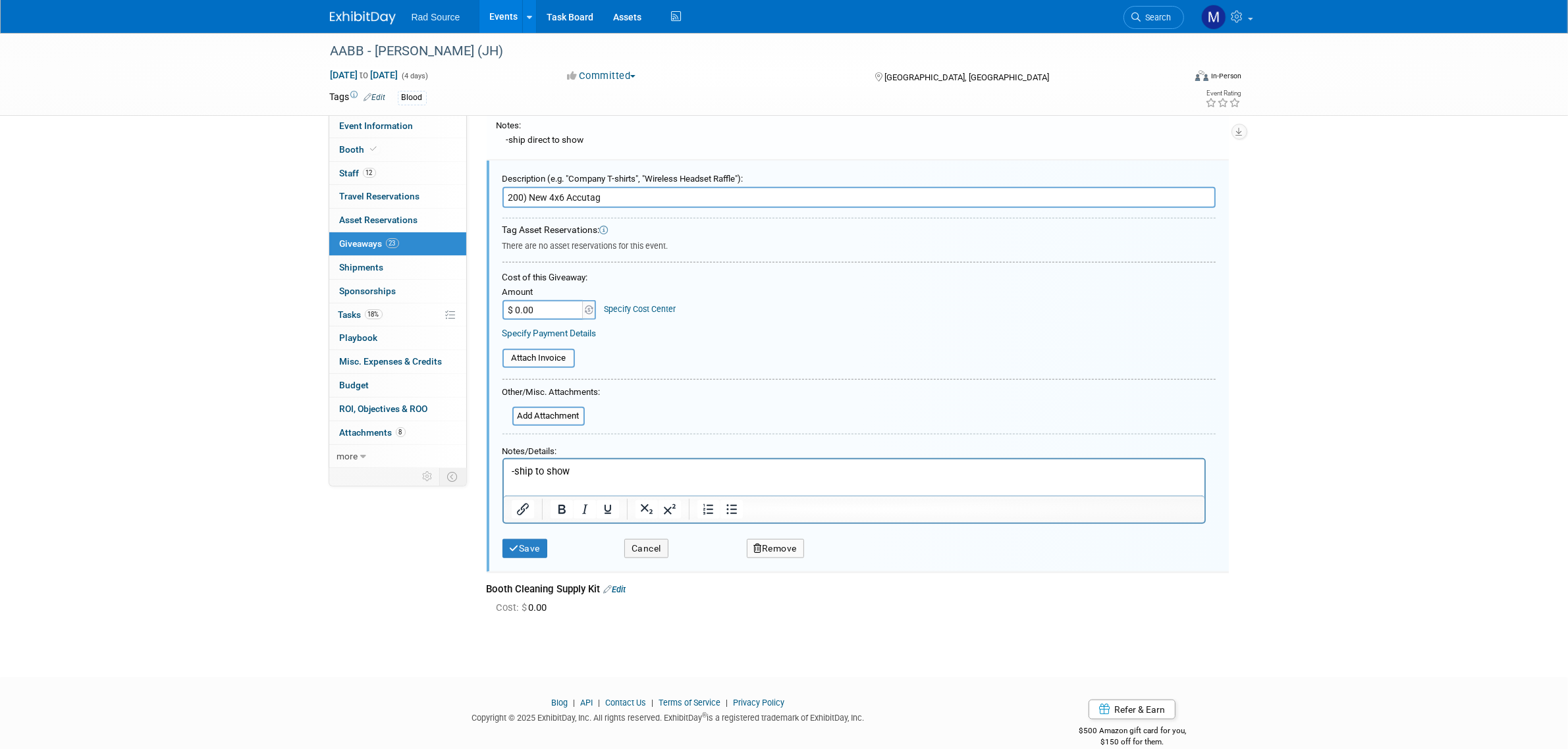
click at [534, 470] on p "-ship to show" at bounding box center [853, 471] width 686 height 14
click at [524, 539] on button "Save" at bounding box center [524, 548] width 45 height 19
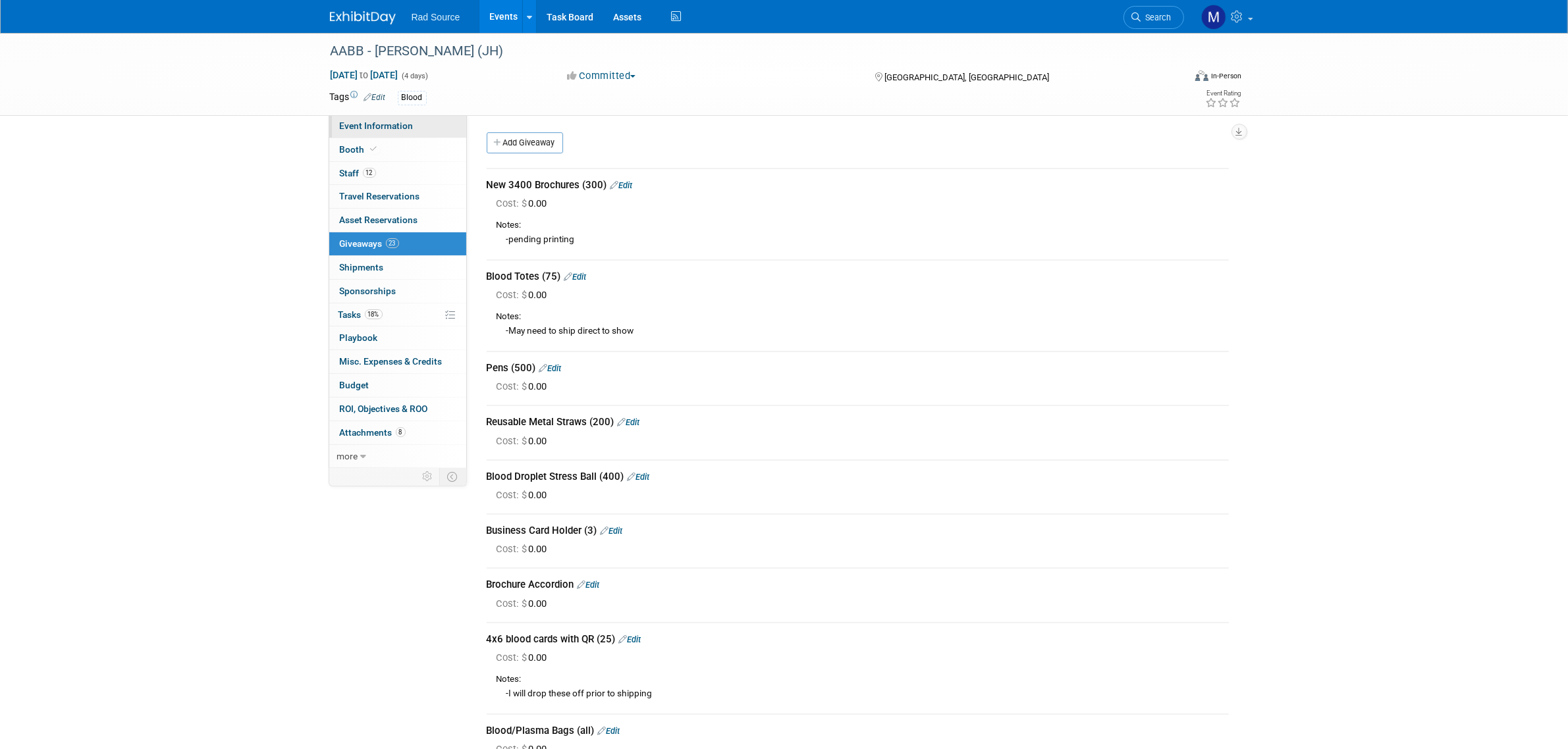
click at [417, 123] on link "Event Information" at bounding box center [398, 126] width 137 height 23
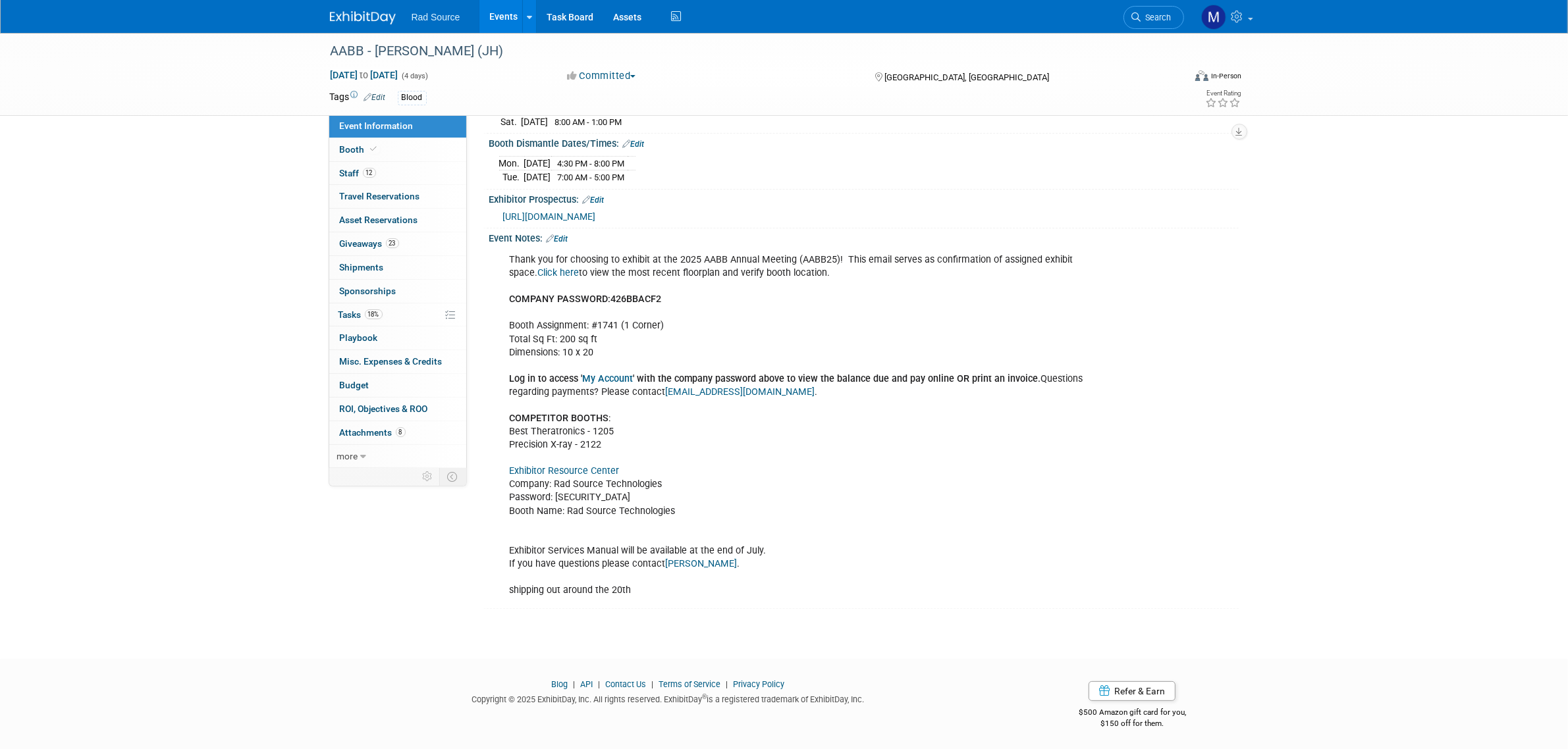
scroll to position [271, 0]
click at [349, 21] on img at bounding box center [363, 18] width 66 height 13
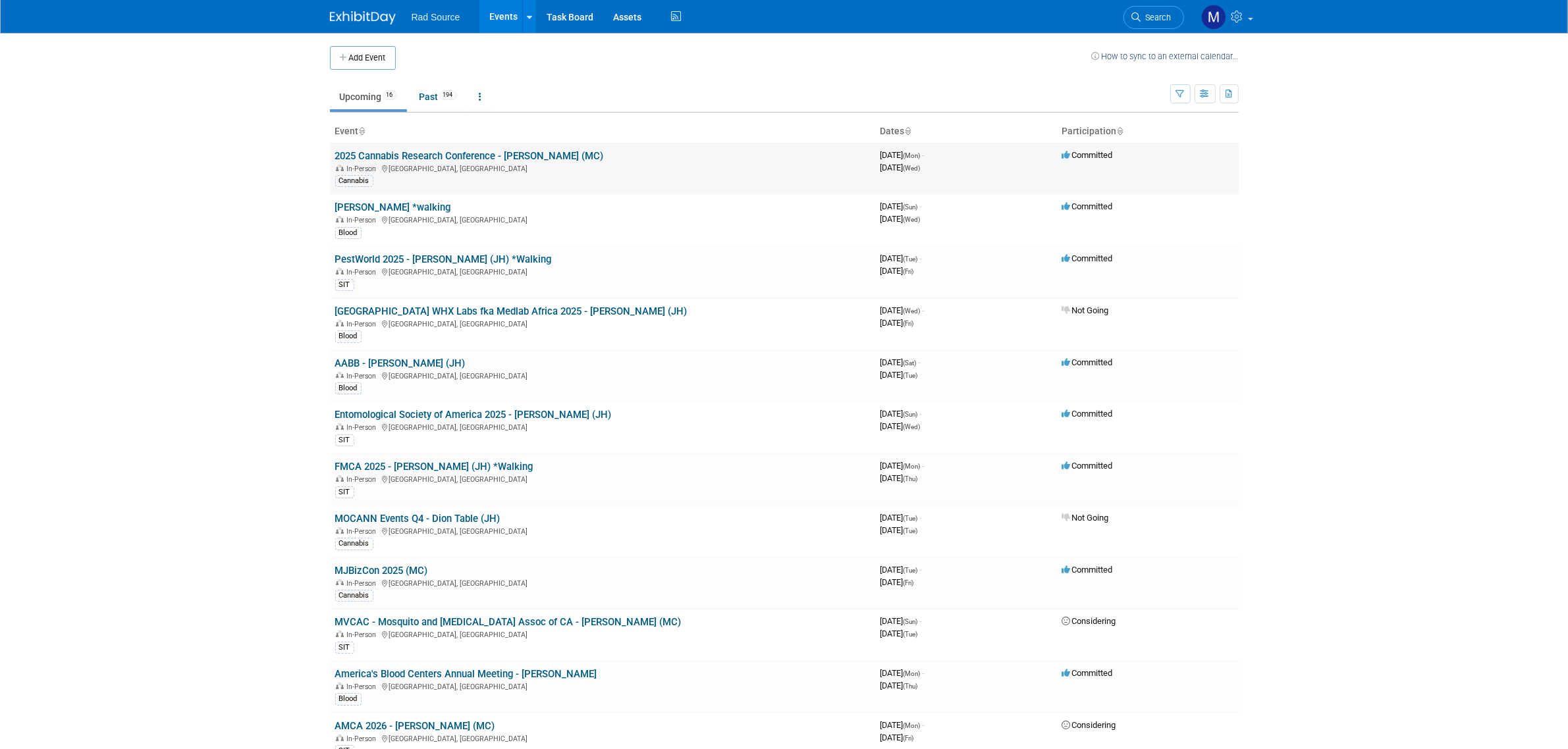
click at [466, 161] on link "2025 Cannabis Research Conference - [PERSON_NAME] (MC)" at bounding box center [470, 156] width 269 height 12
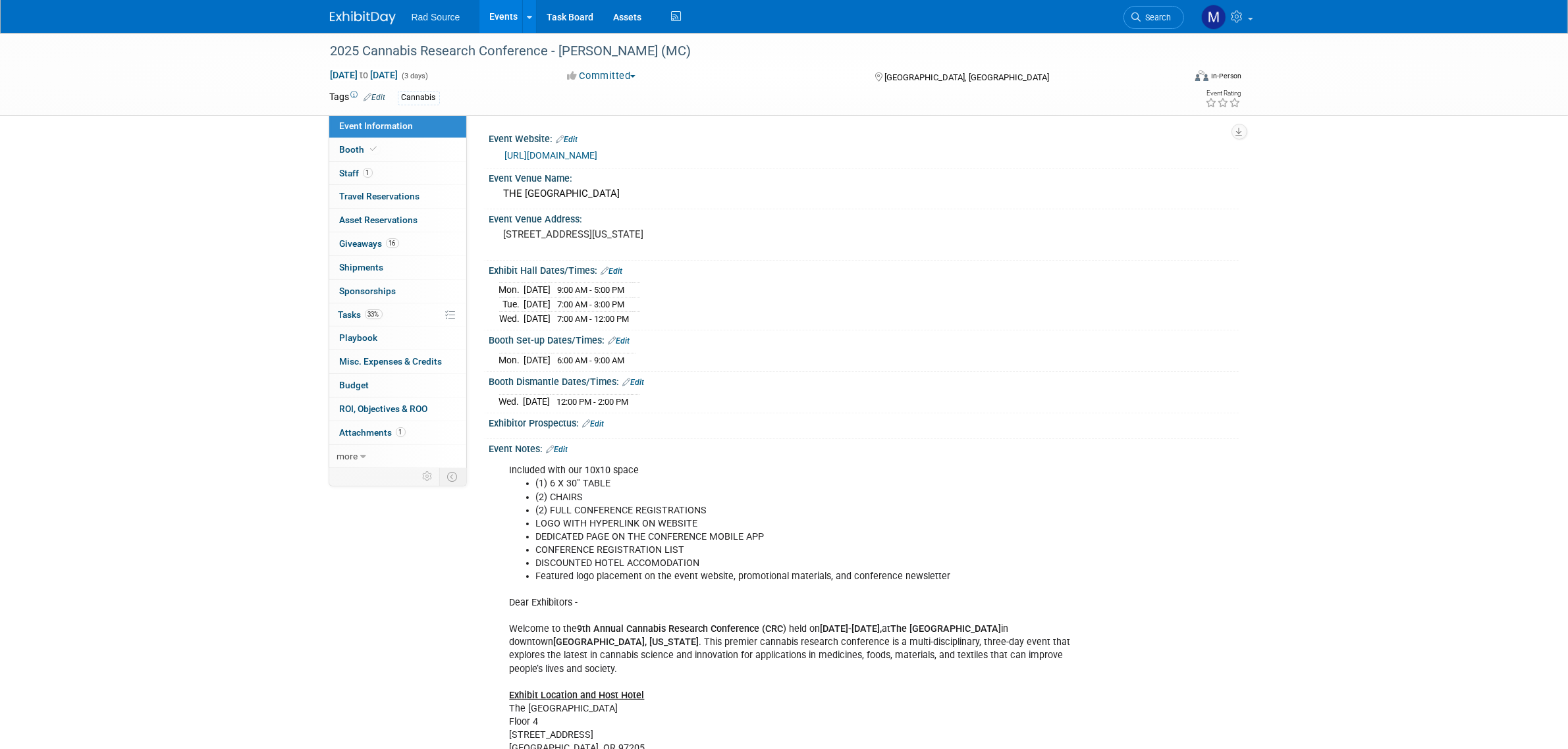
click at [362, 20] on img at bounding box center [363, 18] width 66 height 13
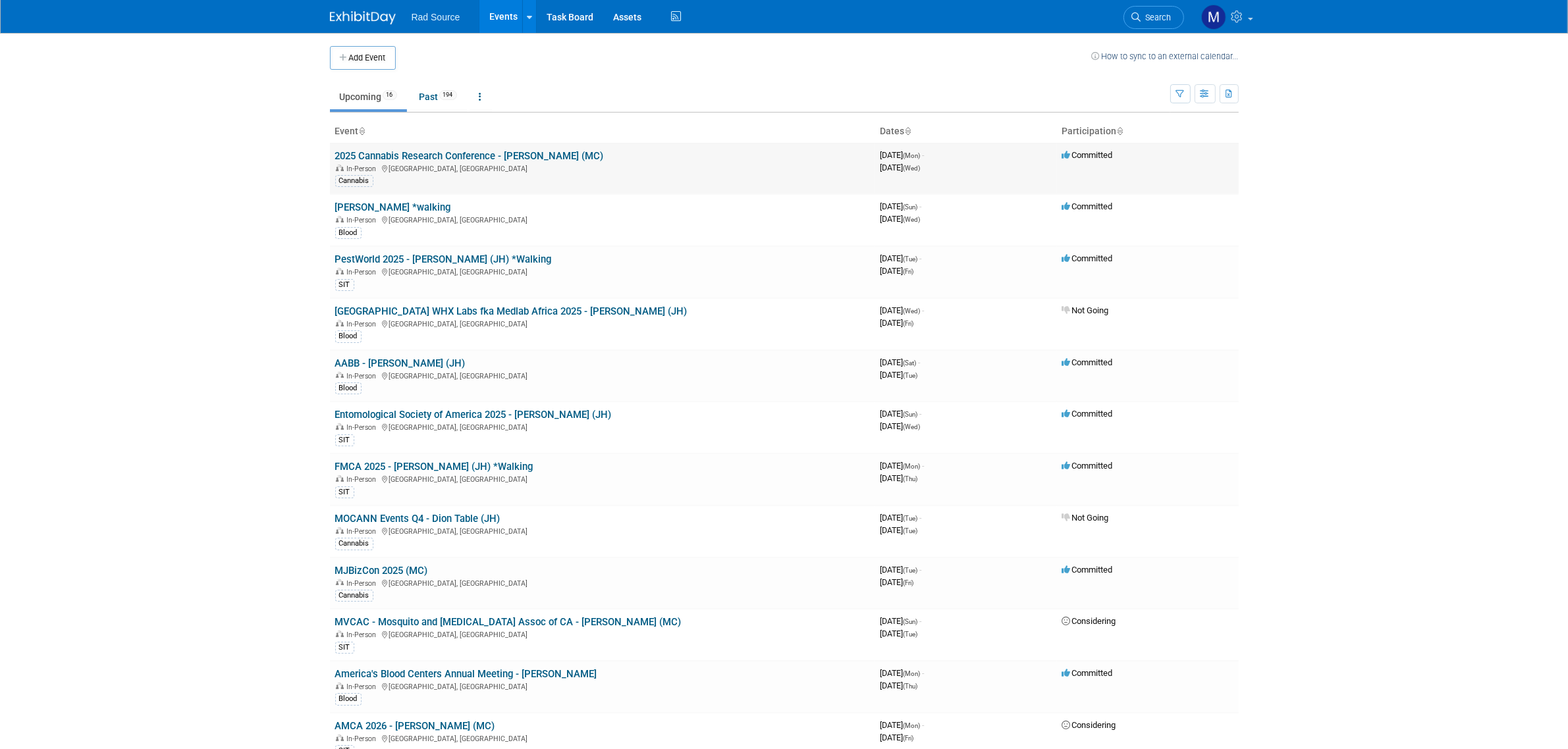
click at [551, 155] on link "2025 Cannabis Research Conference - [PERSON_NAME] (MC)" at bounding box center [470, 156] width 269 height 12
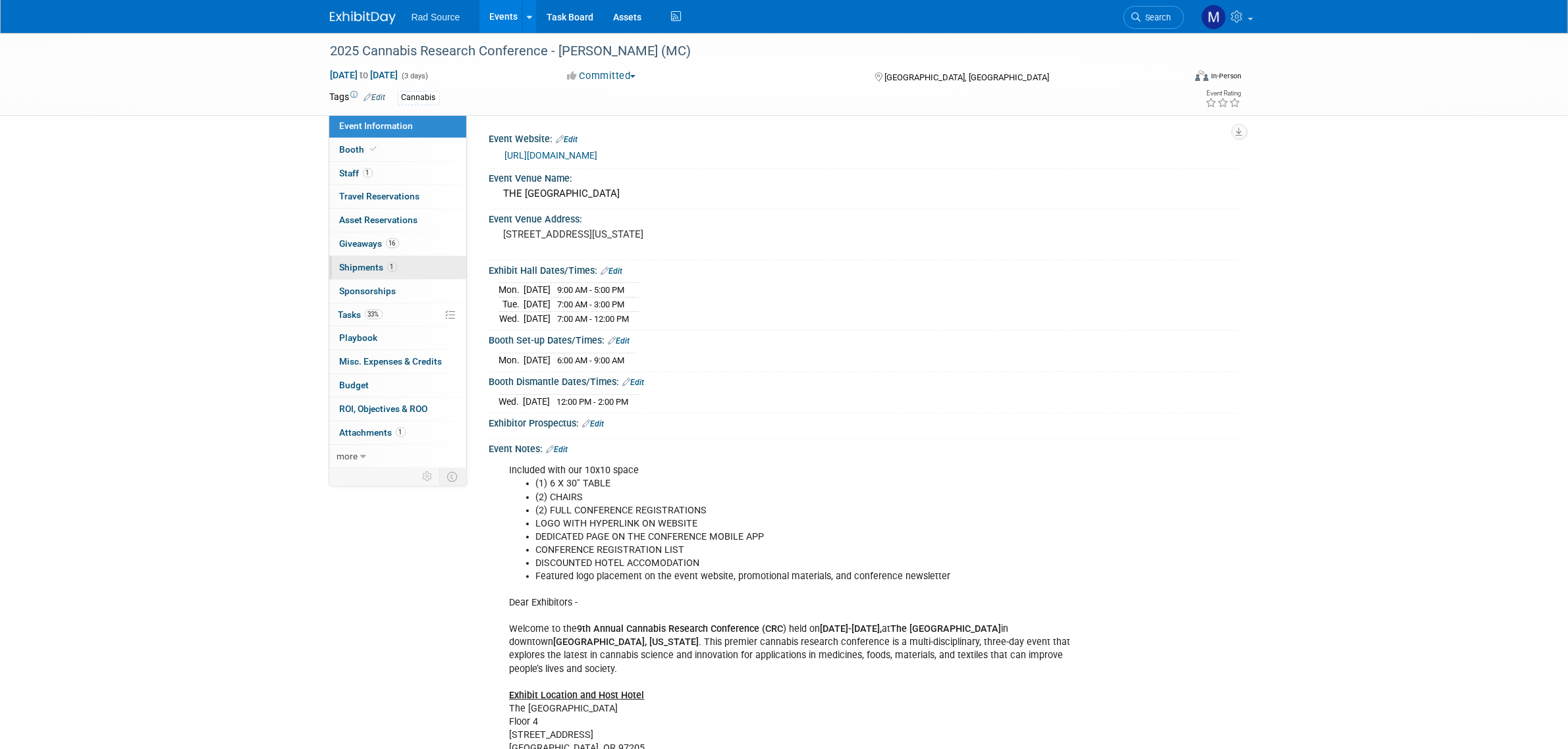
click at [428, 275] on link "1 Shipments 1" at bounding box center [398, 268] width 137 height 23
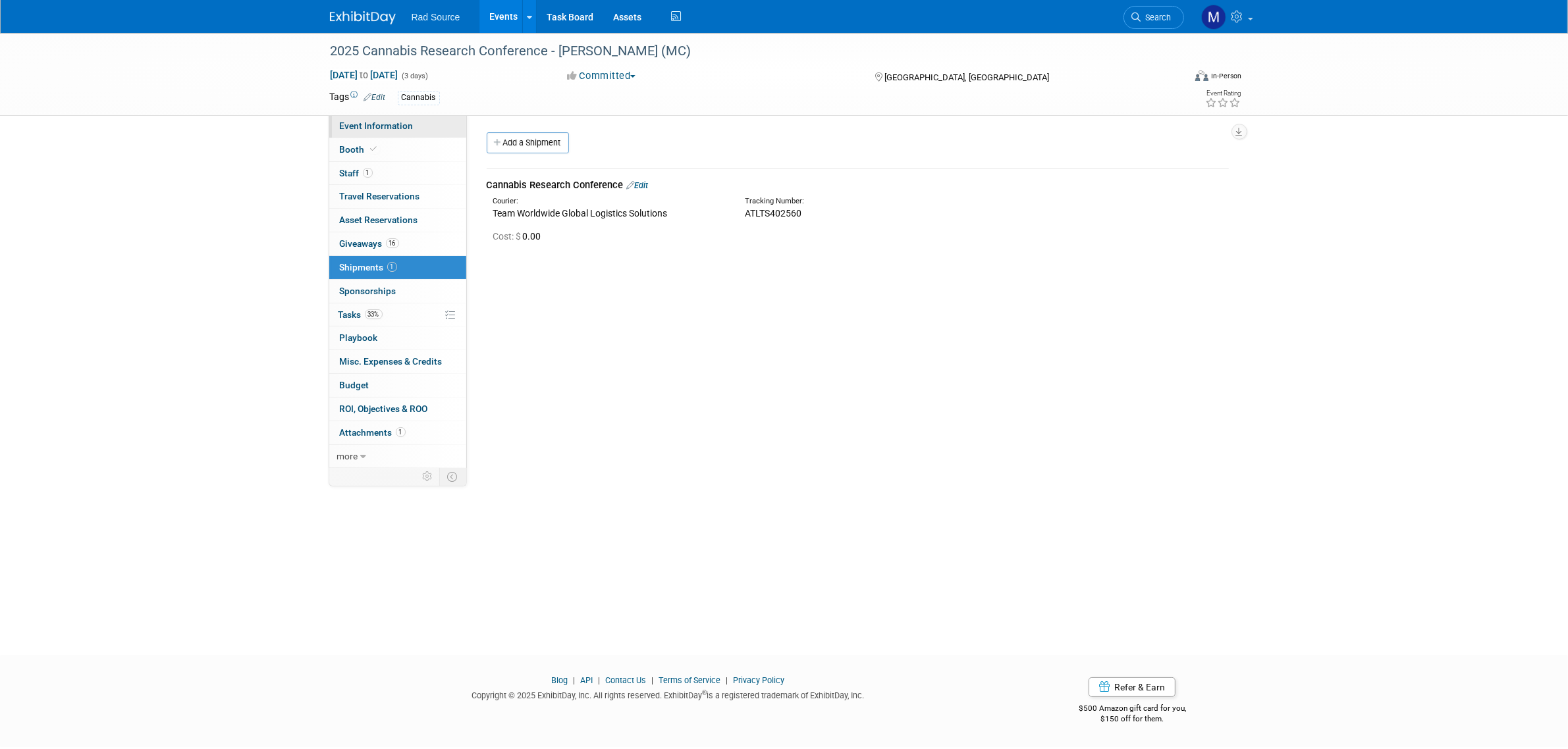
click at [379, 122] on span "Event Information" at bounding box center [377, 126] width 74 height 11
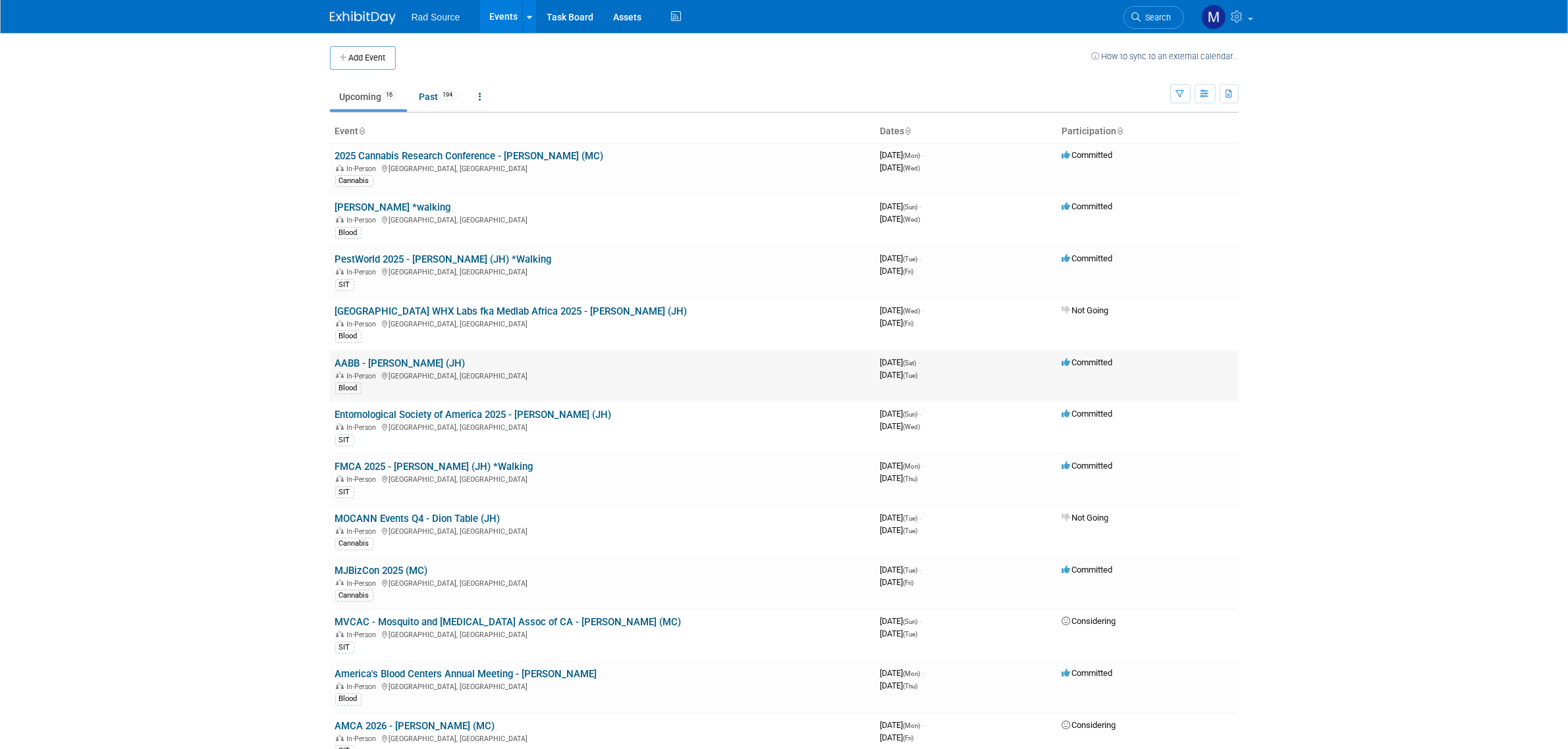
click at [413, 360] on link "AABB - [PERSON_NAME] (JH)" at bounding box center [401, 363] width 131 height 12
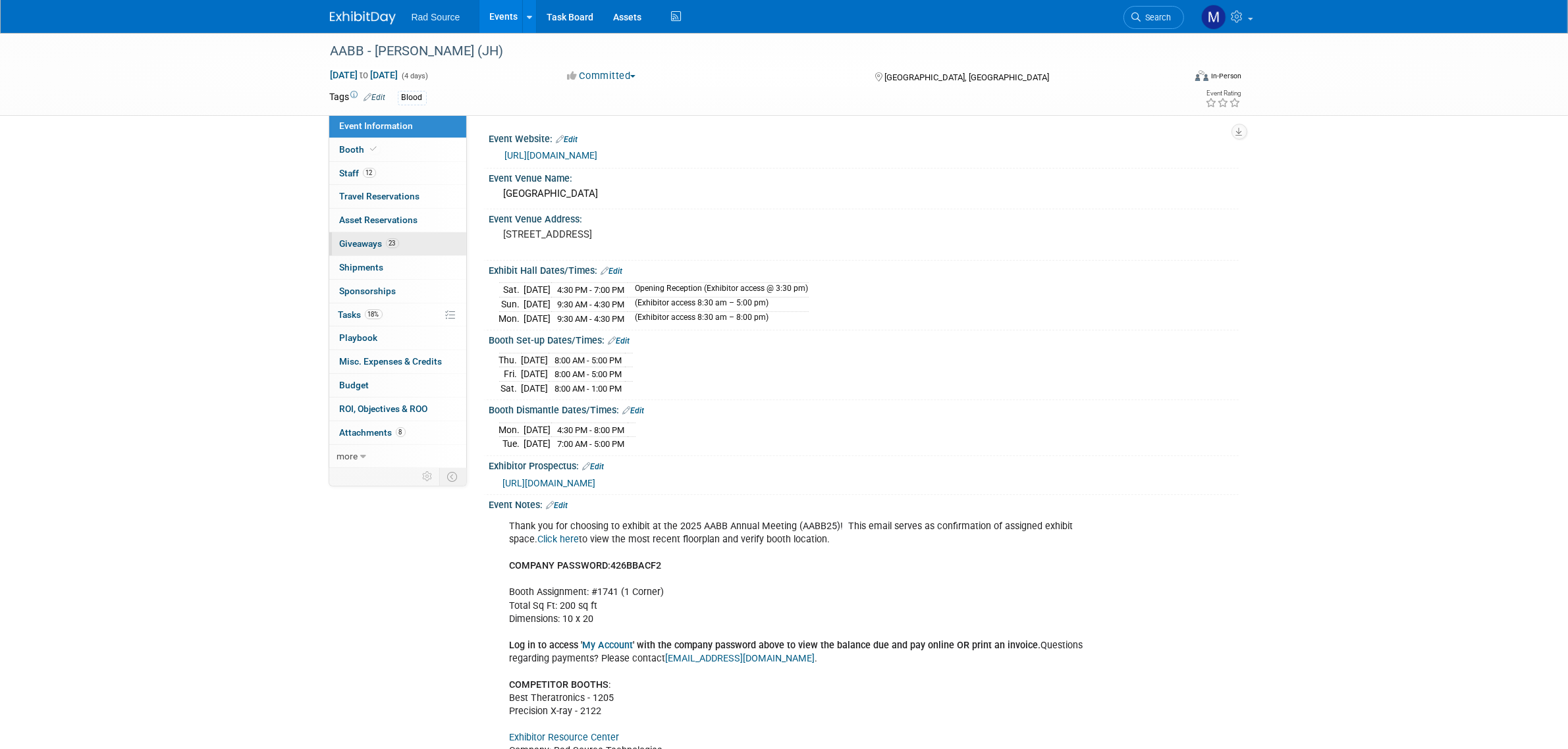
click at [409, 249] on link "23 Giveaways 23" at bounding box center [398, 244] width 137 height 23
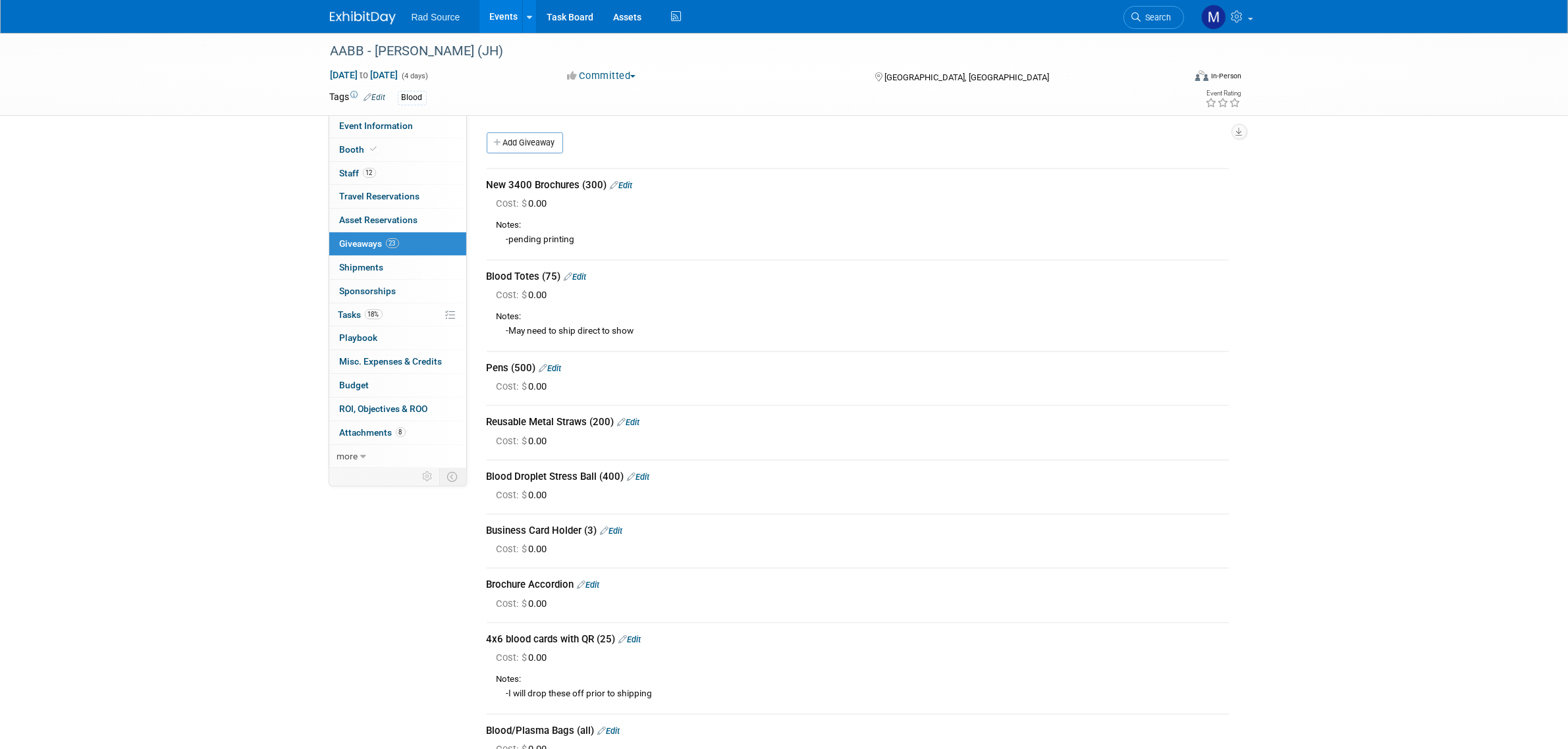
click at [565, 368] on div "Pens (500) Edit" at bounding box center [858, 368] width 742 height 14
click at [562, 368] on link "Edit" at bounding box center [550, 368] width 22 height 10
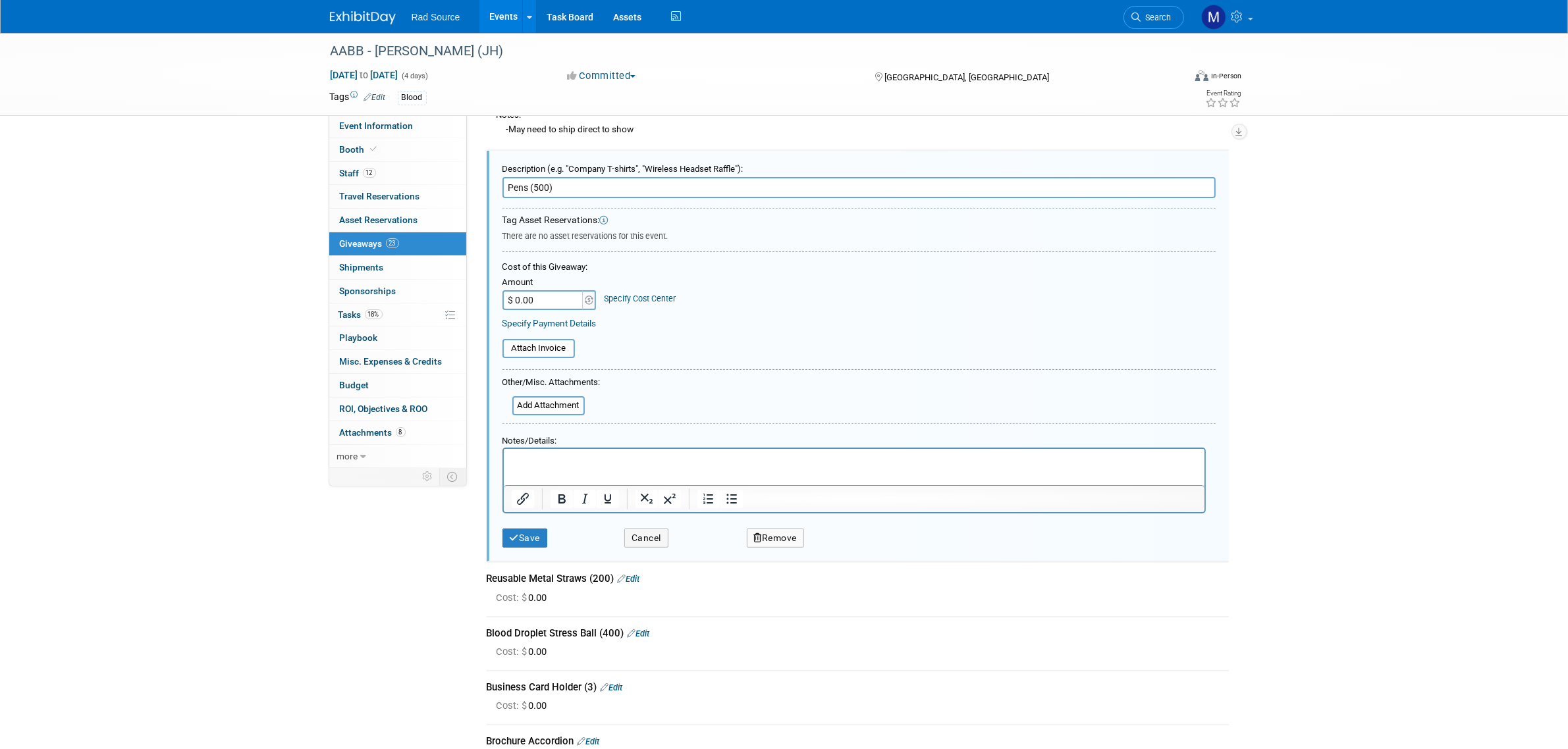
click at [561, 464] on p "Rich Text Area. Press ALT-0 for help." at bounding box center [853, 461] width 686 height 14
click at [528, 538] on button "Save" at bounding box center [524, 538] width 45 height 19
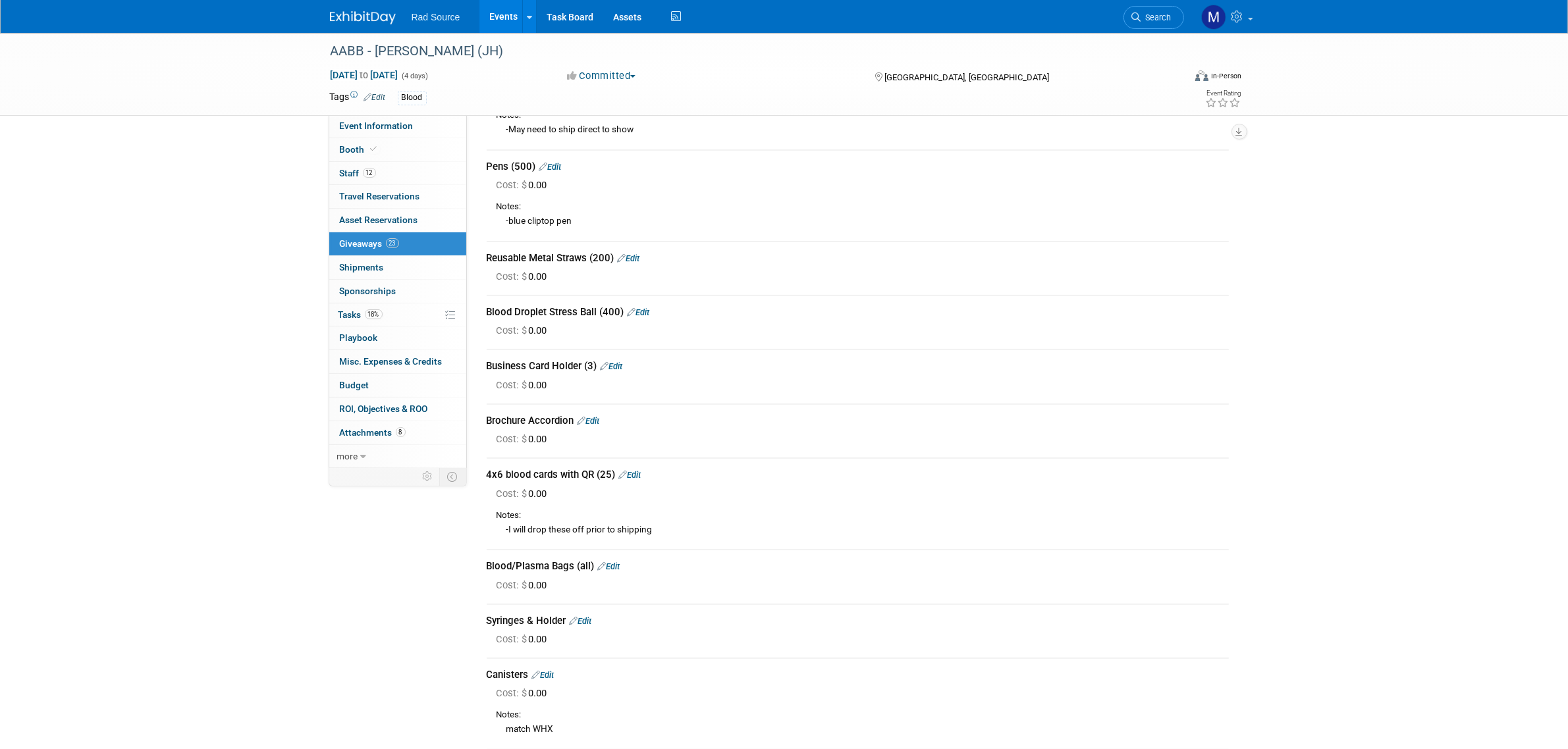
click at [621, 366] on link "Edit" at bounding box center [611, 366] width 22 height 10
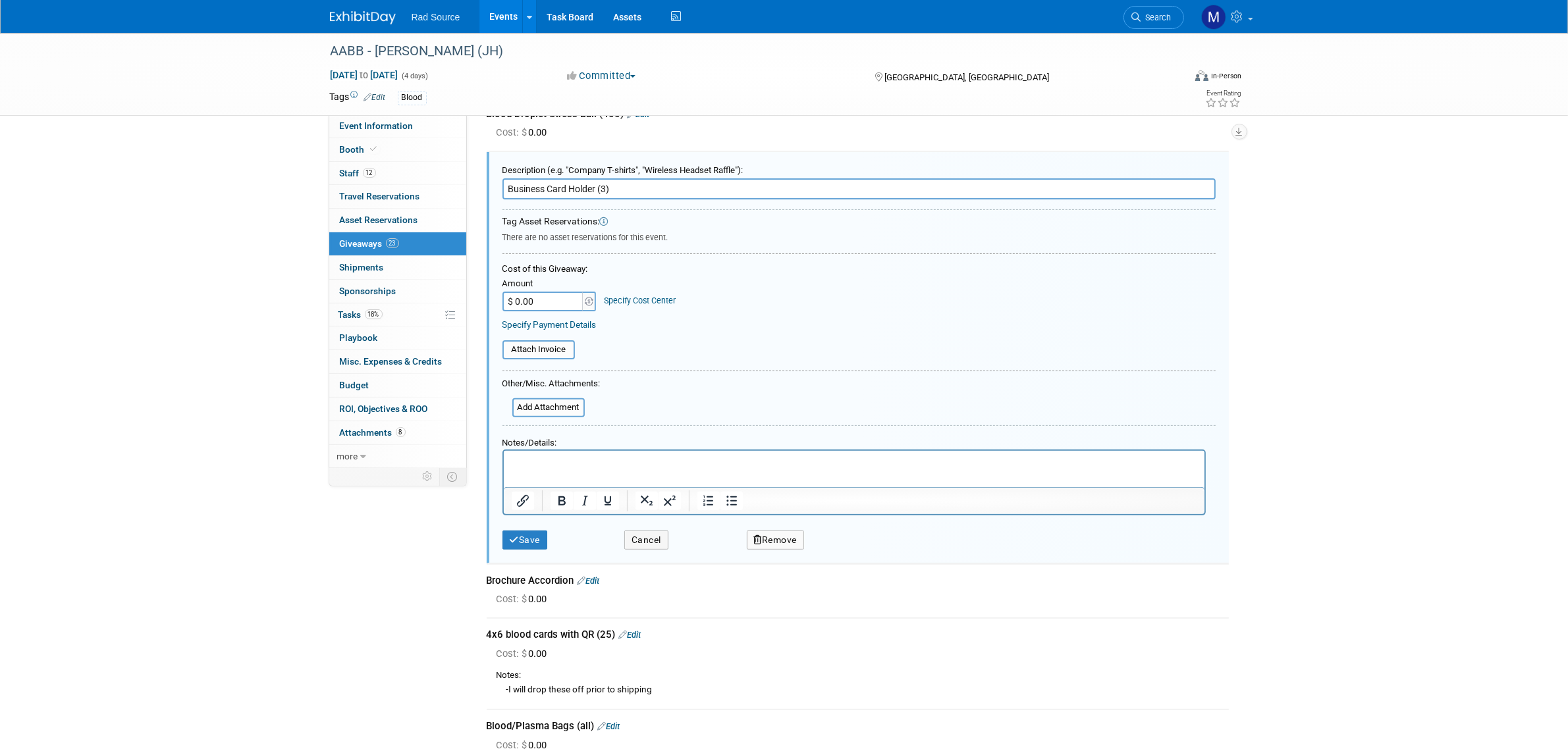
click at [539, 460] on p "Rich Text Area. Press ALT-0 for help." at bounding box center [853, 462] width 686 height 14
click at [607, 184] on input "Business Card Holder (3)" at bounding box center [858, 188] width 713 height 21
type input "Business Card Holder (4)"
click at [517, 538] on button "Save" at bounding box center [524, 539] width 45 height 19
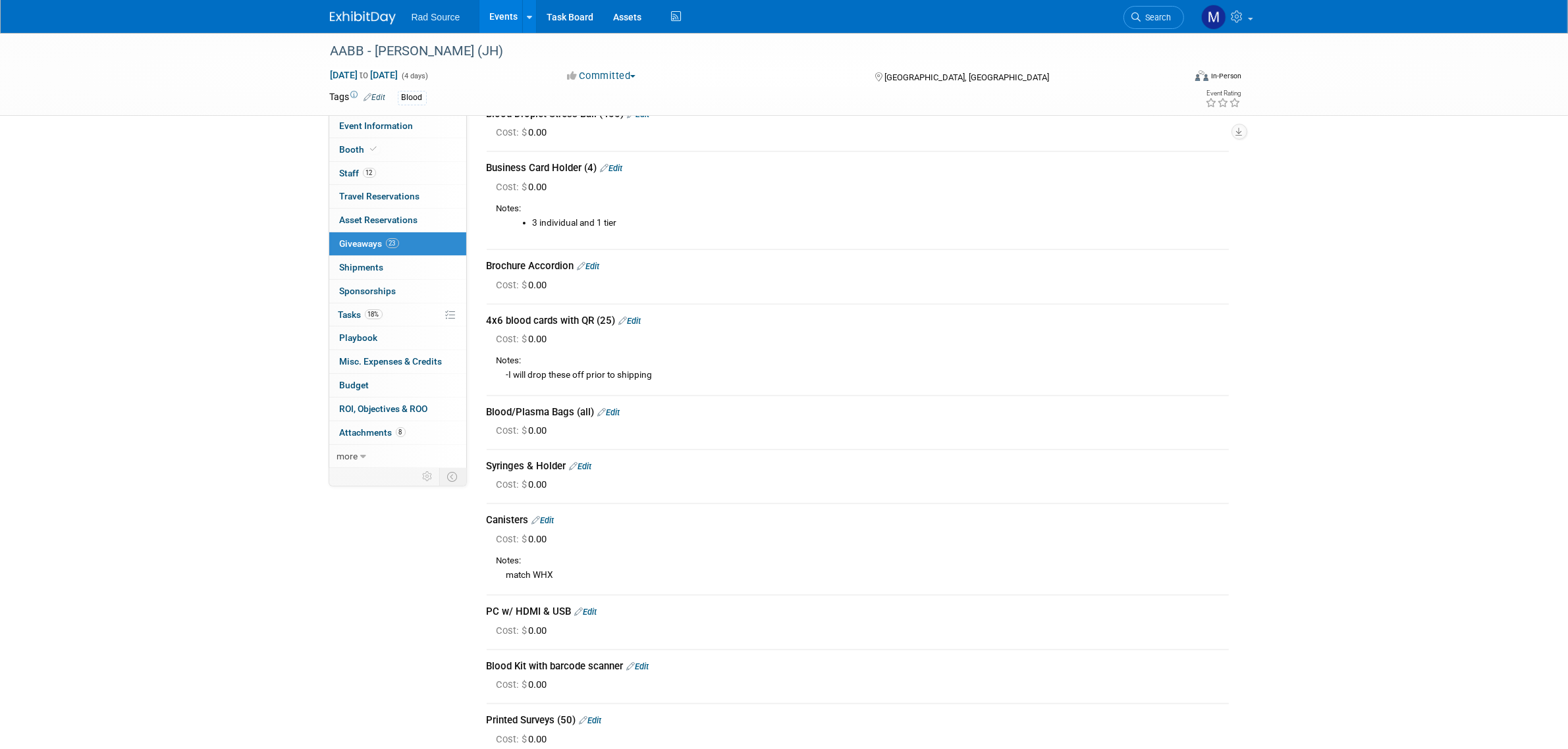
click at [614, 409] on link "Edit" at bounding box center [609, 412] width 22 height 10
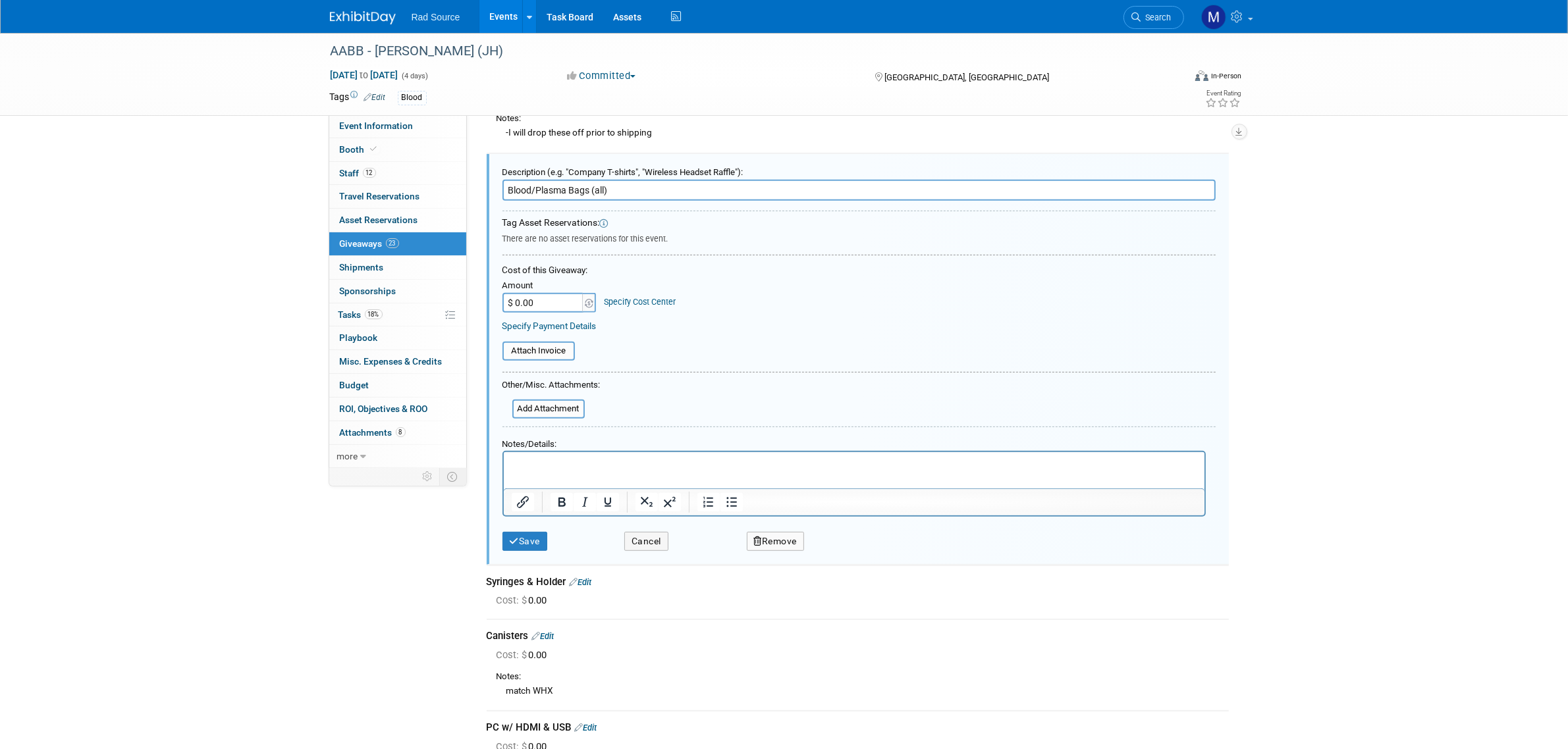
click at [571, 463] on p "Rich Text Area. Press ALT-0 for help." at bounding box center [853, 464] width 686 height 14
click at [515, 537] on icon "submit" at bounding box center [514, 542] width 10 height 9
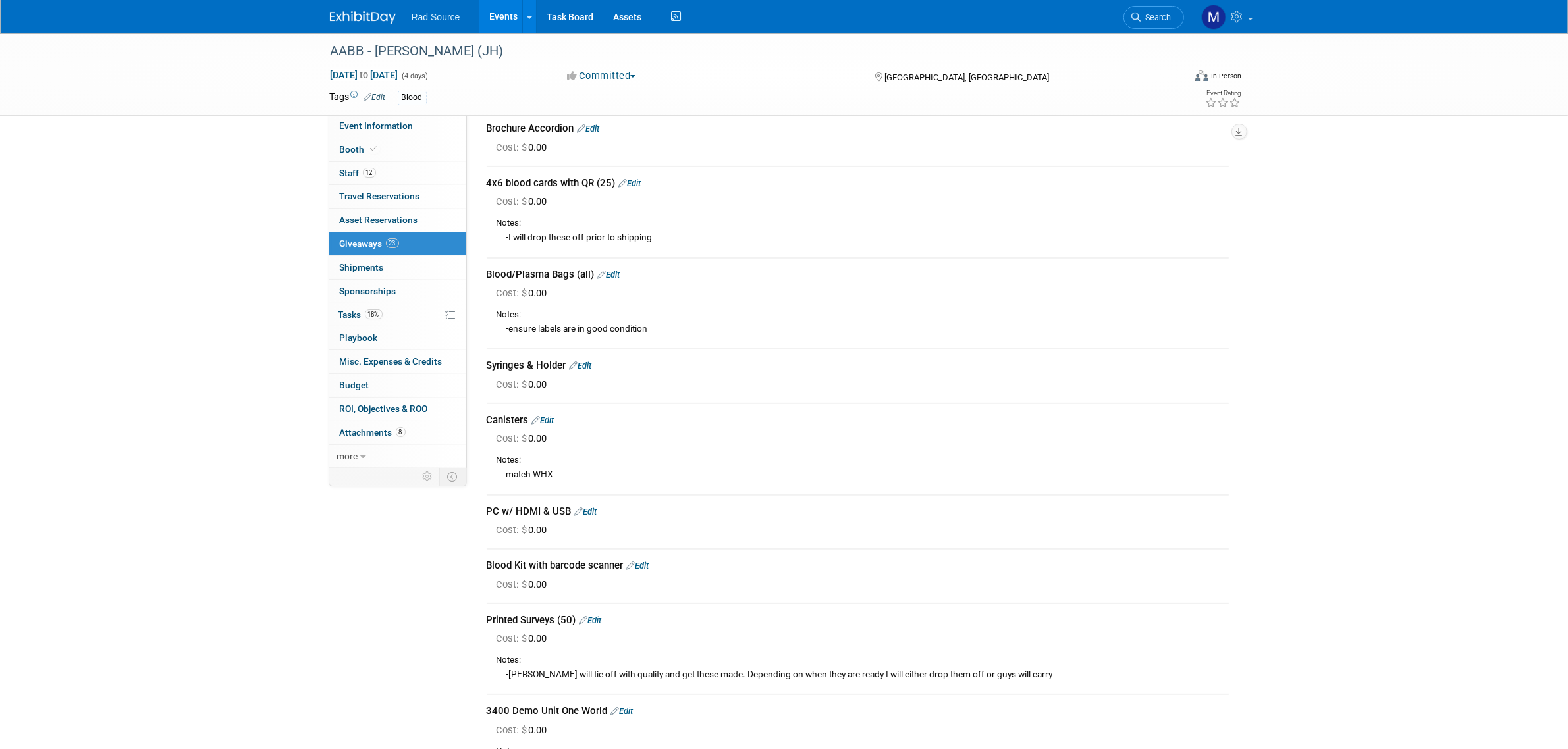
scroll to position [576, 0]
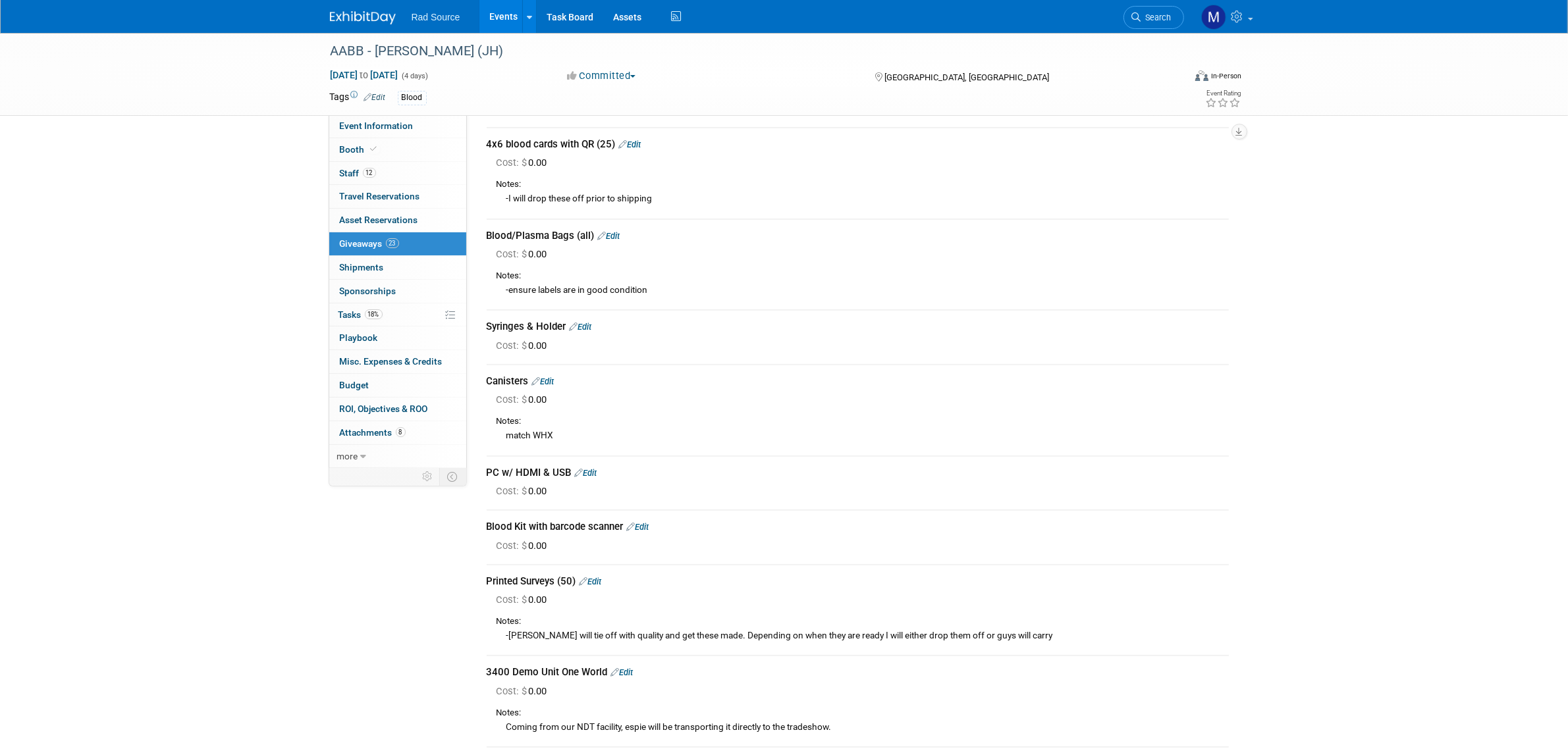
click at [552, 377] on link "Edit" at bounding box center [543, 381] width 22 height 10
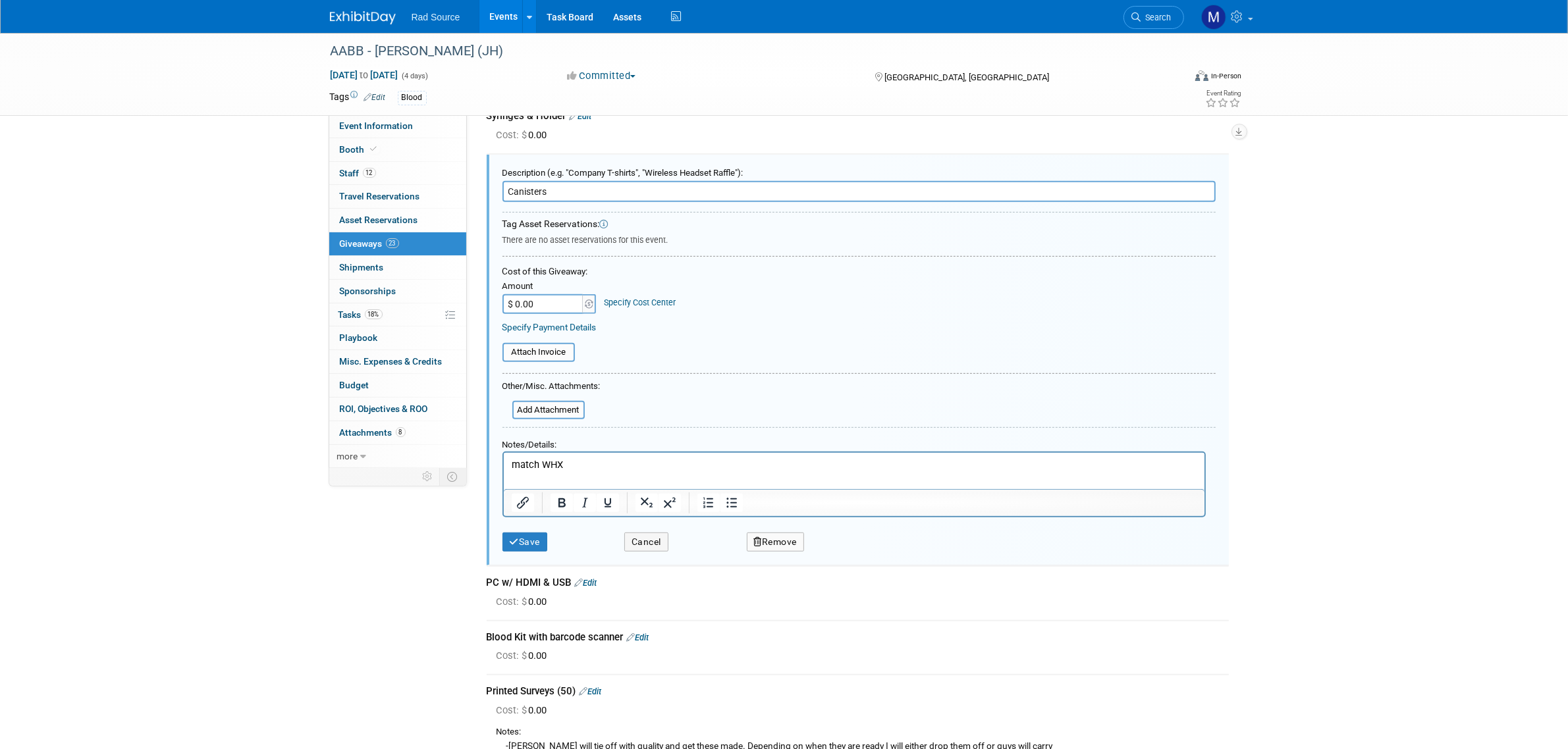
scroll to position [0, 0]
click at [572, 462] on p "match WHX" at bounding box center [853, 465] width 686 height 14
click at [528, 538] on button "Save" at bounding box center [524, 542] width 45 height 19
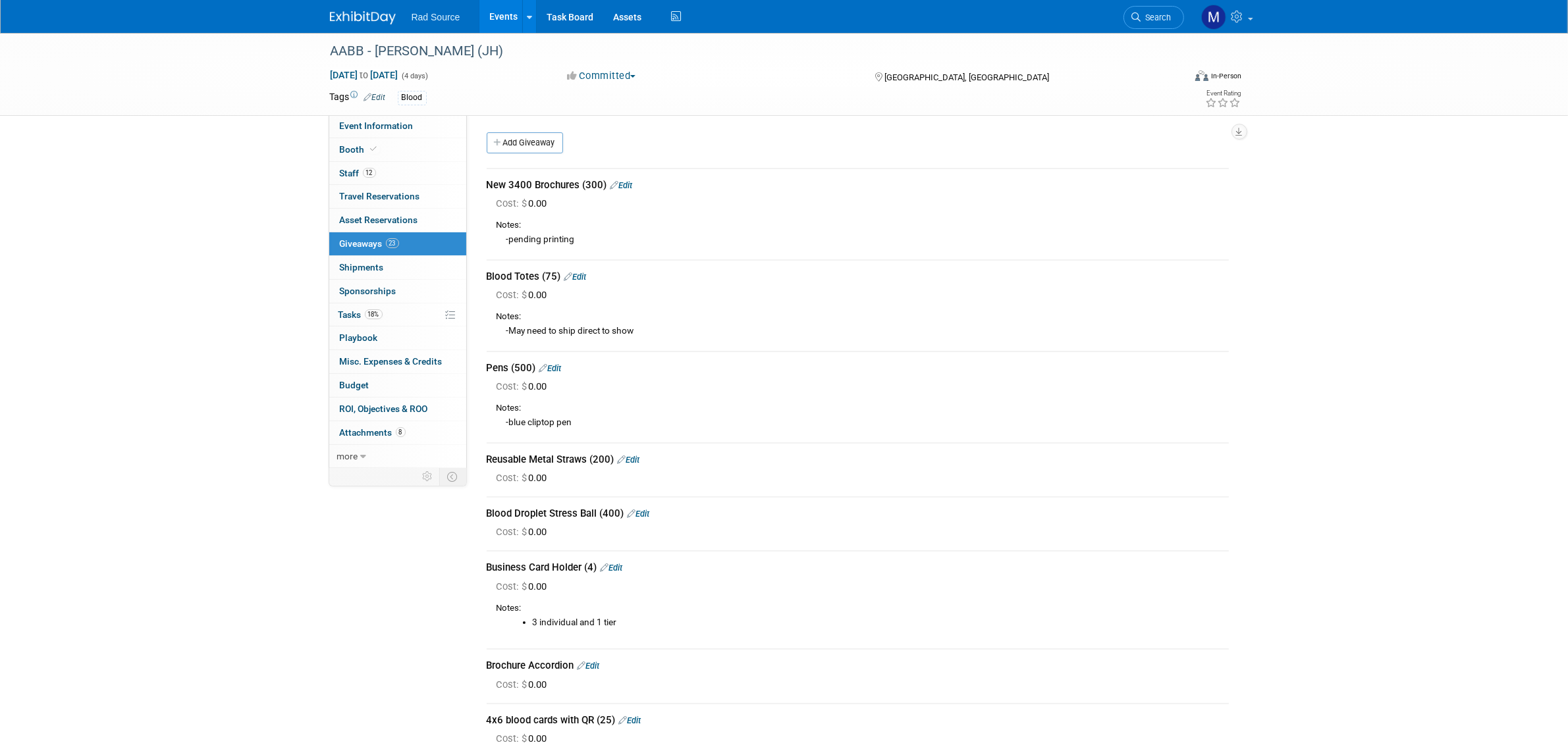
click at [548, 155] on div "Add Giveaway" at bounding box center [861, 144] width 756 height 25
click at [548, 143] on link "Add Giveaway" at bounding box center [524, 142] width 76 height 21
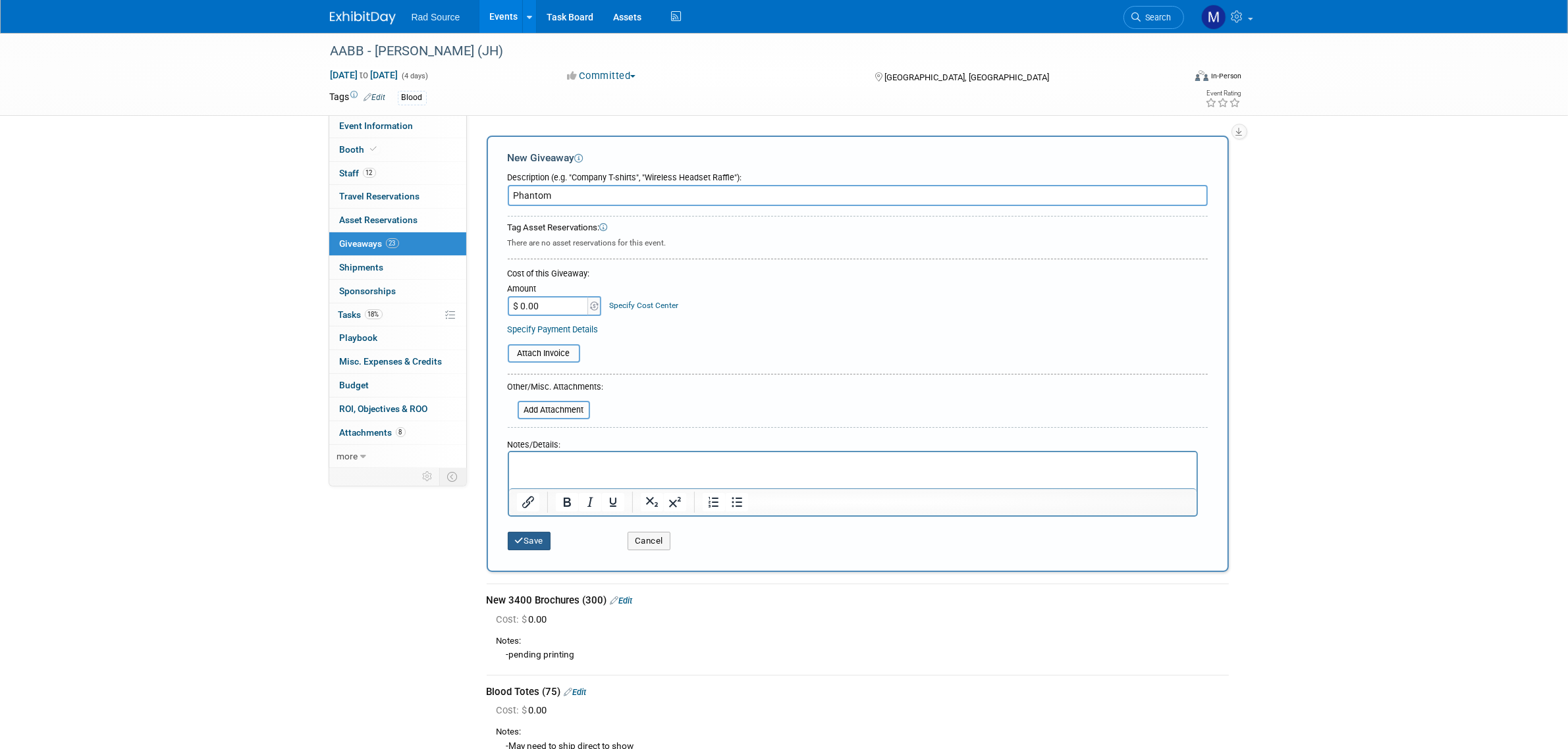
type input "Phantom"
click at [528, 533] on button "Save" at bounding box center [529, 541] width 44 height 18
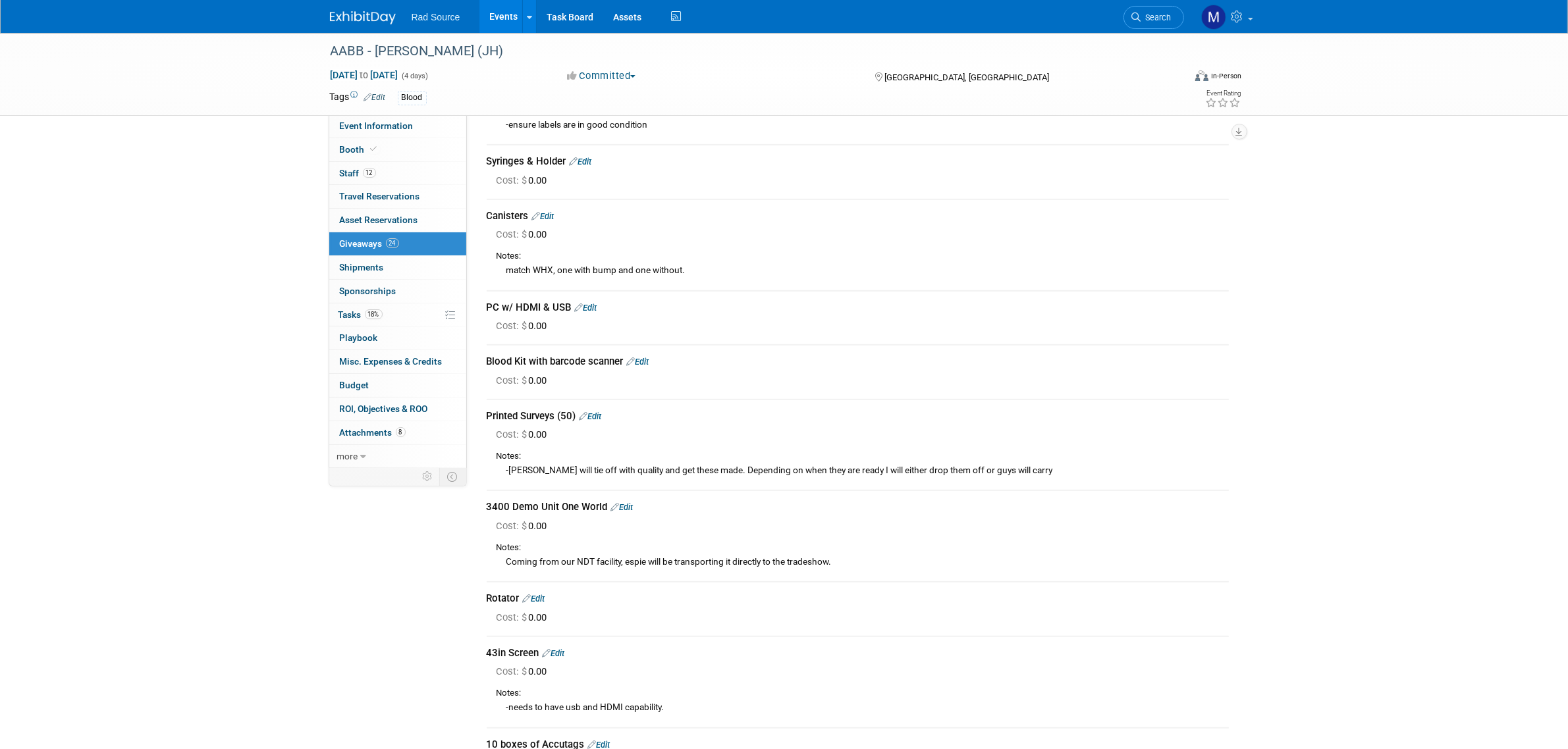
scroll to position [802, 0]
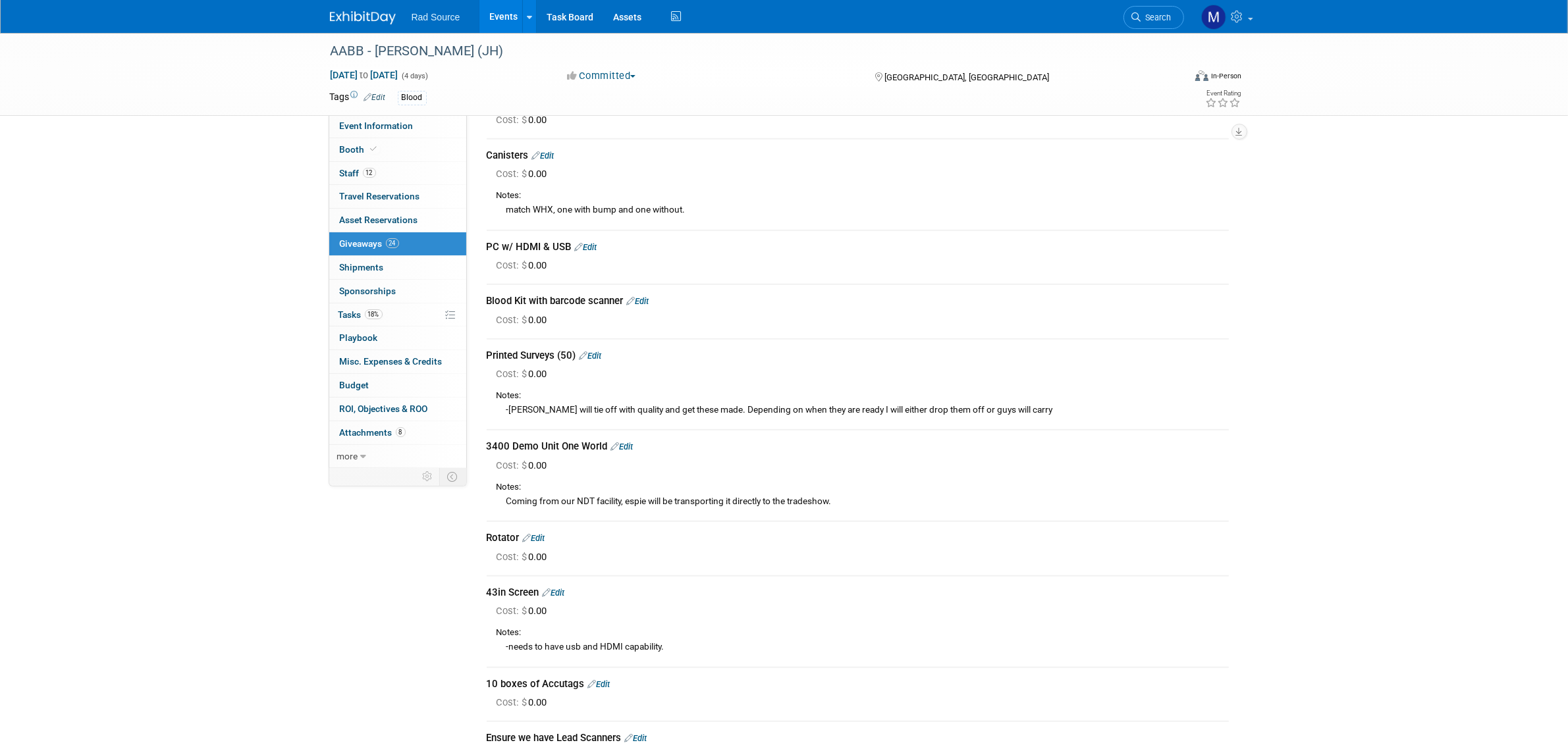
click at [558, 588] on link "Edit" at bounding box center [554, 592] width 22 height 10
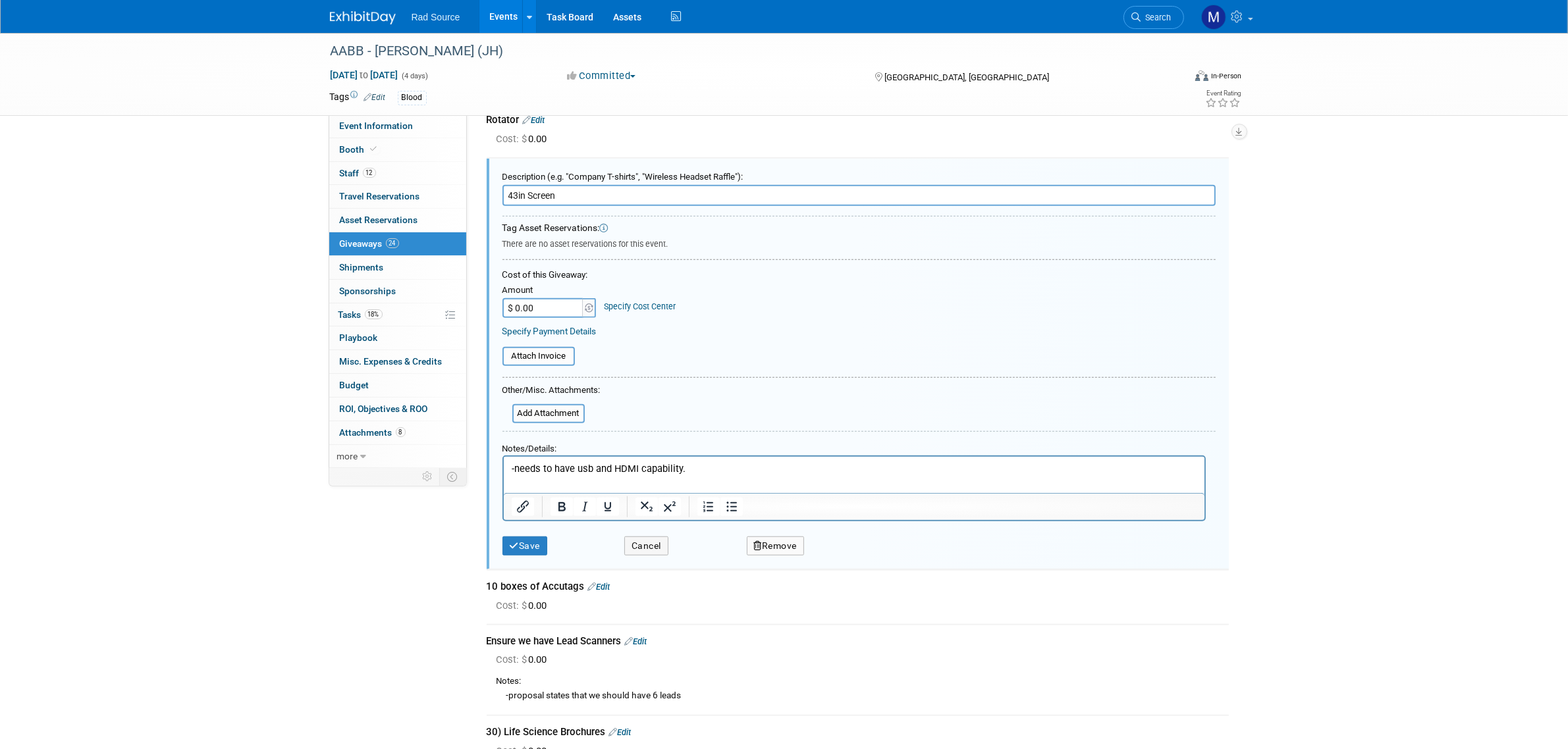
scroll to position [0, 0]
drag, startPoint x: 557, startPoint y: 181, endPoint x: 478, endPoint y: 182, distance: 79.0
click at [478, 182] on div "New 3400 Brochures (300) Edit Cost: $ 0.00 Edit Cost: $ 0.00 Edit" at bounding box center [858, 18] width 762 height 2162
type input "50in TV with remote"
click at [529, 536] on button "Save" at bounding box center [524, 546] width 45 height 19
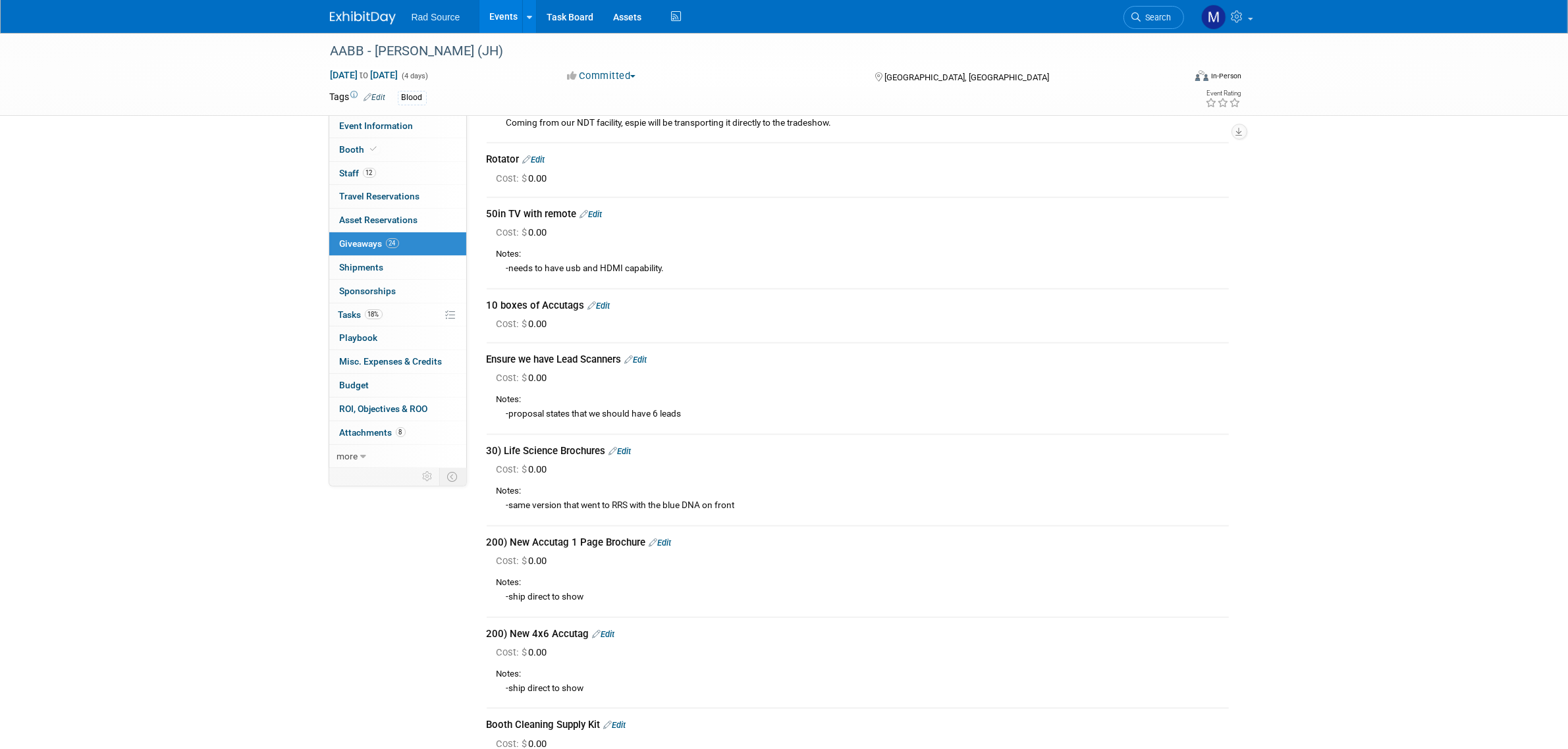
scroll to position [1219, 0]
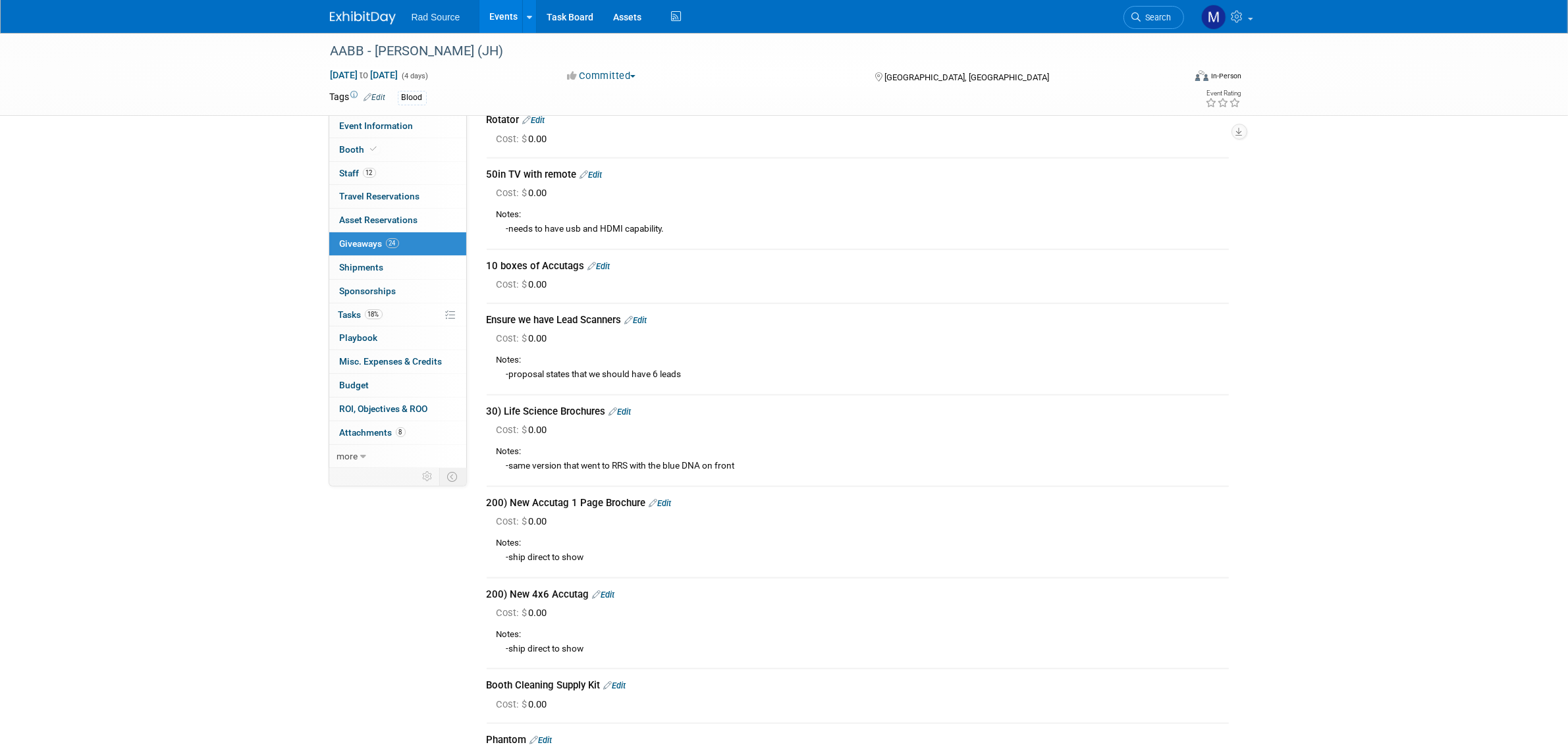
click at [604, 261] on link "Edit" at bounding box center [599, 266] width 22 height 10
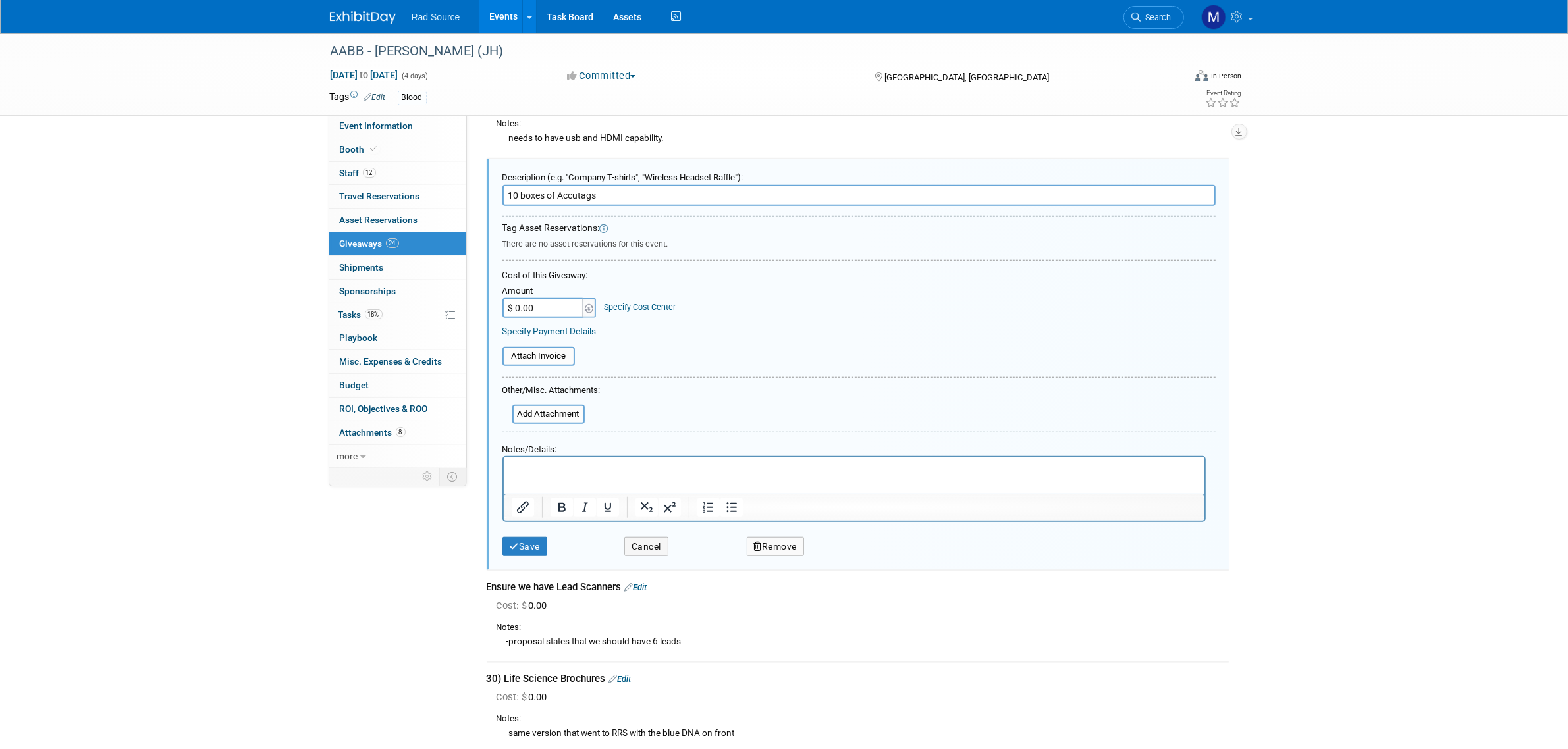
scroll to position [0, 0]
click at [630, 469] on p "Rich Text Area. Press ALT-0 for help." at bounding box center [853, 470] width 686 height 14
click at [511, 537] on button "Save" at bounding box center [524, 546] width 45 height 19
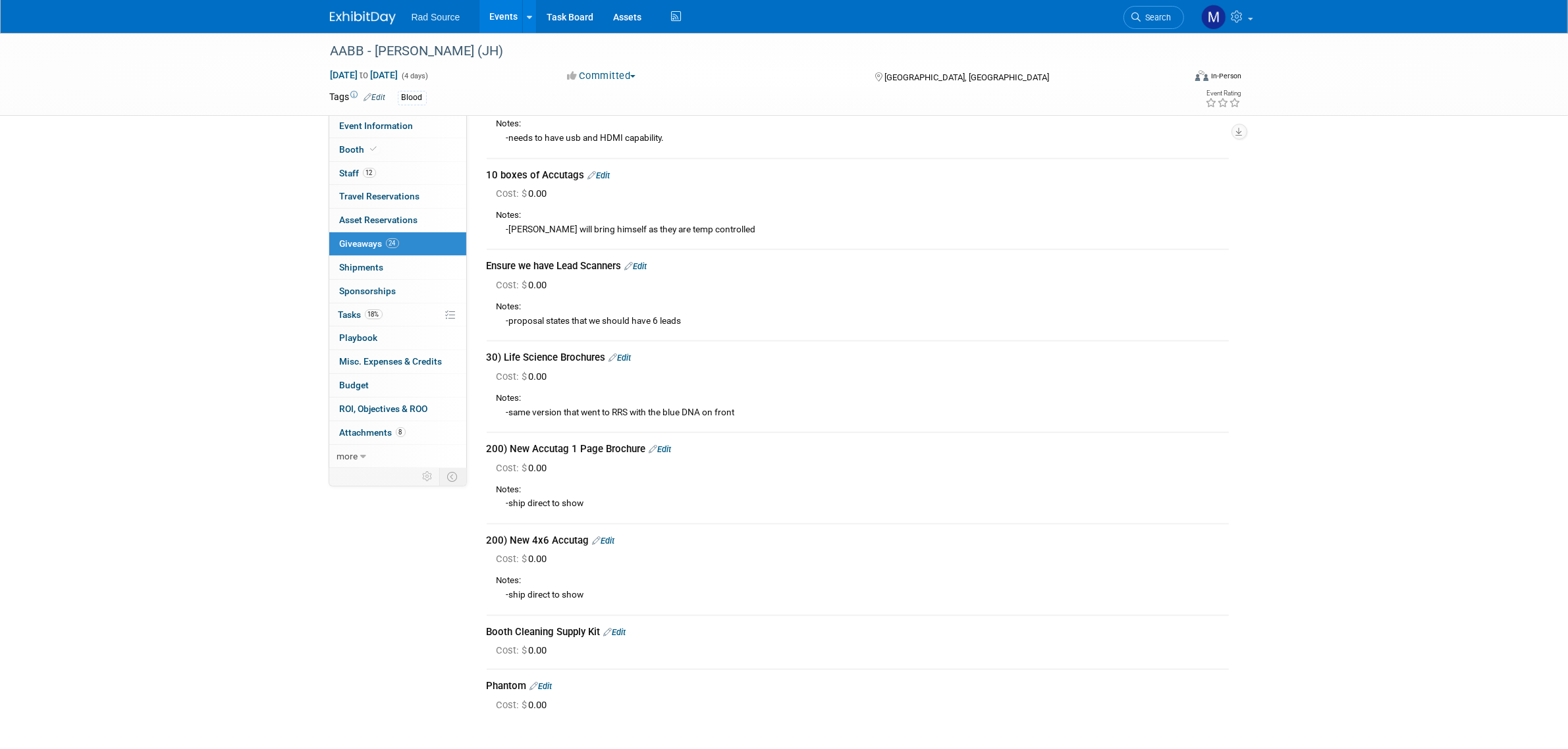
scroll to position [1393, 0]
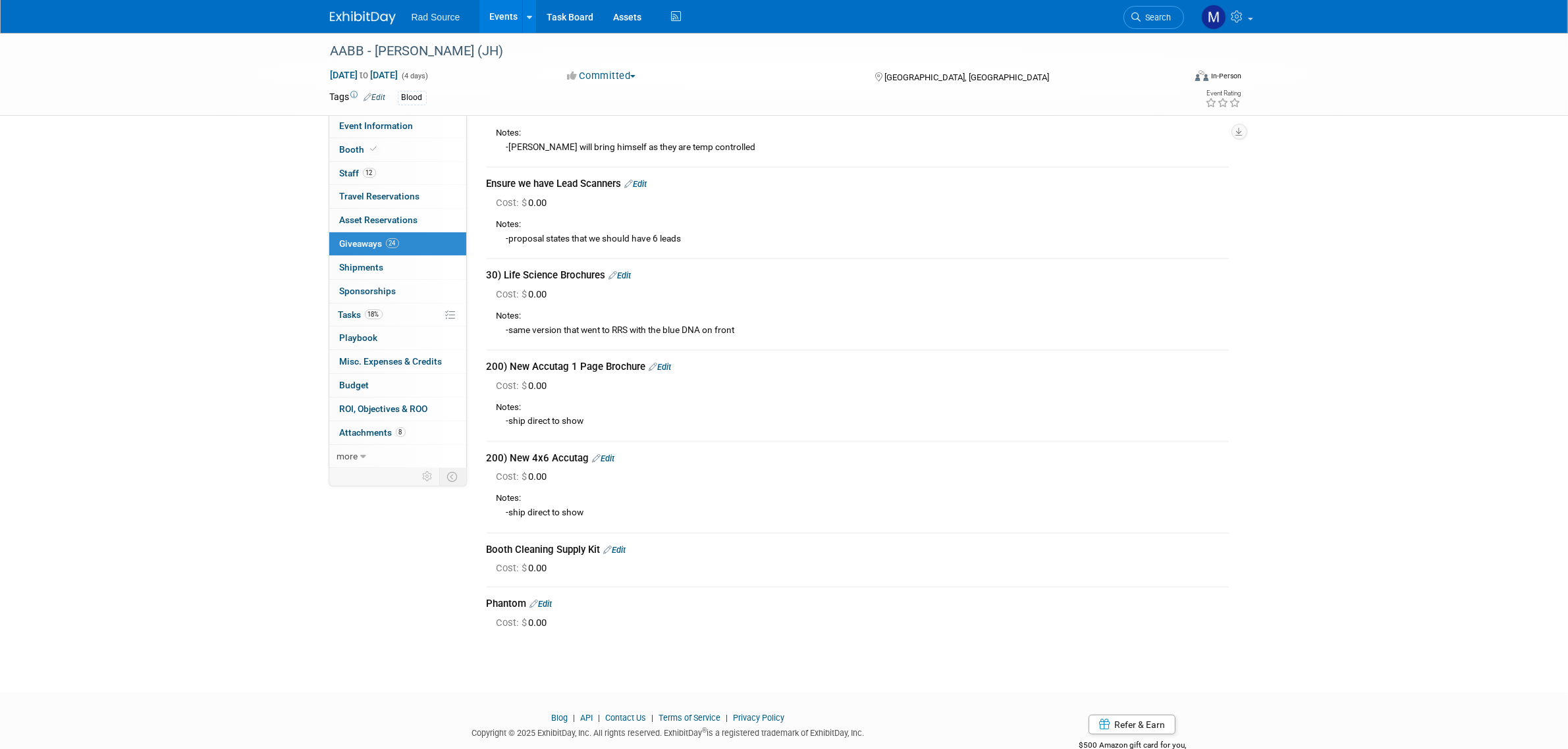
click at [552, 599] on link "Edit" at bounding box center [541, 603] width 22 height 10
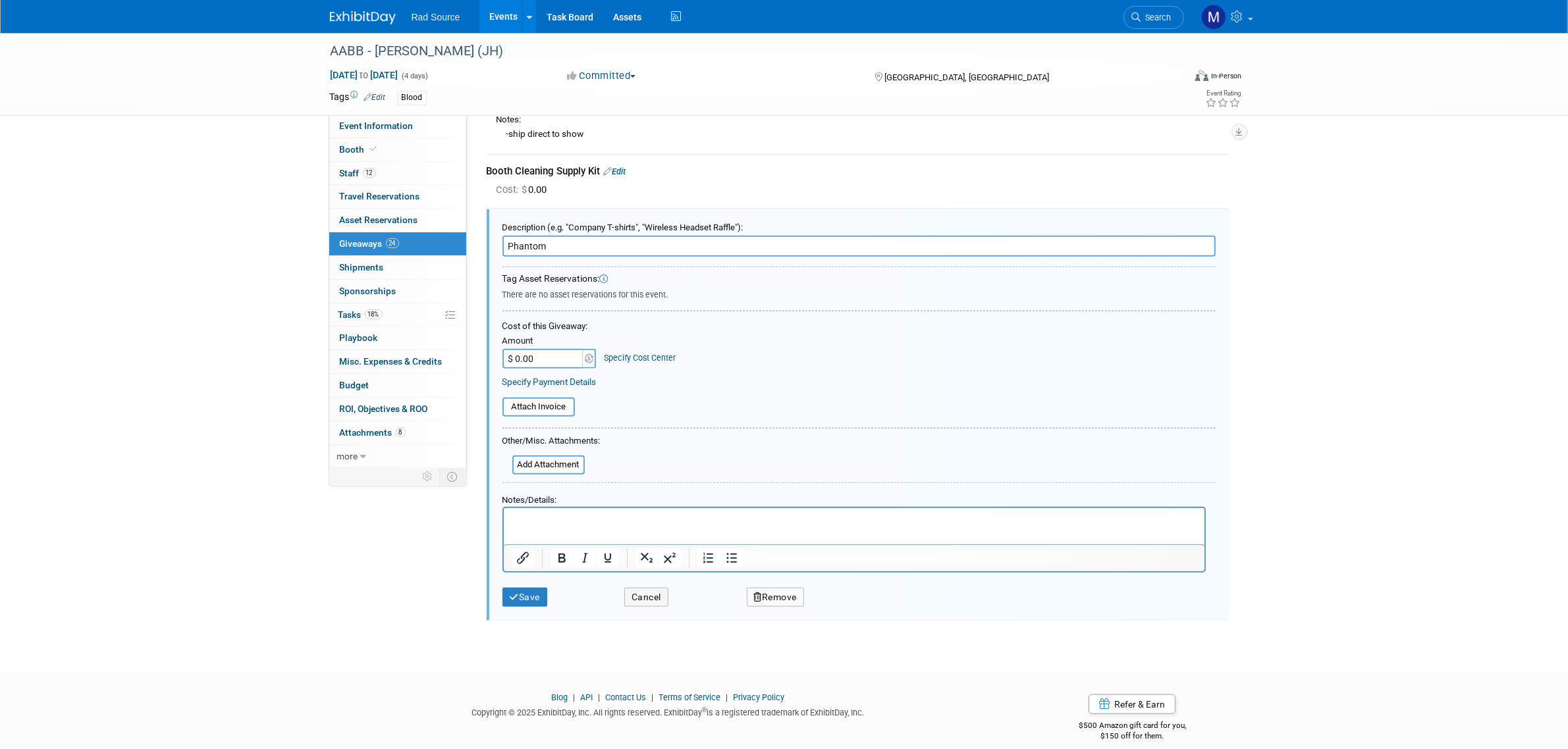
scroll to position [0, 0]
click at [560, 515] on p "Rich Text Area. Press ALT-0 for help." at bounding box center [853, 520] width 686 height 14
click at [530, 588] on button "Save" at bounding box center [524, 597] width 45 height 19
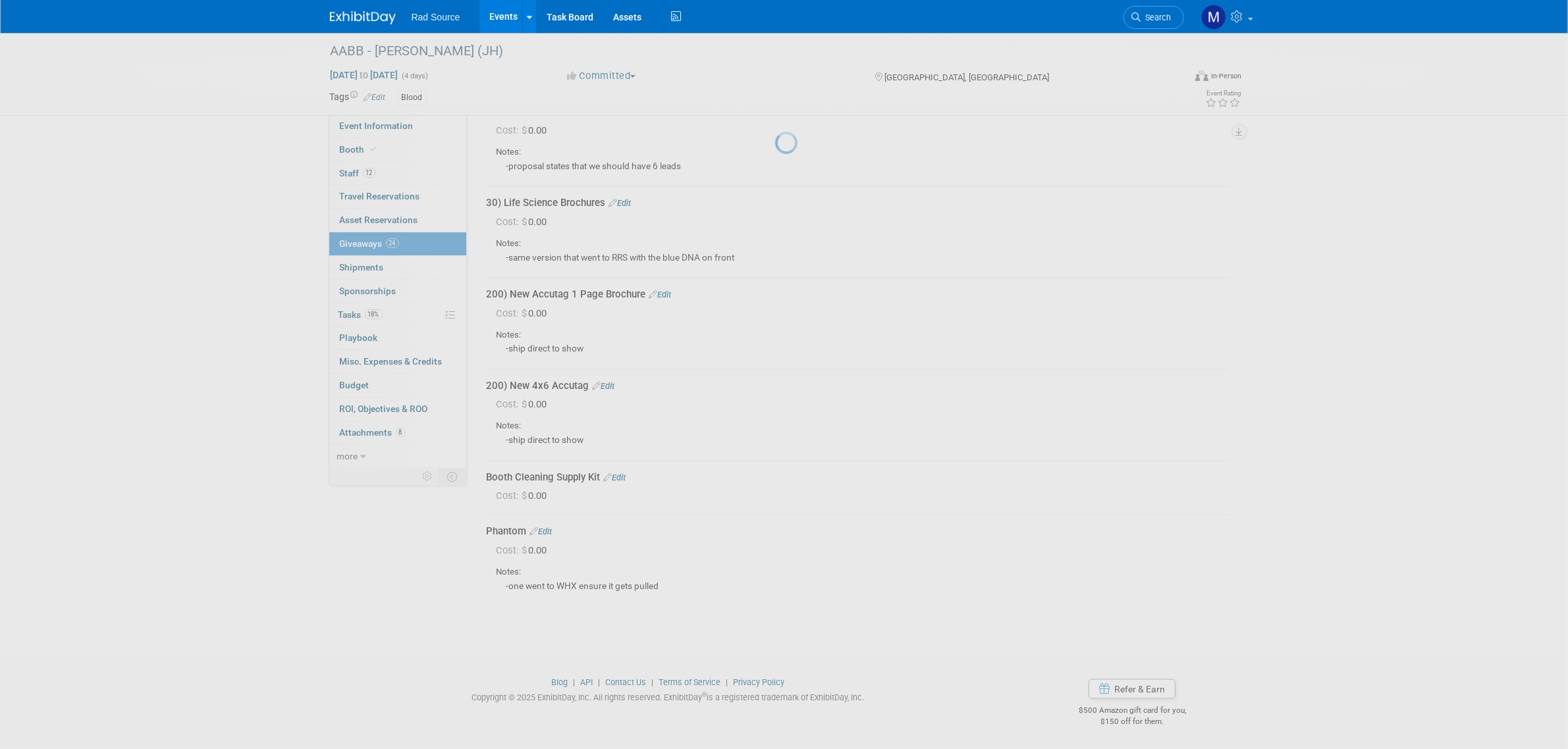
scroll to position [1452, 0]
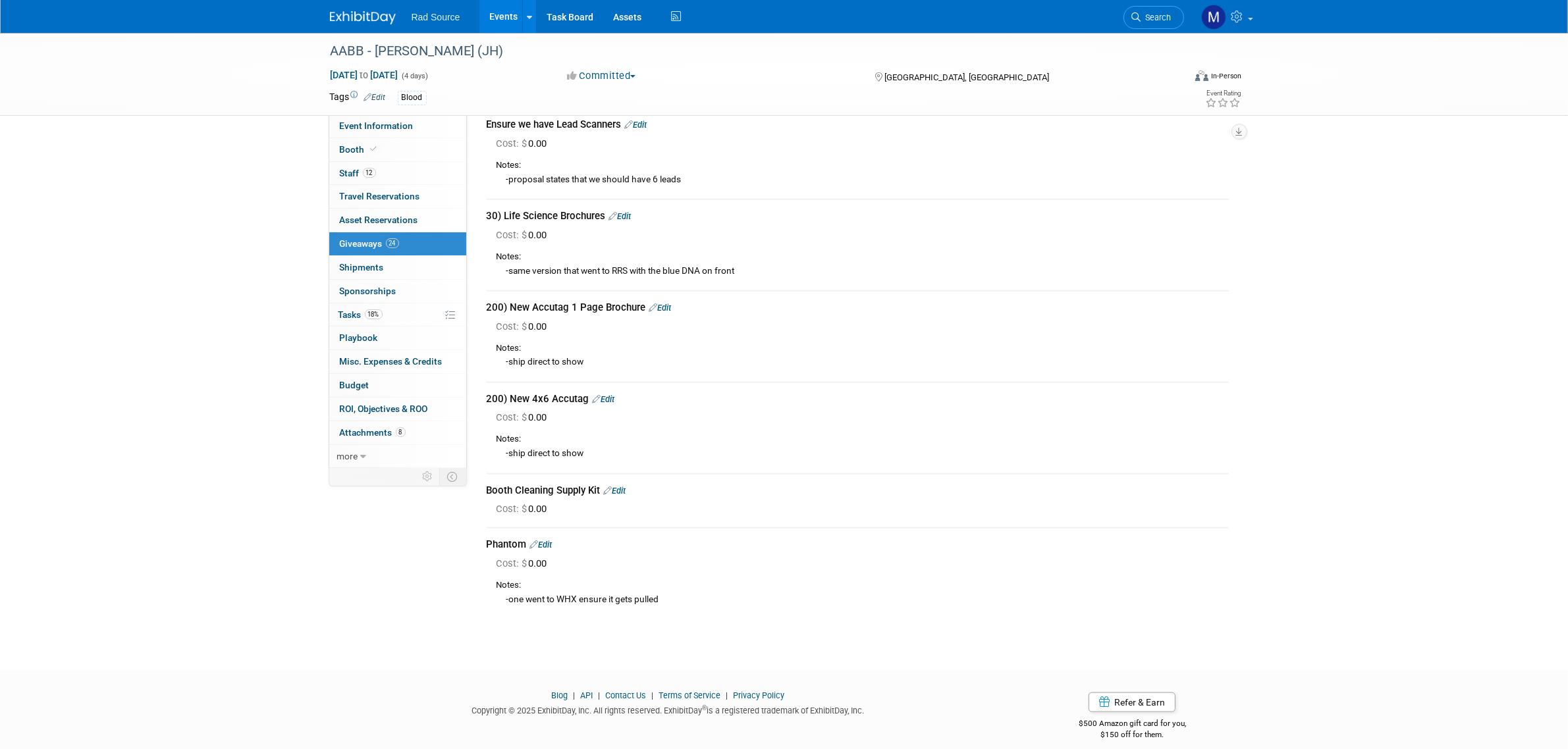
click at [377, 21] on img at bounding box center [363, 18] width 66 height 13
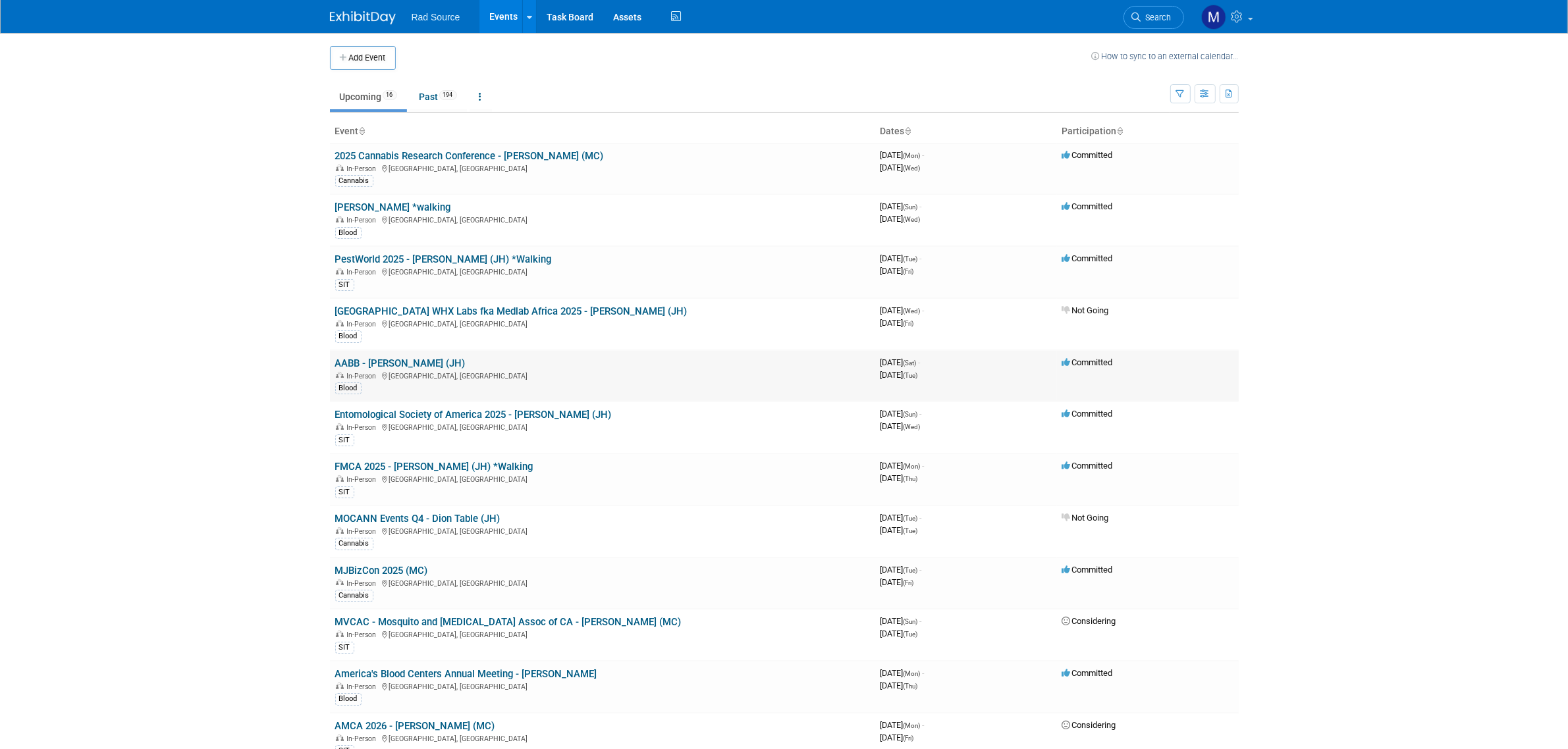
click at [399, 368] on link "AABB - [PERSON_NAME] (JH)" at bounding box center [401, 363] width 131 height 12
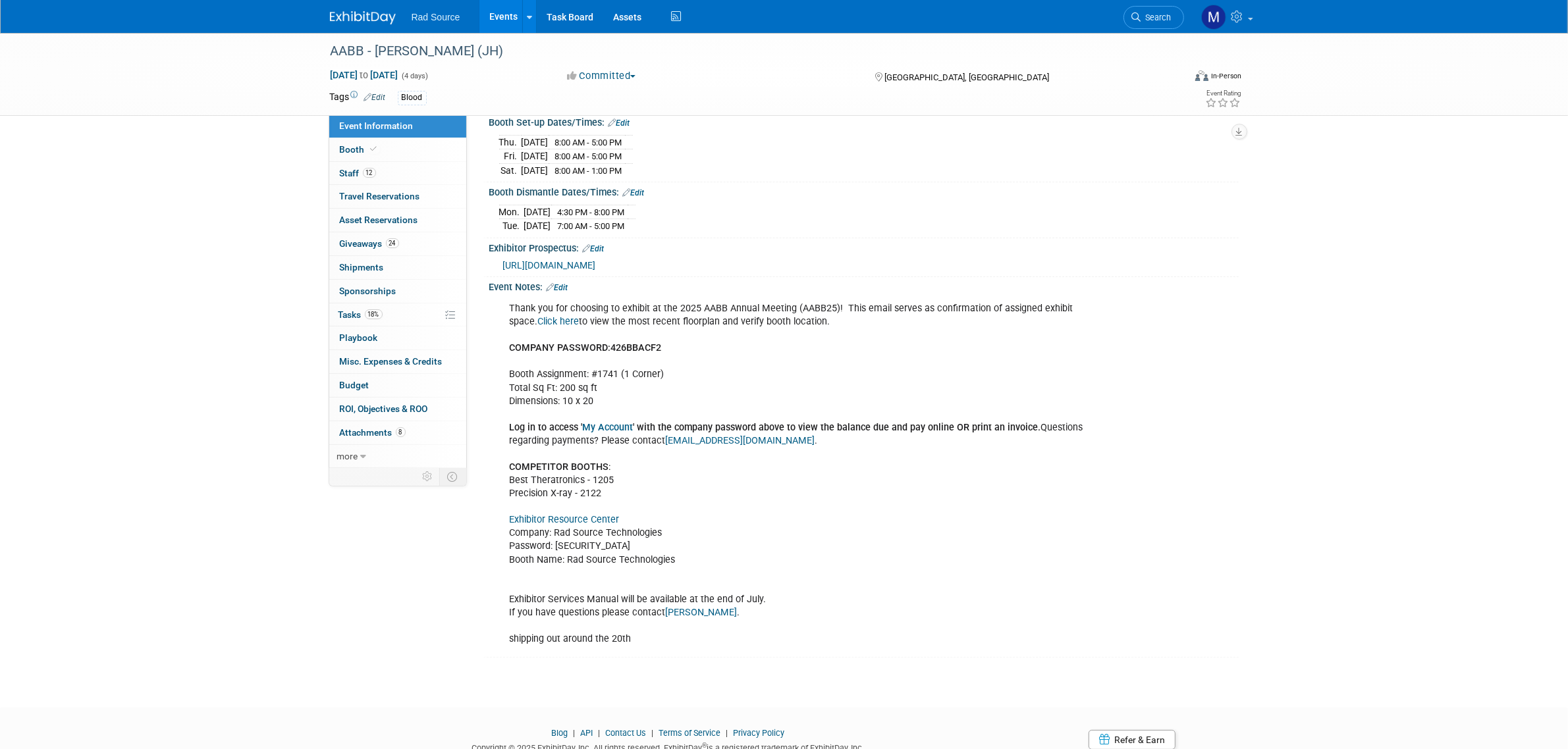
scroll to position [247, 0]
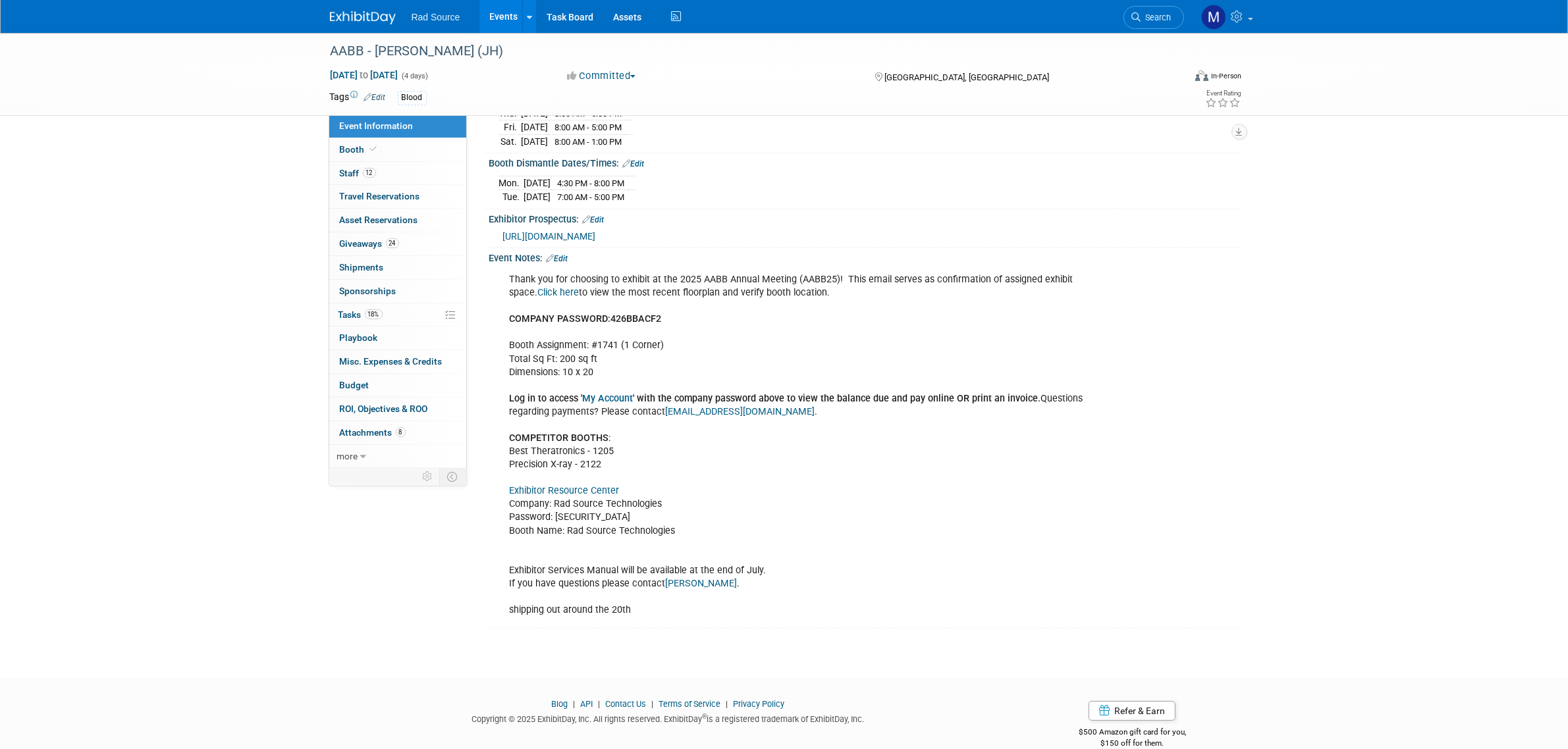
click at [581, 497] on link "Exhibitor Resource Center" at bounding box center [564, 490] width 110 height 12
